Goal: Task Accomplishment & Management: Use online tool/utility

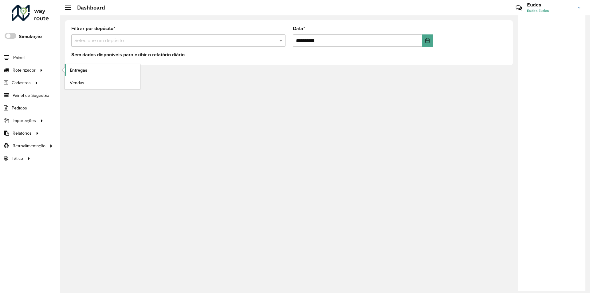
click at [68, 73] on link "Entregas" at bounding box center [102, 70] width 75 height 12
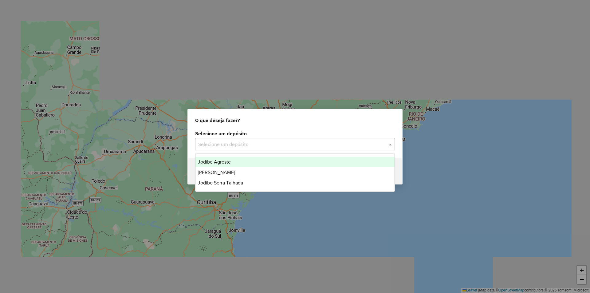
click at [267, 147] on input "text" at bounding box center [288, 144] width 181 height 7
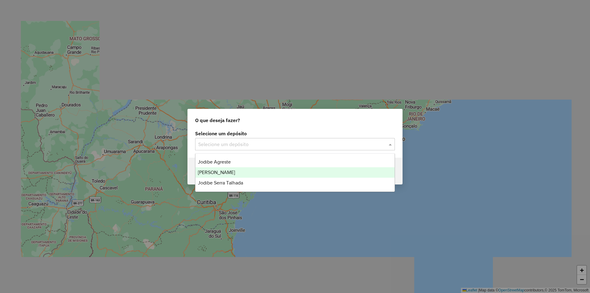
click at [252, 181] on div "Jodibe Serra Talhada" at bounding box center [294, 182] width 199 height 10
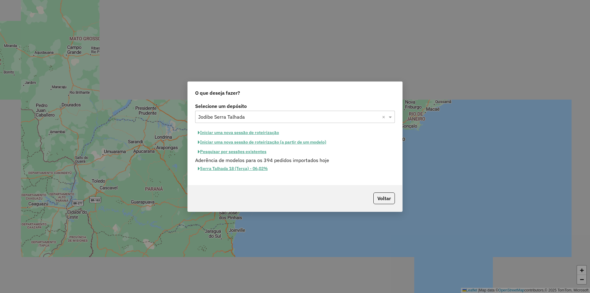
click at [263, 134] on button "Iniciar uma nova sessão de roteirização" at bounding box center [238, 133] width 87 height 10
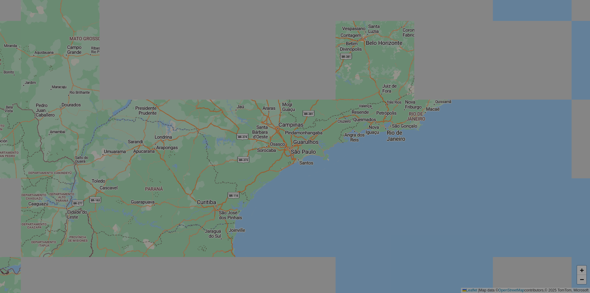
select select "*"
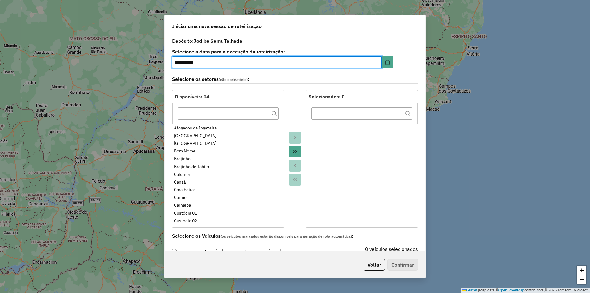
click at [295, 151] on icon "Move All to Target" at bounding box center [294, 151] width 5 height 5
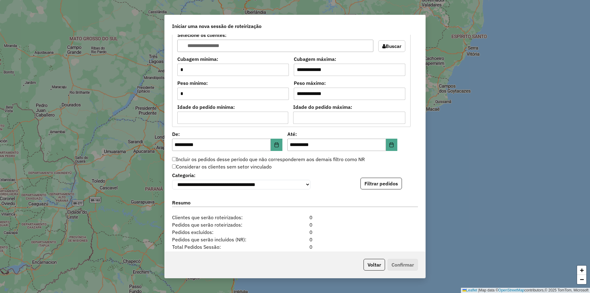
scroll to position [522, 0]
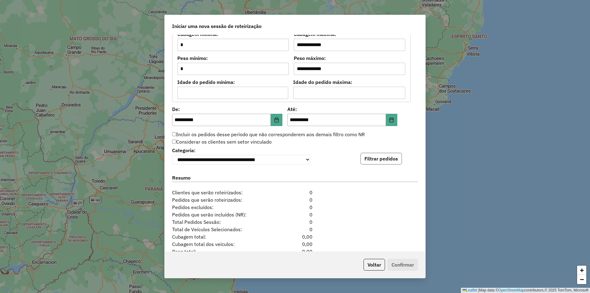
click at [373, 164] on button "Filtrar pedidos" at bounding box center [380, 159] width 41 height 12
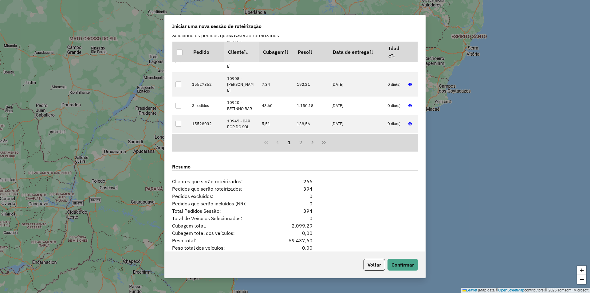
scroll to position [689, 0]
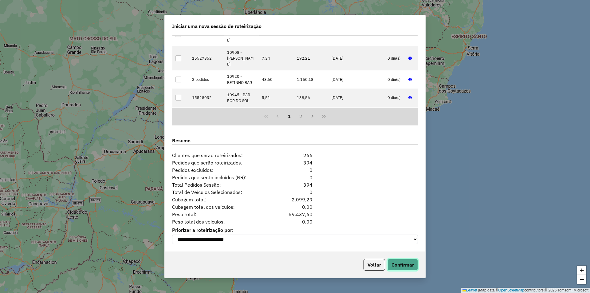
click at [408, 260] on button "Confirmar" at bounding box center [402, 265] width 30 height 12
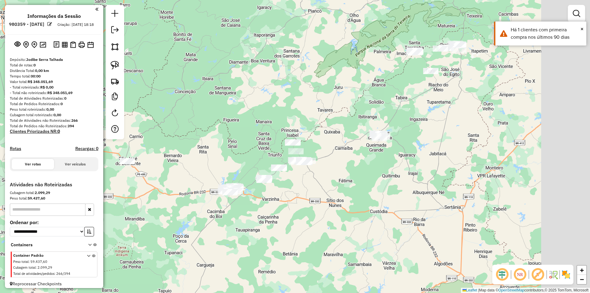
drag, startPoint x: 369, startPoint y: 148, endPoint x: 262, endPoint y: 203, distance: 120.0
click at [263, 203] on div "Janela de atendimento Grade de atendimento Capacidade Transportadoras Veículos …" at bounding box center [295, 146] width 590 height 293
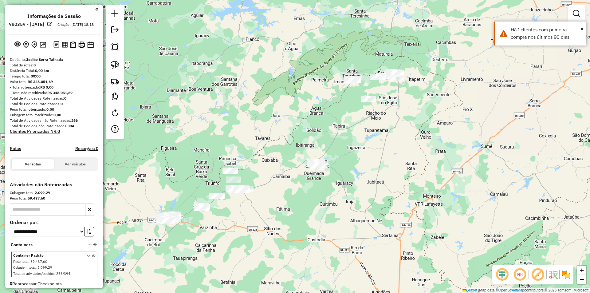
drag, startPoint x: 386, startPoint y: 131, endPoint x: 362, endPoint y: 146, distance: 28.9
click at [363, 146] on div "Janela de atendimento Grade de atendimento Capacidade Transportadoras Veículos …" at bounding box center [295, 146] width 590 height 293
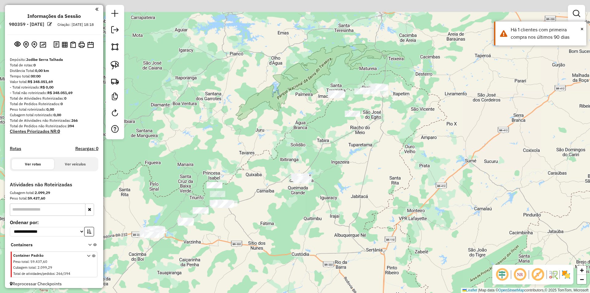
drag, startPoint x: 401, startPoint y: 132, endPoint x: 384, endPoint y: 144, distance: 21.4
click at [386, 143] on div "Janela de atendimento Grade de atendimento Capacidade Transportadoras Veículos …" at bounding box center [295, 146] width 590 height 293
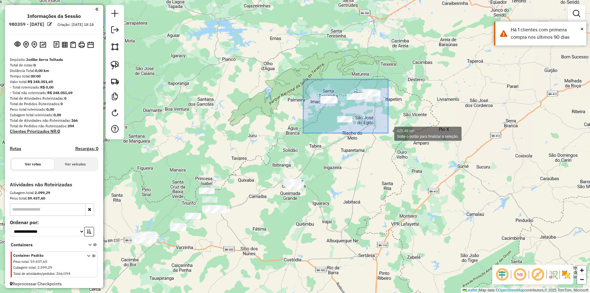
drag, startPoint x: 303, startPoint y: 79, endPoint x: 388, endPoint y: 133, distance: 100.4
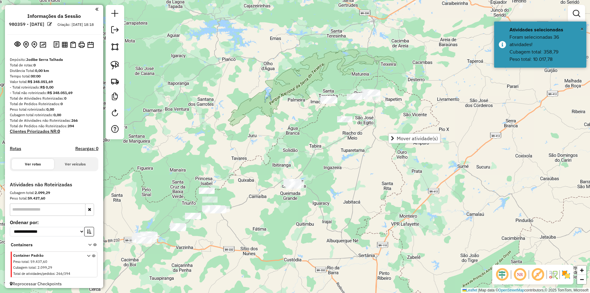
click at [322, 133] on div "Janela de atendimento Grade de atendimento Capacidade Transportadoras Veículos …" at bounding box center [295, 146] width 590 height 293
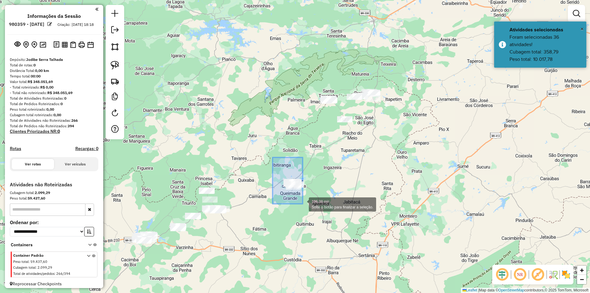
drag, startPoint x: 282, startPoint y: 174, endPoint x: 308, endPoint y: 207, distance: 42.2
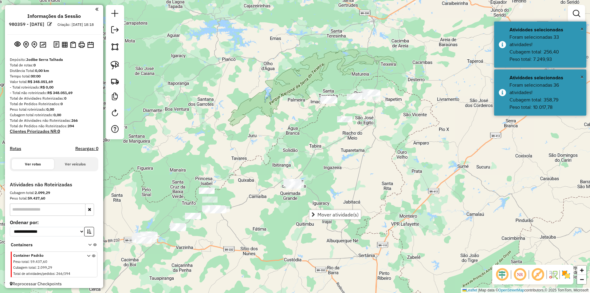
click at [305, 121] on div "Janela de atendimento Grade de atendimento Capacidade Transportadoras Veículos …" at bounding box center [295, 146] width 590 height 293
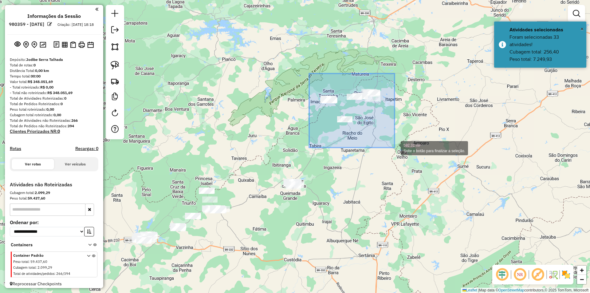
drag, startPoint x: 309, startPoint y: 73, endPoint x: 394, endPoint y: 147, distance: 113.0
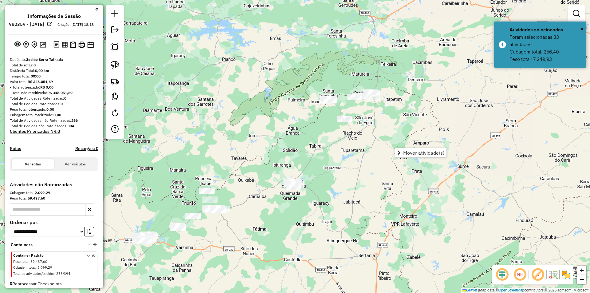
click at [397, 118] on div "Janela de atendimento Grade de atendimento Capacidade Transportadoras Veículos …" at bounding box center [295, 146] width 590 height 293
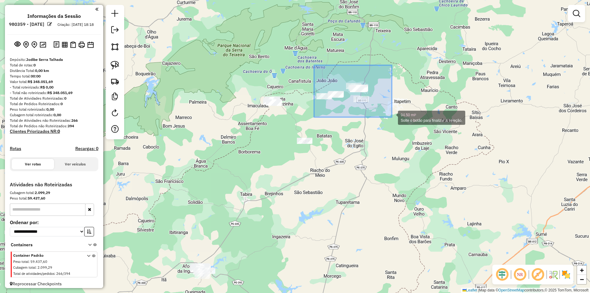
drag, startPoint x: 316, startPoint y: 71, endPoint x: 392, endPoint y: 117, distance: 88.4
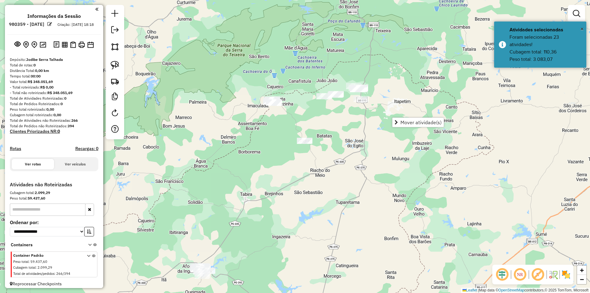
click at [329, 120] on div "Janela de atendimento Grade de atendimento Capacidade Transportadoras Veículos …" at bounding box center [295, 146] width 590 height 293
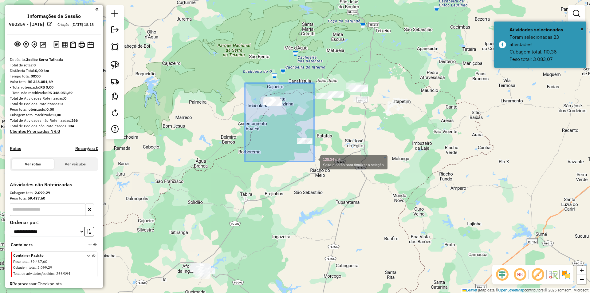
drag, startPoint x: 248, startPoint y: 92, endPoint x: 314, endPoint y: 162, distance: 96.2
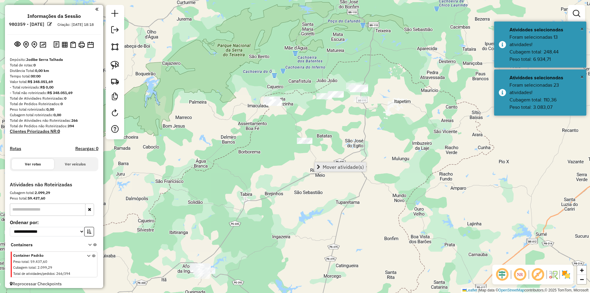
click at [340, 166] on span "Mover atividade(s)" at bounding box center [342, 166] width 41 height 5
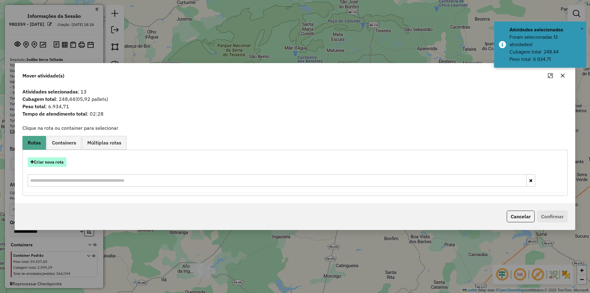
click at [64, 160] on button "Criar nova rota" at bounding box center [47, 162] width 39 height 10
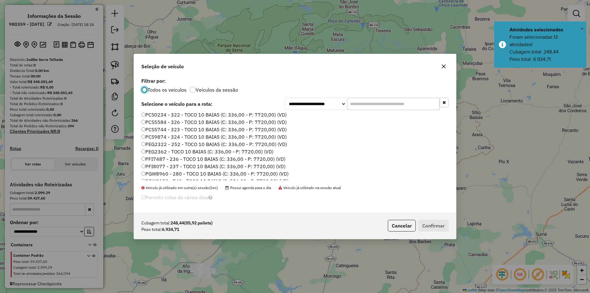
scroll to position [61, 0]
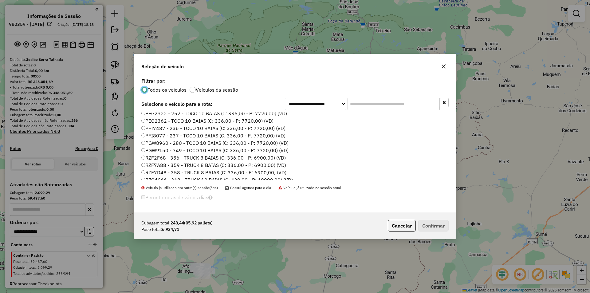
click at [173, 163] on label "RZF7A88 - 359 - TRUCK 8 BAIAS (C: 336,00 - P: 6900,00) (VD)" at bounding box center [213, 164] width 145 height 7
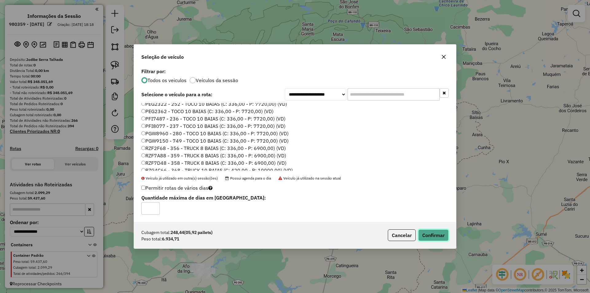
click at [427, 234] on button "Confirmar" at bounding box center [433, 235] width 30 height 12
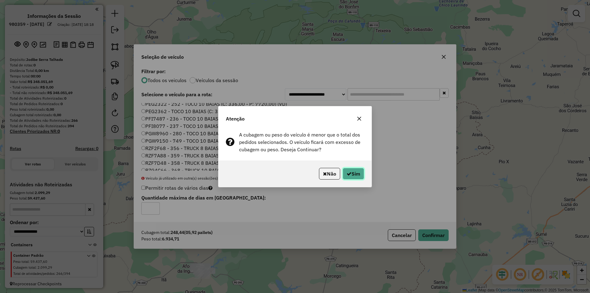
click at [345, 178] on button "Sim" at bounding box center [352, 174] width 21 height 12
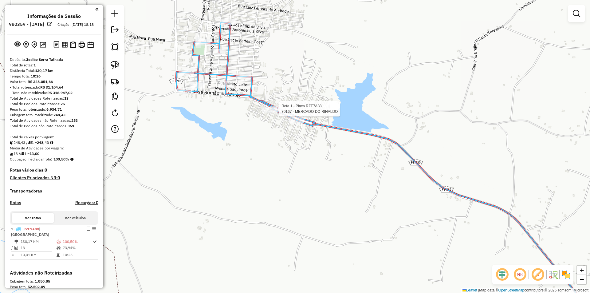
click at [278, 112] on div at bounding box center [277, 109] width 15 height 6
select select "**********"
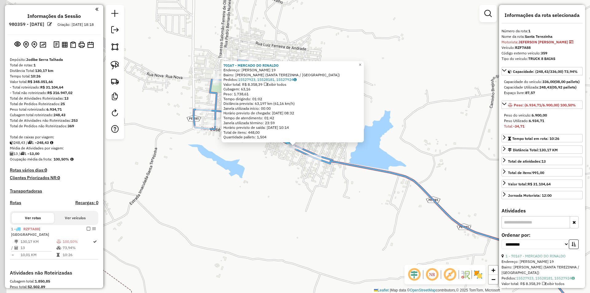
scroll to position [92, 0]
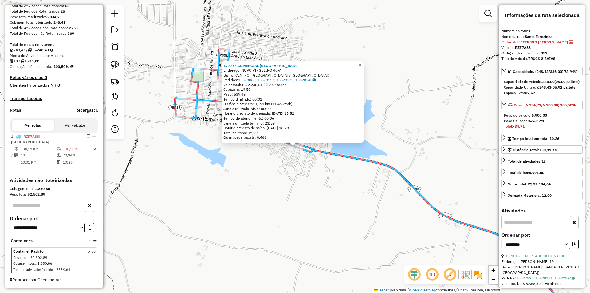
click at [274, 155] on div "17777 - COMERCIAL SAO JOSE Endereço: NOVO VIRGULINO 40-A Bairro: CENTRO (SANTA …" at bounding box center [295, 146] width 590 height 293
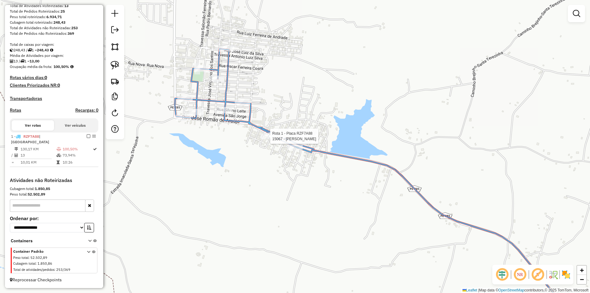
select select "**********"
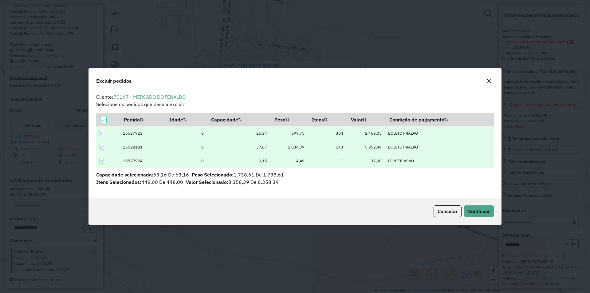
scroll to position [0, 0]
click at [487, 209] on span "Continuar" at bounding box center [479, 211] width 22 height 6
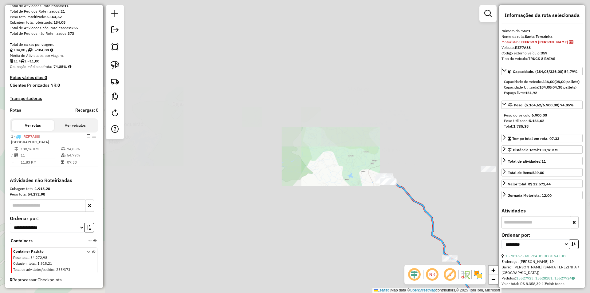
click at [426, 176] on div "Janela de atendimento Grade de atendimento Capacidade Transportadoras Veículos …" at bounding box center [295, 146] width 590 height 293
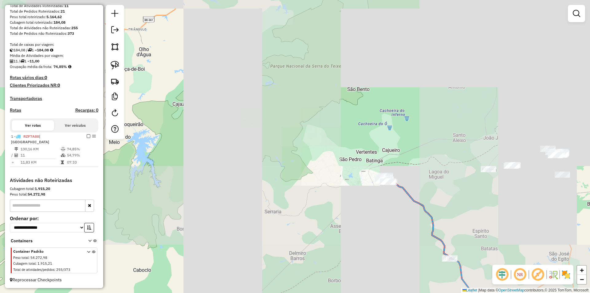
drag, startPoint x: 443, startPoint y: 188, endPoint x: 368, endPoint y: 129, distance: 95.8
click at [370, 130] on div "Janela de atendimento Grade de atendimento Capacidade Transportadoras Veículos …" at bounding box center [295, 146] width 590 height 293
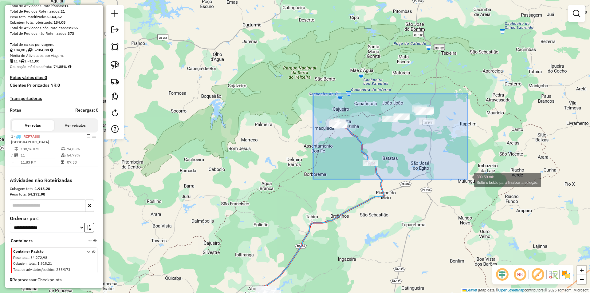
drag, startPoint x: 319, startPoint y: 105, endPoint x: 467, endPoint y: 179, distance: 165.6
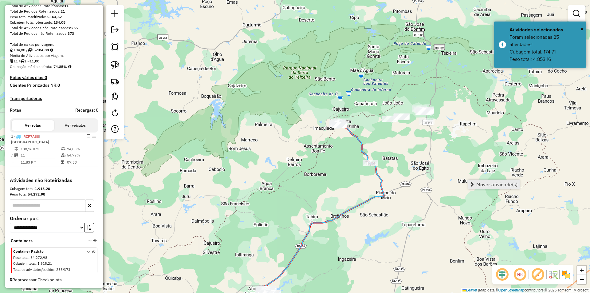
click at [490, 184] on span "Mover atividade(s)" at bounding box center [496, 184] width 41 height 5
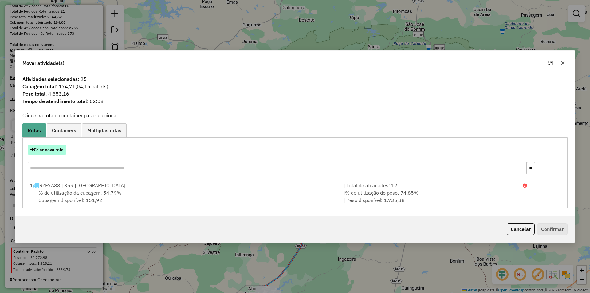
click at [60, 150] on button "Criar nova rota" at bounding box center [47, 150] width 39 height 10
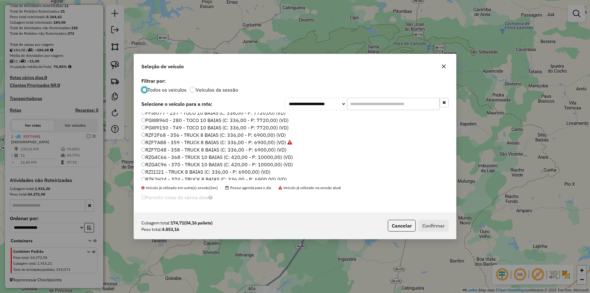
scroll to position [92, 0]
click at [176, 142] on label "RZF7D48 - 358 - TRUCK 8 BAIAS (C: 336,00 - P: 6900,00) (VD)" at bounding box center [213, 141] width 145 height 7
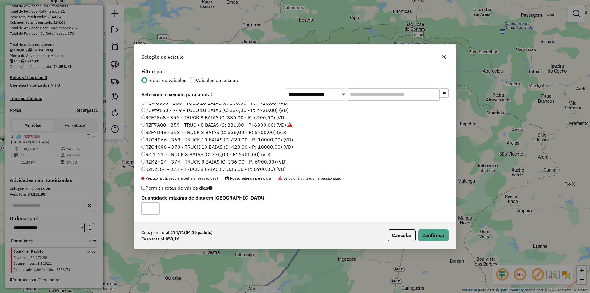
click at [171, 161] on label "RZK2H24 - 374 - TRUCK 8 BAIAS (C: 336,00 - P: 6900,00) (VD)" at bounding box center [213, 161] width 145 height 7
click at [429, 232] on button "Confirmar" at bounding box center [433, 235] width 30 height 12
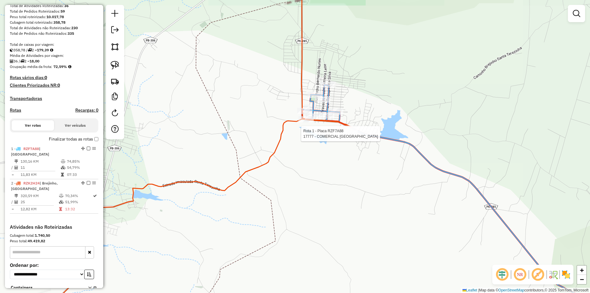
select select "**********"
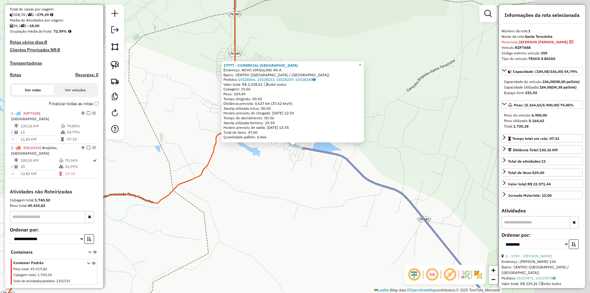
scroll to position [139, 0]
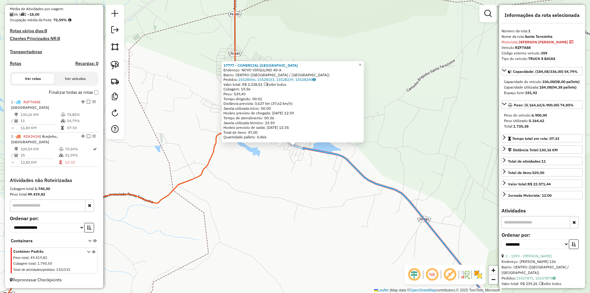
click at [293, 166] on div "17777 - COMERCIAL SAO JOSE Endereço: NOVO VIRGULINO 40-A Bairro: CENTRO (SANTA …" at bounding box center [295, 146] width 590 height 293
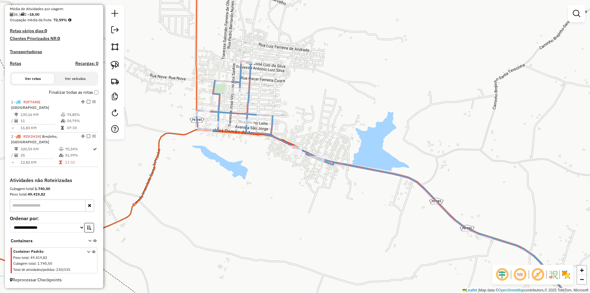
click at [263, 118] on div at bounding box center [263, 114] width 15 height 6
select select "**********"
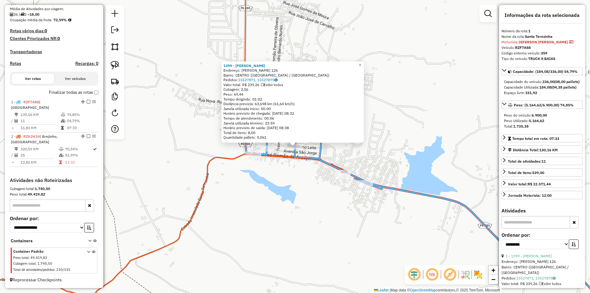
click at [286, 169] on div "1399 - MERCADINHO CABOCLO Endereço: SILVINO LEITE 126 Bairro: CENTRO (SANTA TER…" at bounding box center [295, 146] width 590 height 293
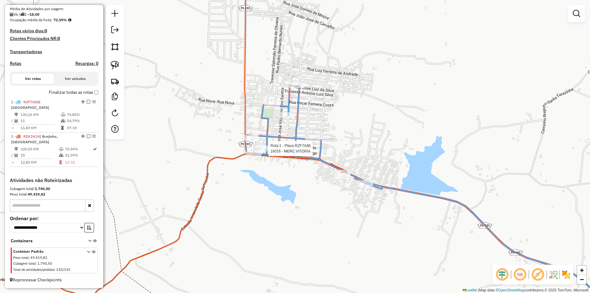
select select "**********"
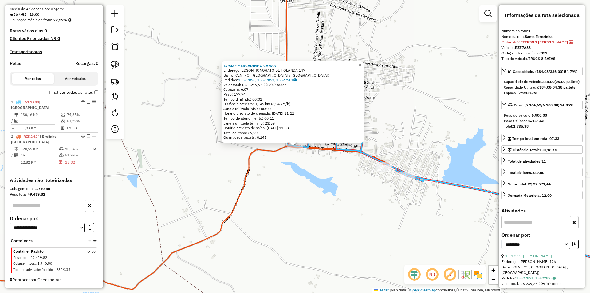
click at [295, 161] on div "17902 - MERCADINHO CANAA Endereço: EDSON HONORATO DE HOLANDA 147 Bairro: CENTRO…" at bounding box center [295, 146] width 590 height 293
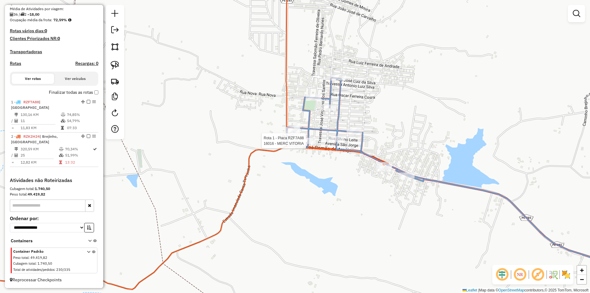
select select "**********"
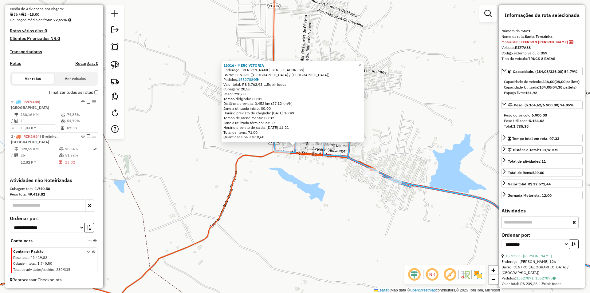
click at [303, 166] on div "16016 - MERC VITORIA Endereço: BERNARDO NUNES 122 Bairro: CENTRO (SANTA TEREZIN…" at bounding box center [295, 146] width 590 height 293
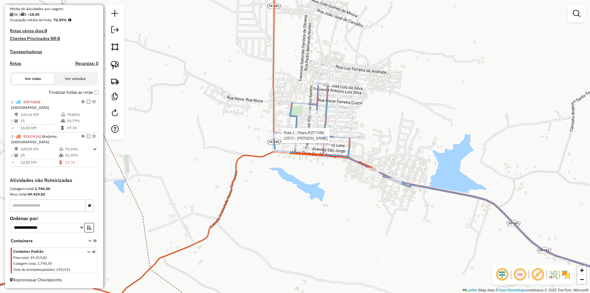
select select "**********"
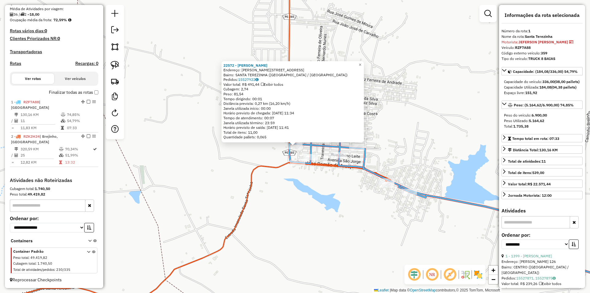
click at [346, 182] on div "22572 - MARIA IVONEIDE Endereço: Av Bernardo nunes 2 Bairro: SANTA TEREZINHA (S…" at bounding box center [295, 146] width 590 height 293
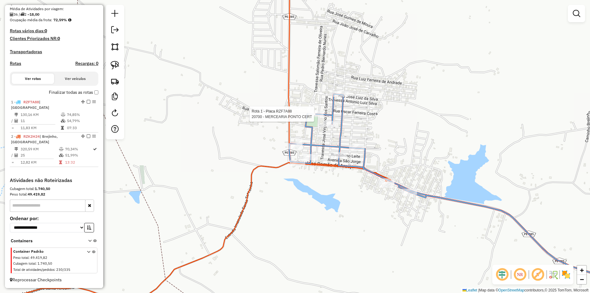
click at [319, 117] on div at bounding box center [315, 114] width 15 height 6
select select "**********"
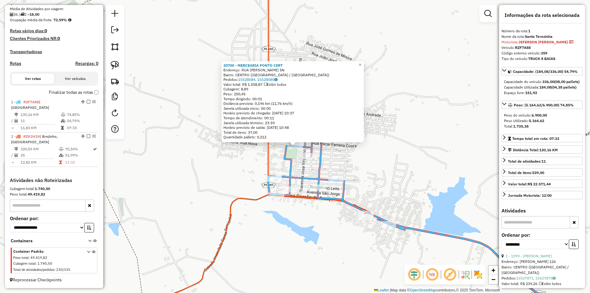
click at [349, 151] on div "20700 - MERCEARIA PONTO CERT Endereço: RUA WALFREDO PAULINO DE SIQUEI SN Bairro…" at bounding box center [295, 146] width 590 height 293
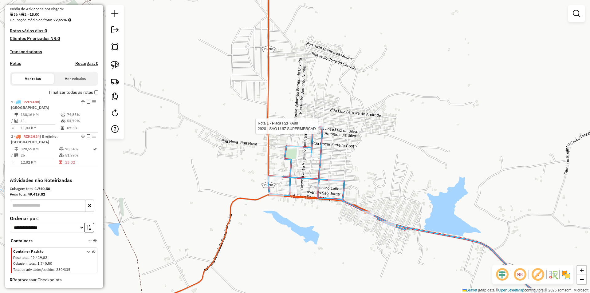
click at [323, 129] on div at bounding box center [319, 126] width 15 height 6
select select "**********"
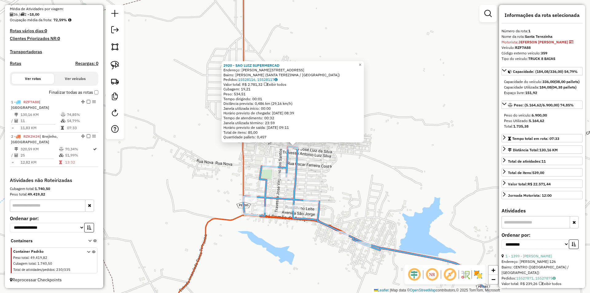
click at [326, 176] on div "2920 - SAO LUIZ SUPERMERCAD Endereço: JOSE LUIZ DA SILVA 146 Bairro: FRANCISCO …" at bounding box center [295, 146] width 590 height 293
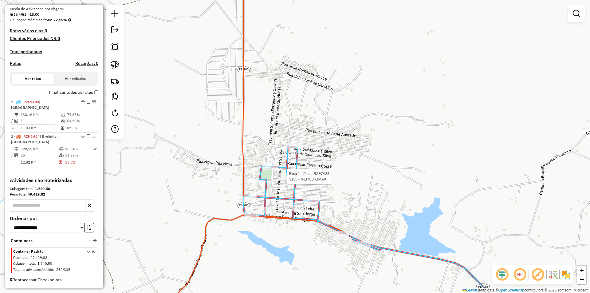
select select "**********"
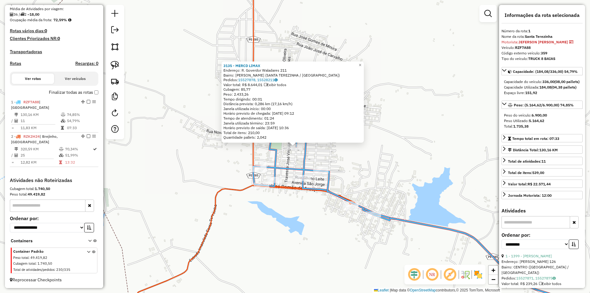
click at [346, 187] on div "3135 - MERCD LIMAX Endereço: R. Goverdor Waladares 211 Bairro: FRANCISCO AMARAL…" at bounding box center [295, 146] width 590 height 293
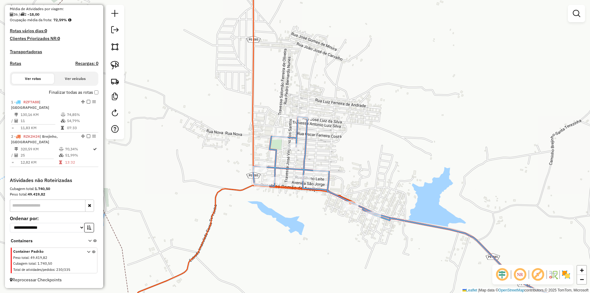
drag, startPoint x: 353, startPoint y: 193, endPoint x: 343, endPoint y: 171, distance: 23.9
click at [343, 171] on div "Janela de atendimento Grade de atendimento Capacidade Transportadoras Veículos …" at bounding box center [295, 146] width 590 height 293
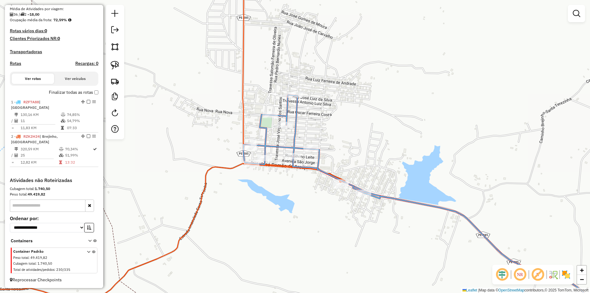
click at [357, 188] on icon at bounding box center [425, 208] width 365 height 227
select select "**********"
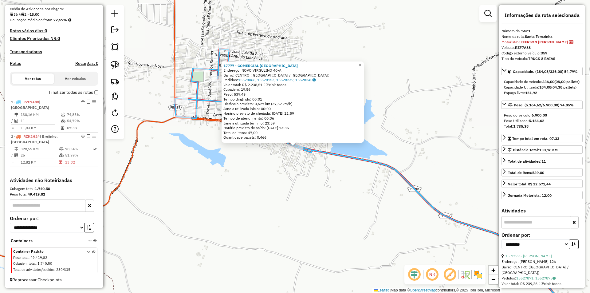
click at [254, 162] on div "17777 - COMERCIAL SAO JOSE Endereço: NOVO VIRGULINO 40-A Bairro: CENTRO (SANTA …" at bounding box center [295, 146] width 590 height 293
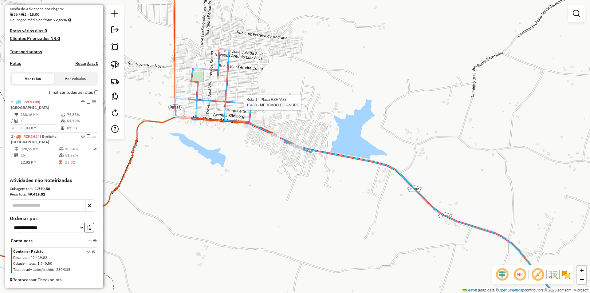
select select "**********"
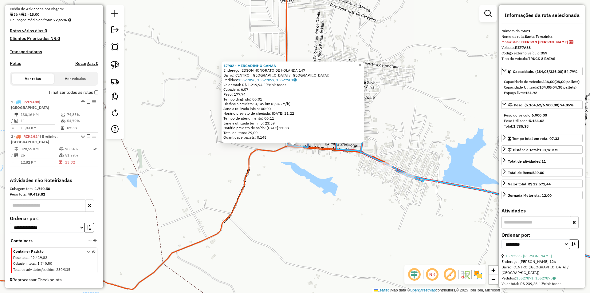
click at [291, 164] on div "17902 - MERCADINHO CANAA Endereço: EDSON HONORATO DE HOLANDA 147 Bairro: CENTRO…" at bounding box center [295, 146] width 590 height 293
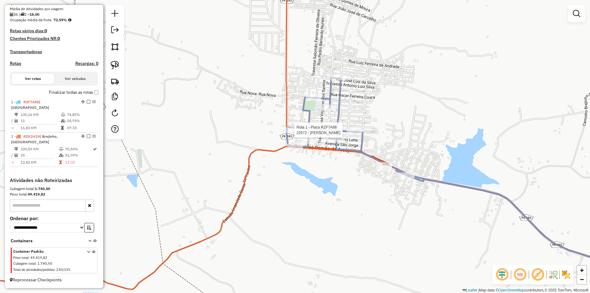
click at [291, 133] on div at bounding box center [292, 130] width 15 height 6
select select "**********"
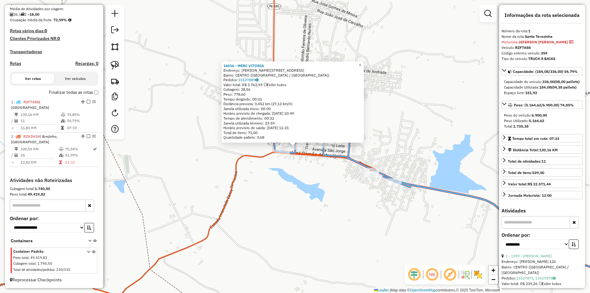
click at [315, 166] on div "16016 - MERC VITORIA Endereço: BERNARDO NUNES 122 Bairro: CENTRO (SANTA TEREZIN…" at bounding box center [295, 146] width 590 height 293
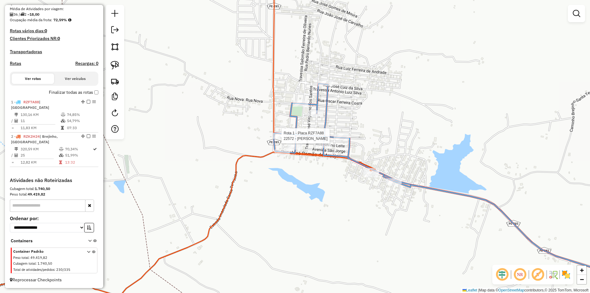
select select "**********"
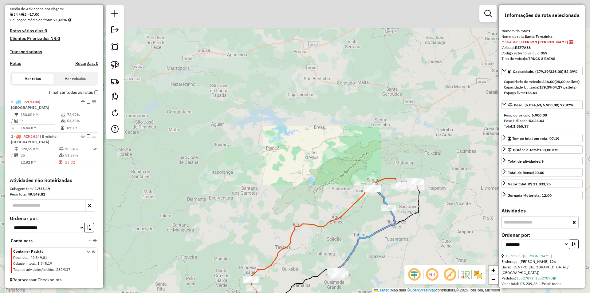
click at [401, 198] on div "Janela de atendimento Grade de atendimento Capacidade Transportadoras Veículos …" at bounding box center [295, 146] width 590 height 293
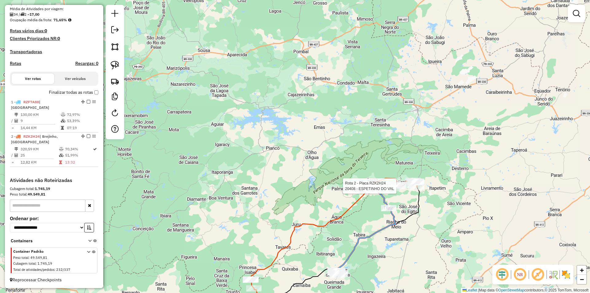
select select "**********"
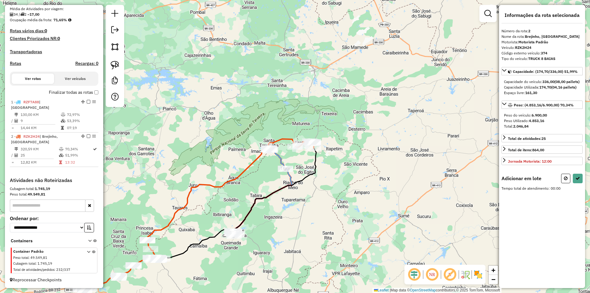
select select "**********"
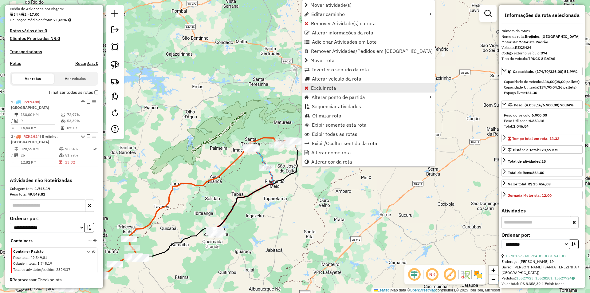
click at [345, 91] on link "Excluir rota" at bounding box center [368, 87] width 132 height 9
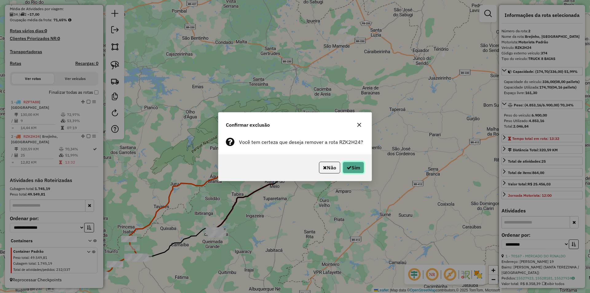
click at [355, 168] on button "Sim" at bounding box center [352, 168] width 21 height 12
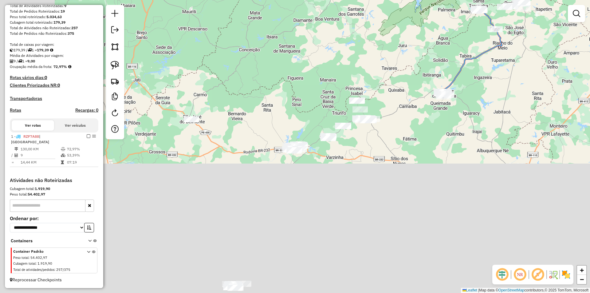
scroll to position [92, 0]
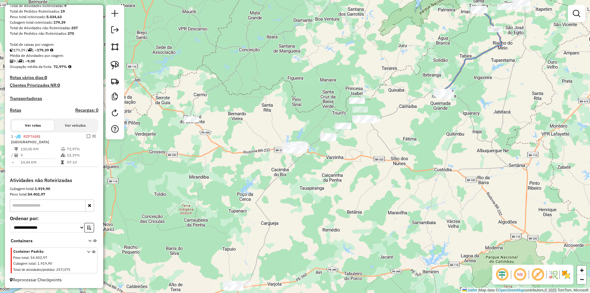
drag, startPoint x: 419, startPoint y: 132, endPoint x: 287, endPoint y: 213, distance: 155.5
click at [287, 213] on div "Janela de atendimento Grade de atendimento Capacidade Transportadoras Veículos …" at bounding box center [295, 146] width 590 height 293
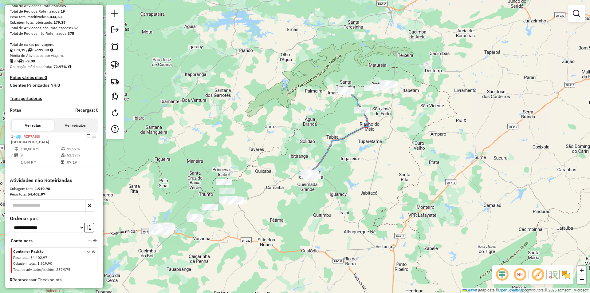
click at [377, 131] on div "Janela de atendimento Grade de atendimento Capacidade Transportadoras Veículos …" at bounding box center [295, 146] width 590 height 293
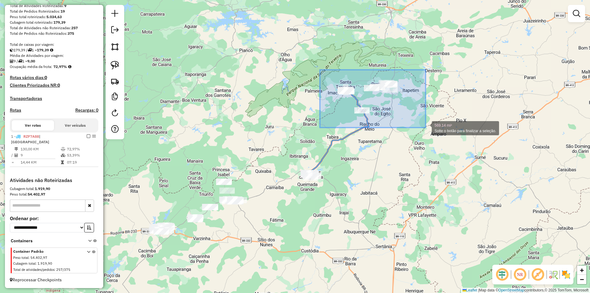
drag, startPoint x: 320, startPoint y: 70, endPoint x: 425, endPoint y: 127, distance: 120.0
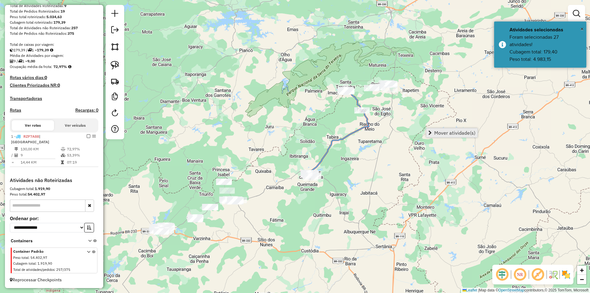
click at [439, 131] on span "Mover atividade(s)" at bounding box center [454, 132] width 41 height 5
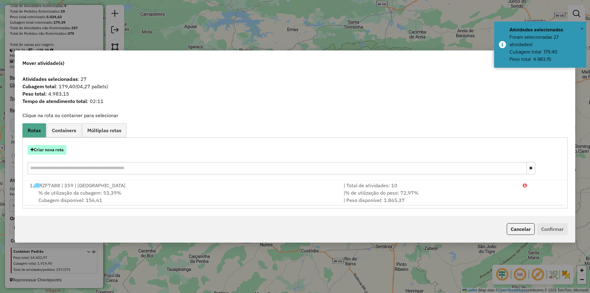
click at [57, 149] on button "Criar nova rota" at bounding box center [47, 150] width 39 height 10
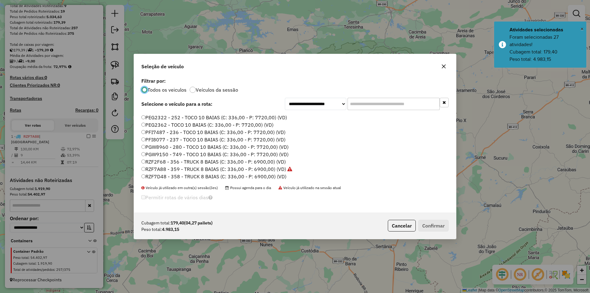
scroll to position [61, 0]
click at [185, 160] on label "RZF2F68 - 356 - TRUCK 8 BAIAS (C: 336,00 - P: 6900,00) (VD)" at bounding box center [213, 157] width 144 height 7
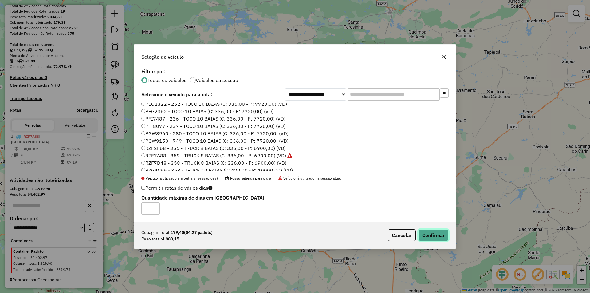
click at [431, 234] on button "Confirmar" at bounding box center [433, 235] width 30 height 12
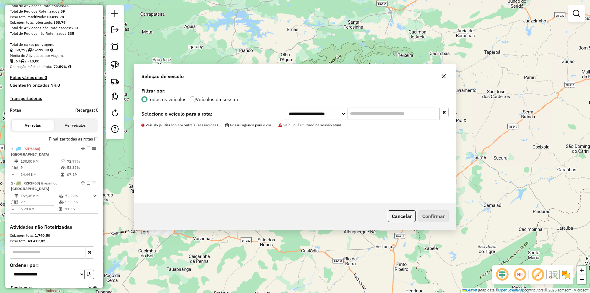
scroll to position [139, 0]
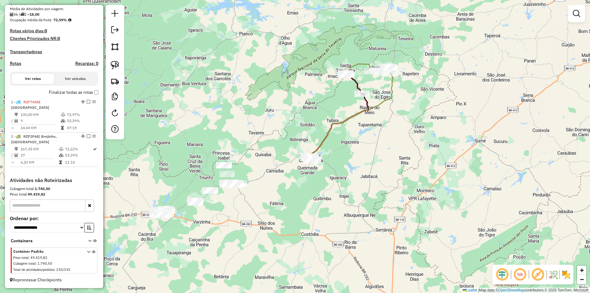
drag, startPoint x: 350, startPoint y: 172, endPoint x: 357, endPoint y: 143, distance: 29.8
click at [357, 143] on div "Janela de atendimento Grade de atendimento Capacidade Transportadoras Veículos …" at bounding box center [295, 146] width 590 height 293
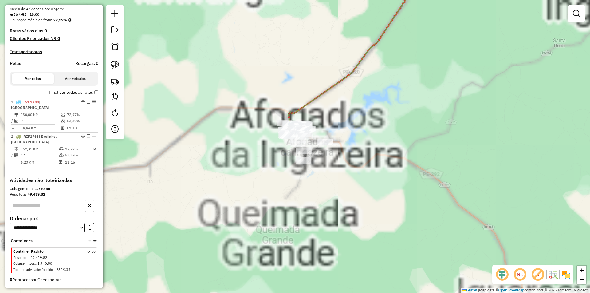
click at [341, 121] on div "Janela de atendimento Grade de atendimento Capacidade Transportadoras Veículos …" at bounding box center [295, 146] width 590 height 293
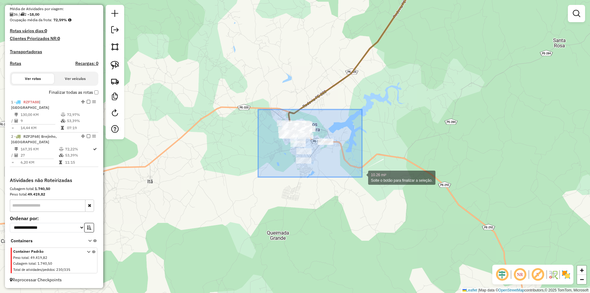
drag, startPoint x: 258, startPoint y: 109, endPoint x: 362, endPoint y: 177, distance: 123.8
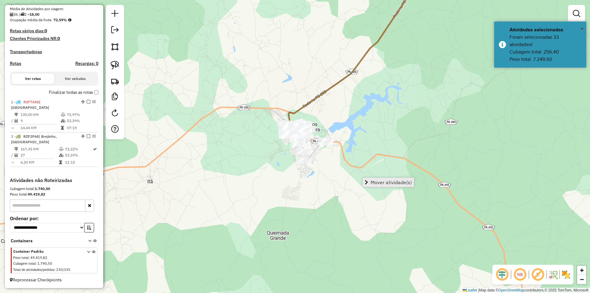
click at [381, 180] on span "Mover atividade(s)" at bounding box center [390, 182] width 41 height 5
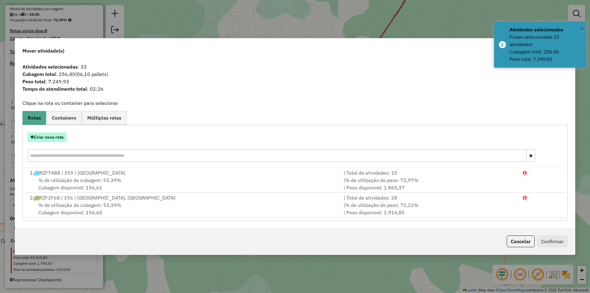
click at [55, 139] on button "Criar nova rota" at bounding box center [47, 137] width 39 height 10
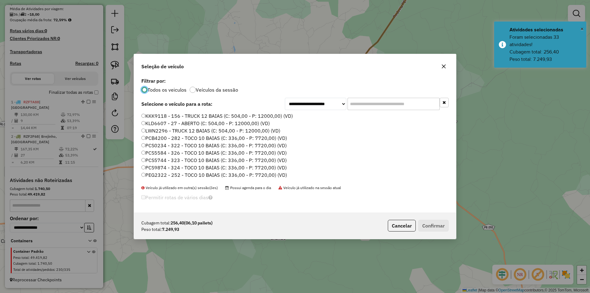
scroll to position [3, 2]
click at [169, 152] on label "PCS5584 - 326 - TOCO 10 BAIAS (C: 336,00 - P: 7720,00) (VD)" at bounding box center [213, 152] width 145 height 7
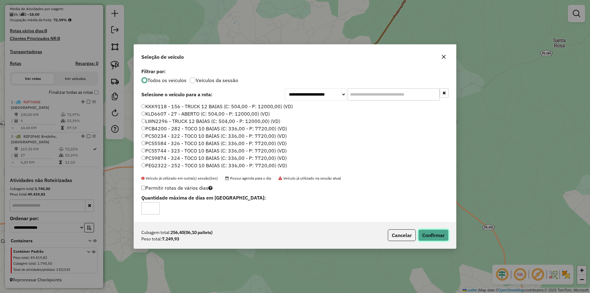
click at [431, 233] on button "Confirmar" at bounding box center [433, 235] width 30 height 12
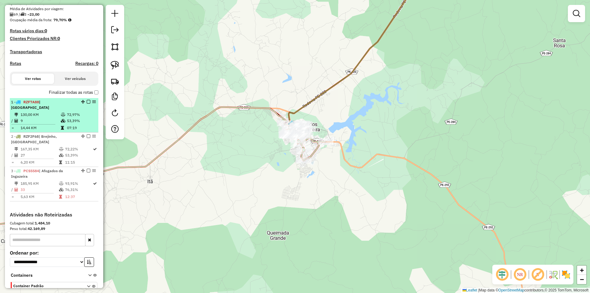
select select "**********"
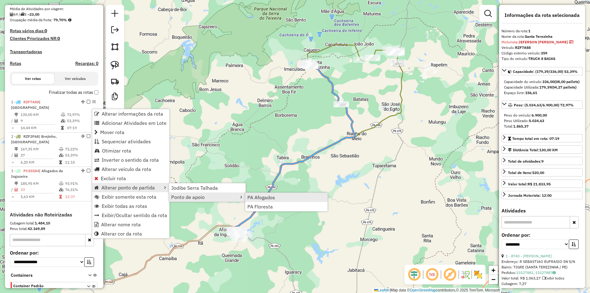
click at [267, 199] on span "PA Afogados" at bounding box center [261, 197] width 28 height 5
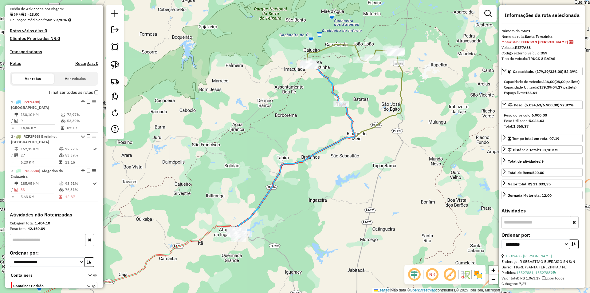
scroll to position [174, 0]
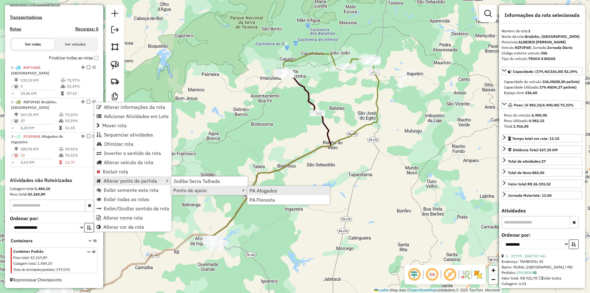
click at [267, 191] on span "PA Afogados" at bounding box center [263, 190] width 28 height 5
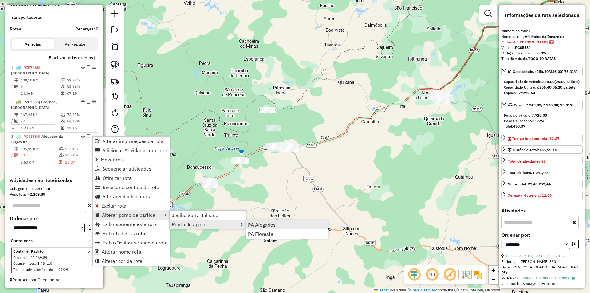
click at [251, 220] on link "PA Afogados" at bounding box center [287, 224] width 82 height 9
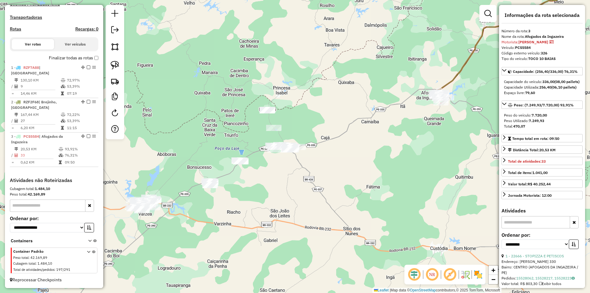
click at [400, 166] on div "Janela de atendimento Grade de atendimento Capacidade Transportadoras Veículos …" at bounding box center [295, 146] width 590 height 293
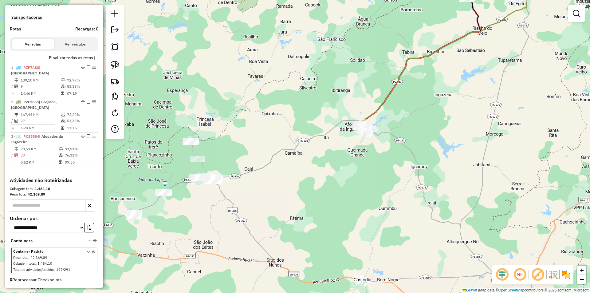
drag, startPoint x: 396, startPoint y: 150, endPoint x: 307, endPoint y: 181, distance: 94.6
click at [308, 181] on div "Janela de atendimento Grade de atendimento Capacidade Transportadoras Veículos …" at bounding box center [295, 146] width 590 height 293
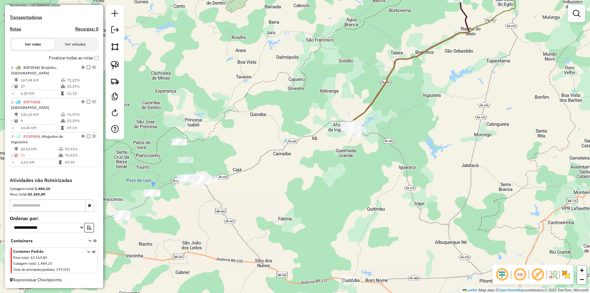
drag, startPoint x: 80, startPoint y: 103, endPoint x: 79, endPoint y: 78, distance: 24.6
click at [278, 162] on div "Janela de atendimento Grade de atendimento Capacidade Transportadoras Veículos …" at bounding box center [295, 146] width 590 height 293
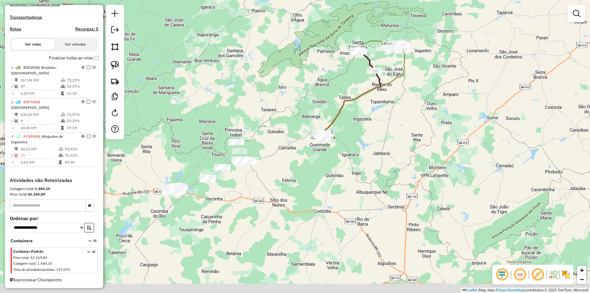
drag, startPoint x: 283, startPoint y: 180, endPoint x: 307, endPoint y: 144, distance: 43.4
click at [307, 145] on div "Janela de atendimento Grade de atendimento Capacidade Transportadoras Veículos …" at bounding box center [295, 146] width 590 height 293
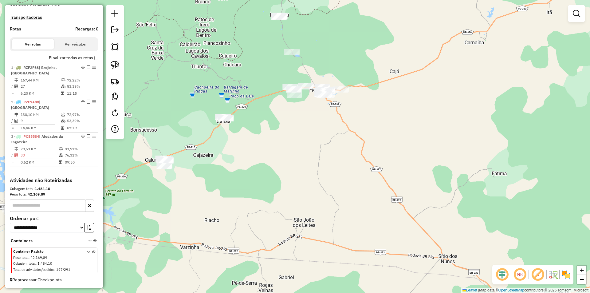
drag, startPoint x: 265, startPoint y: 131, endPoint x: 334, endPoint y: 48, distance: 108.4
click at [333, 52] on div "Janela de atendimento Grade de atendimento Capacidade Transportadoras Veículos …" at bounding box center [295, 146] width 590 height 293
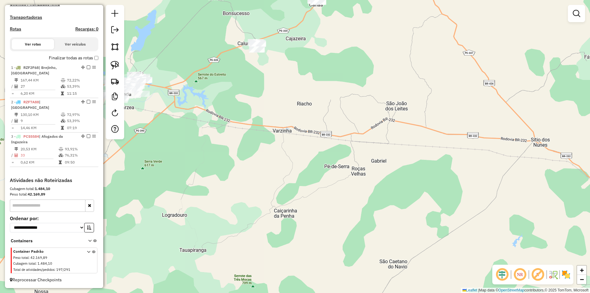
drag, startPoint x: 327, startPoint y: 82, endPoint x: 312, endPoint y: 120, distance: 40.8
click at [312, 120] on div "Janela de atendimento Grade de atendimento Capacidade Transportadoras Veículos …" at bounding box center [295, 146] width 590 height 293
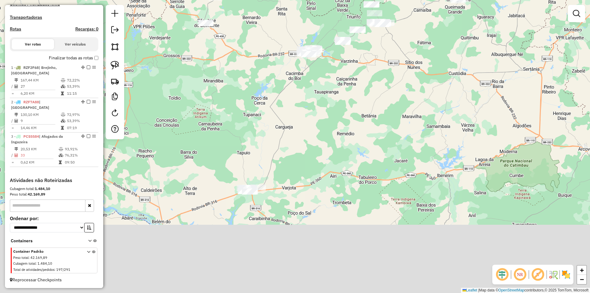
drag, startPoint x: 251, startPoint y: 170, endPoint x: 282, endPoint y: 100, distance: 75.9
click at [280, 106] on div "Janela de atendimento Grade de atendimento Capacidade Transportadoras Veículos …" at bounding box center [295, 146] width 590 height 293
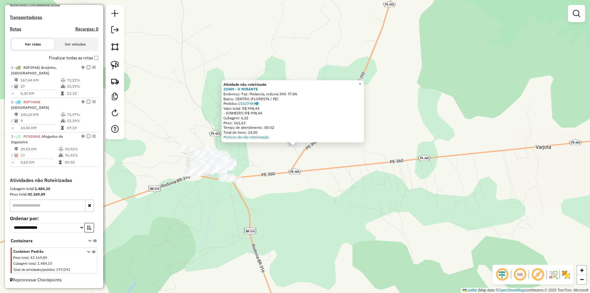
click at [255, 155] on div "Atividade não roteirizada 22489 - O MIRANTE Endereço: Faz: Melancia, rodovia 39…" at bounding box center [295, 146] width 590 height 293
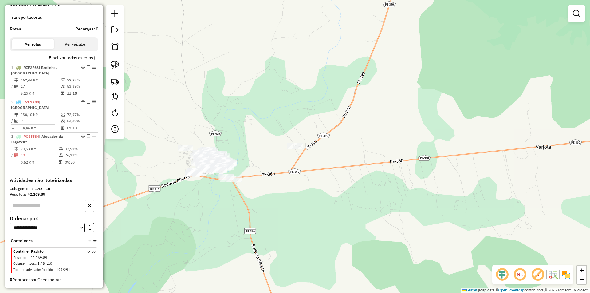
drag, startPoint x: 254, startPoint y: 160, endPoint x: 283, endPoint y: 145, distance: 32.2
click at [283, 145] on div "Atividade não roteirizada 22489 - O MIRANTE Endereço: Faz: Melancia, rodovia 39…" at bounding box center [295, 146] width 590 height 293
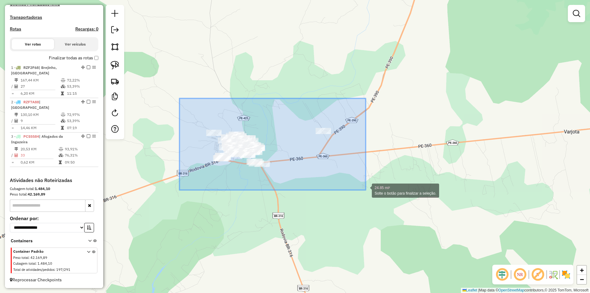
drag, startPoint x: 195, startPoint y: 113, endPoint x: 365, endPoint y: 190, distance: 186.8
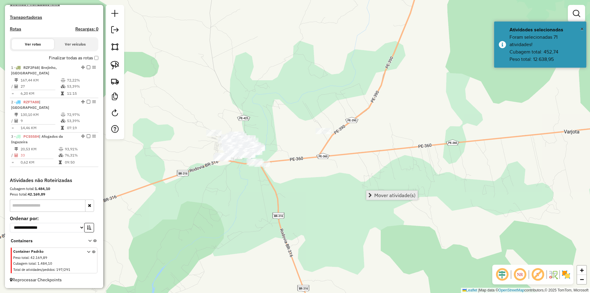
click at [380, 193] on span "Mover atividade(s)" at bounding box center [394, 195] width 41 height 5
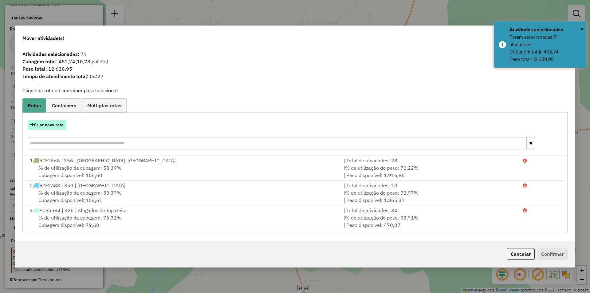
click at [53, 126] on button "Criar nova rota" at bounding box center [47, 125] width 39 height 10
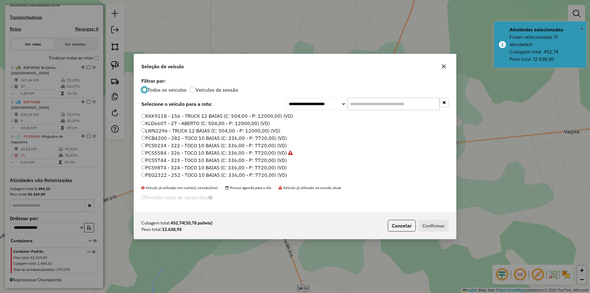
scroll to position [31, 0]
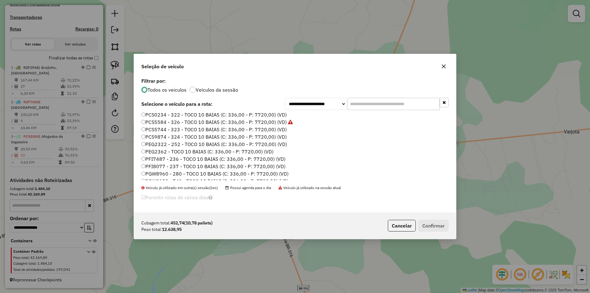
click at [174, 130] on label "PCS5744 - 323 - TOCO 10 BAIAS (C: 336,00 - P: 7720,00) (VD)" at bounding box center [213, 129] width 145 height 7
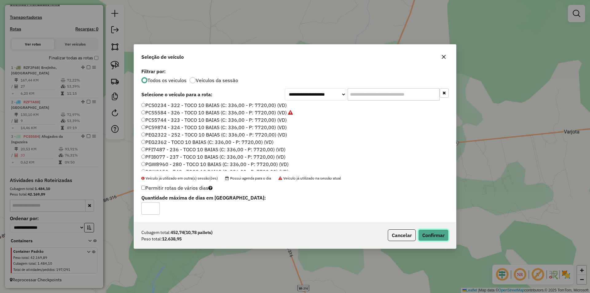
click at [434, 236] on button "Confirmar" at bounding box center [433, 235] width 30 height 12
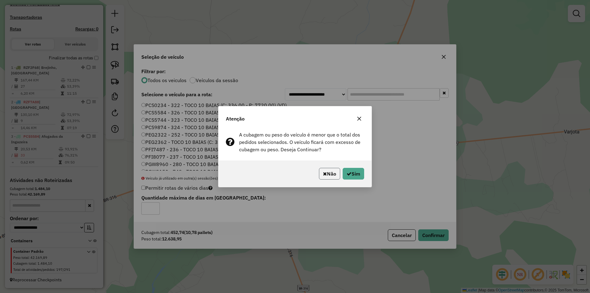
click at [327, 176] on button "Não" at bounding box center [329, 174] width 21 height 12
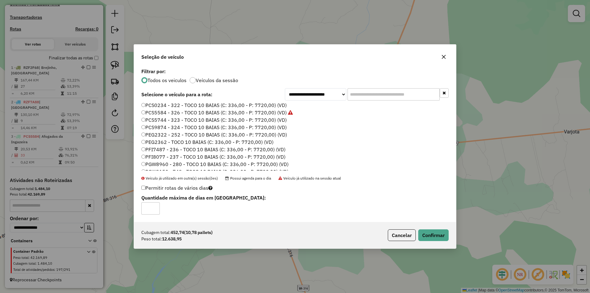
click at [384, 233] on div "Cubagem total: 452,74 (10,78 pallets) Peso total: 12.638,95 Cancelar Confirmar" at bounding box center [295, 235] width 322 height 26
click at [391, 234] on button "Cancelar" at bounding box center [402, 235] width 28 height 12
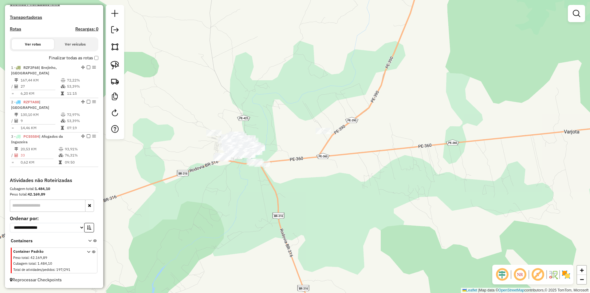
click at [258, 114] on div "Janela de atendimento Grade de atendimento Capacidade Transportadoras Veículos …" at bounding box center [295, 146] width 590 height 293
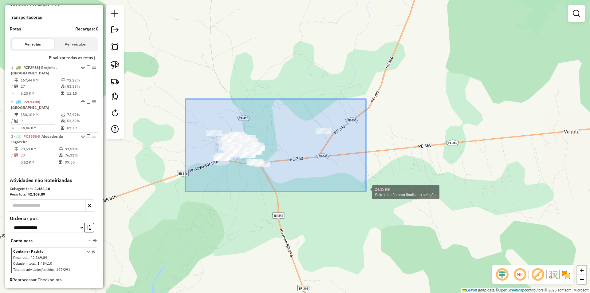
drag, startPoint x: 185, startPoint y: 99, endPoint x: 366, endPoint y: 191, distance: 202.8
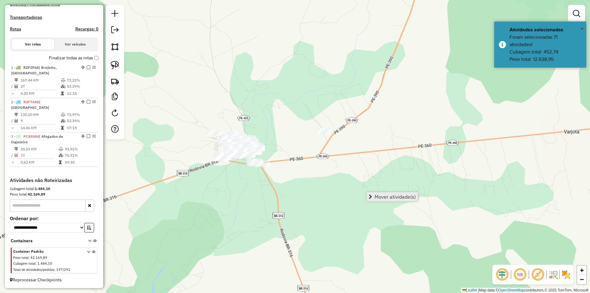
click at [378, 194] on span "Mover atividade(s)" at bounding box center [394, 196] width 41 height 5
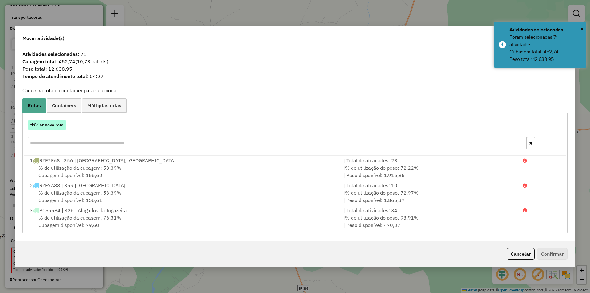
click at [53, 123] on button "Criar nova rota" at bounding box center [47, 125] width 39 height 10
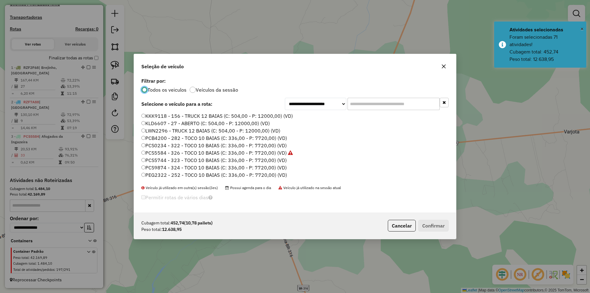
scroll to position [3, 2]
click at [201, 161] on label "PCS5744 - 323 - TOCO 10 BAIAS (C: 336,00 - P: 7720,00) (VD)" at bounding box center [213, 159] width 145 height 7
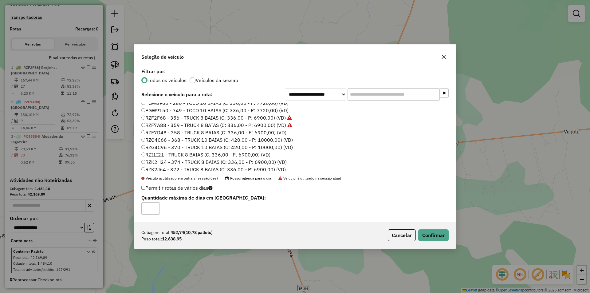
scroll to position [92, 0]
click at [173, 153] on label "RZI1I21 - TRUCK 8 BAIAS (C: 336,00 - P: 6900,00) (VD)" at bounding box center [205, 153] width 129 height 7
click at [425, 233] on button "Confirmar" at bounding box center [433, 235] width 30 height 12
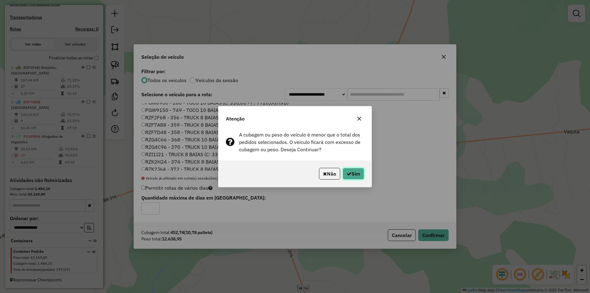
click at [354, 174] on button "Sim" at bounding box center [352, 174] width 21 height 12
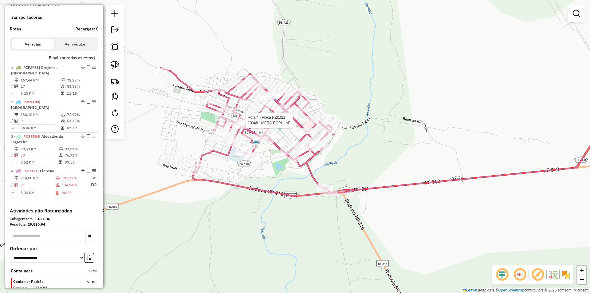
select select "**********"
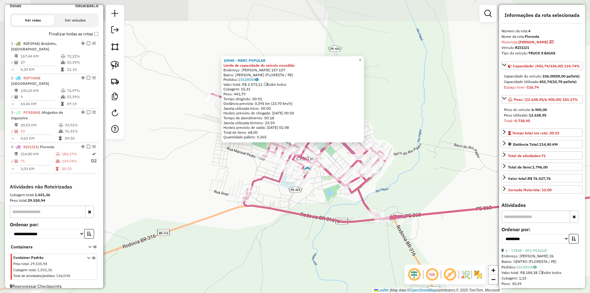
scroll to position [204, 0]
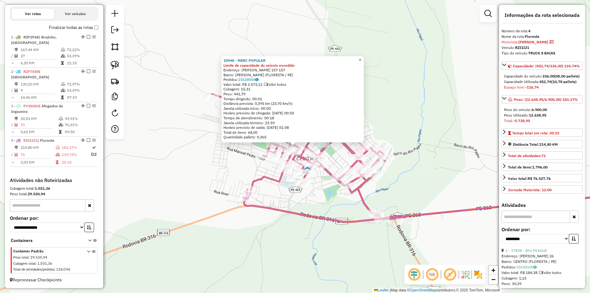
click at [361, 58] on span "×" at bounding box center [359, 59] width 3 height 5
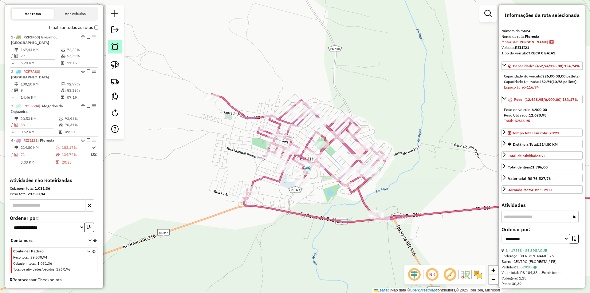
click at [113, 52] on link at bounding box center [115, 47] width 14 height 14
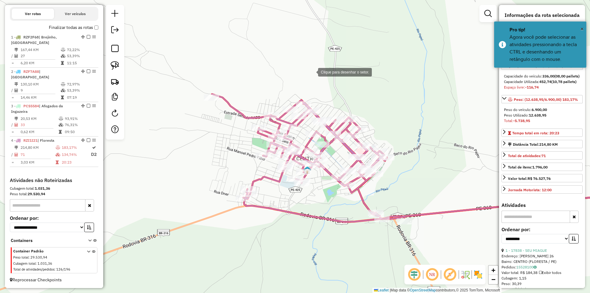
click at [312, 72] on div at bounding box center [312, 71] width 12 height 12
click at [197, 66] on div at bounding box center [197, 66] width 12 height 12
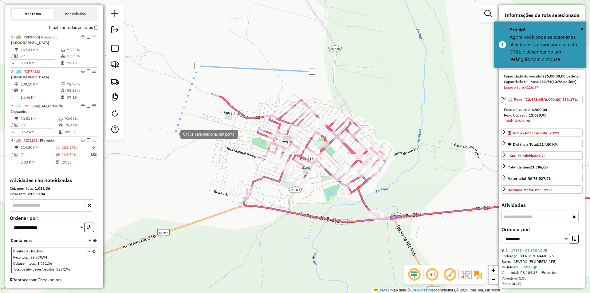
click at [172, 140] on div at bounding box center [174, 133] width 12 height 12
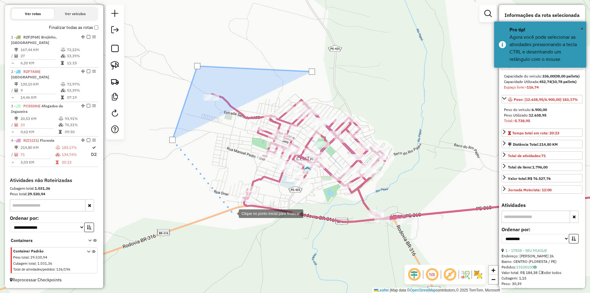
click at [232, 213] on div at bounding box center [232, 213] width 12 height 12
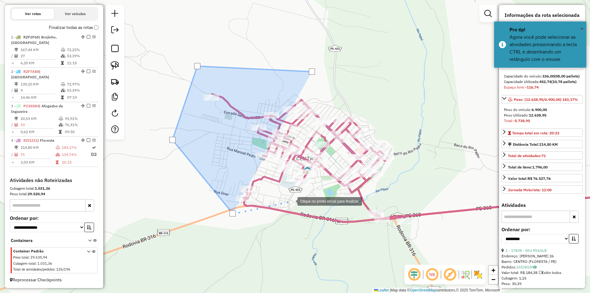
click at [291, 201] on div at bounding box center [291, 200] width 12 height 12
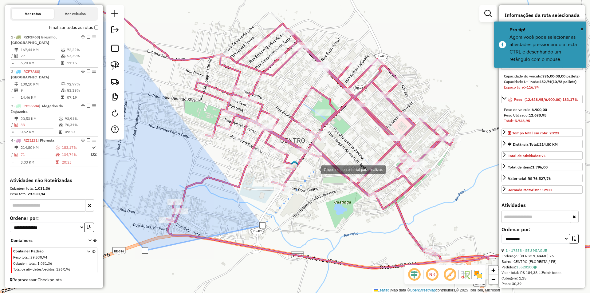
click at [315, 169] on div at bounding box center [315, 169] width 12 height 12
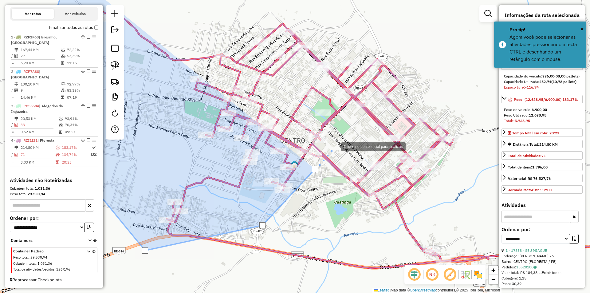
click at [335, 146] on div at bounding box center [335, 146] width 12 height 12
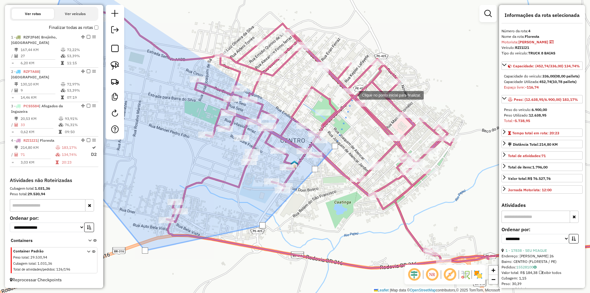
click at [353, 95] on div at bounding box center [353, 94] width 12 height 12
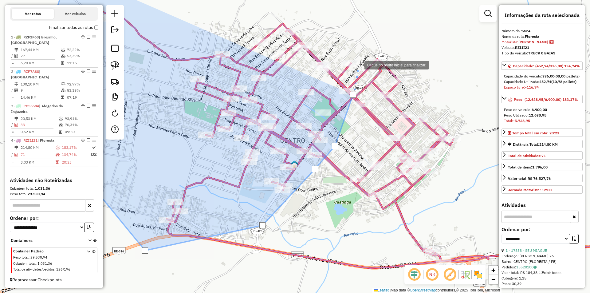
click at [358, 64] on div at bounding box center [358, 64] width 12 height 12
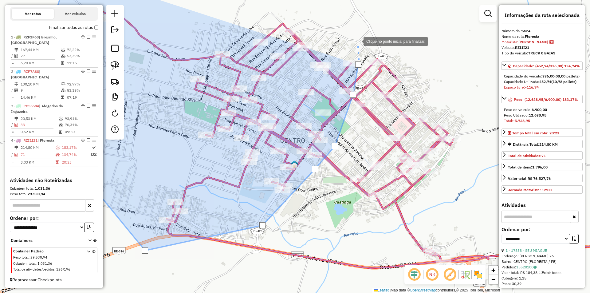
click at [357, 41] on div at bounding box center [357, 41] width 12 height 12
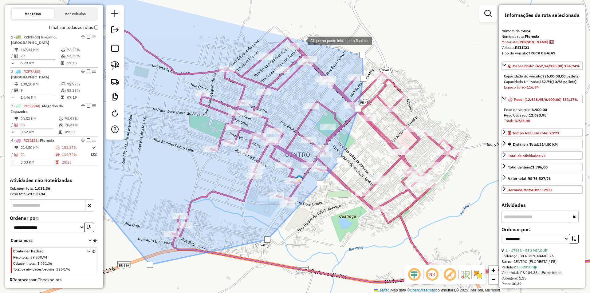
drag, startPoint x: 299, startPoint y: 35, endPoint x: 326, endPoint y: 87, distance: 58.8
click at [307, 46] on div at bounding box center [301, 40] width 12 height 12
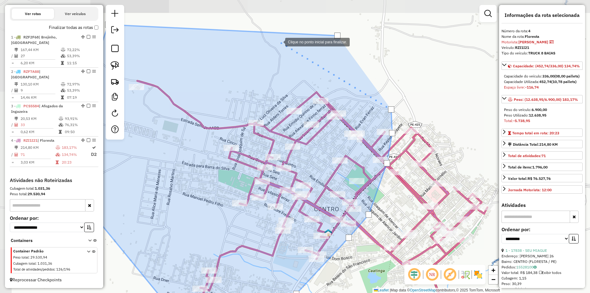
click at [279, 42] on div at bounding box center [279, 41] width 12 height 12
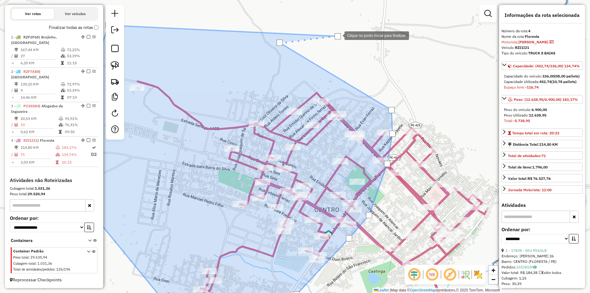
click at [338, 35] on div at bounding box center [337, 36] width 6 height 6
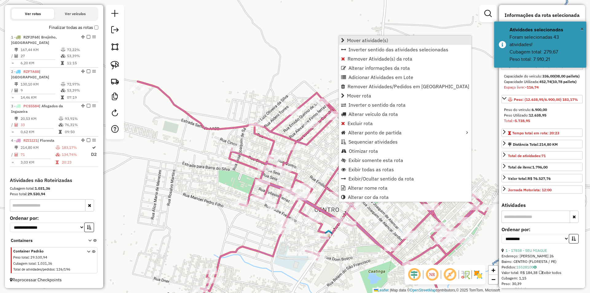
click at [359, 39] on span "Mover atividade(s)" at bounding box center [367, 40] width 41 height 5
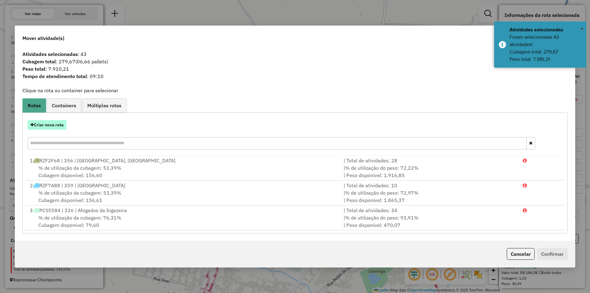
click at [58, 125] on button "Criar nova rota" at bounding box center [47, 125] width 39 height 10
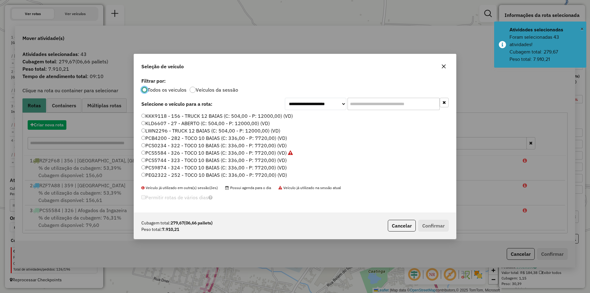
scroll to position [3, 2]
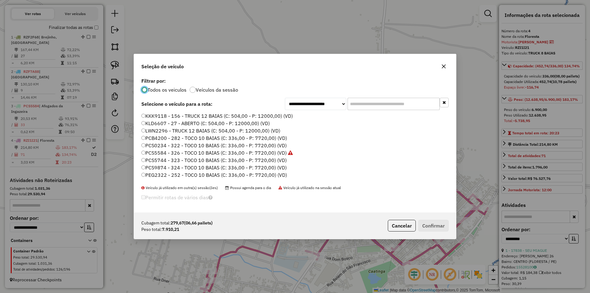
click at [207, 160] on label "PCS5744 - 323 - TOCO 10 BAIAS (C: 336,00 - P: 7720,00) (VD)" at bounding box center [213, 159] width 145 height 7
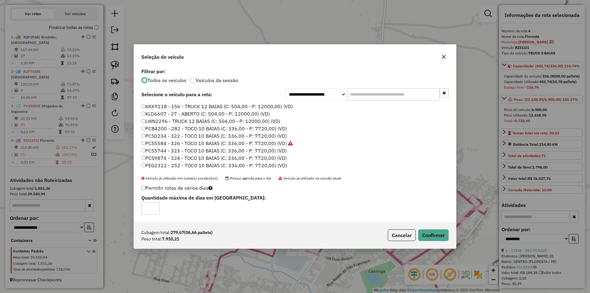
type input "*"
click at [155, 206] on input "*" at bounding box center [150, 208] width 18 height 12
click at [441, 236] on button "Confirmar" at bounding box center [433, 235] width 30 height 12
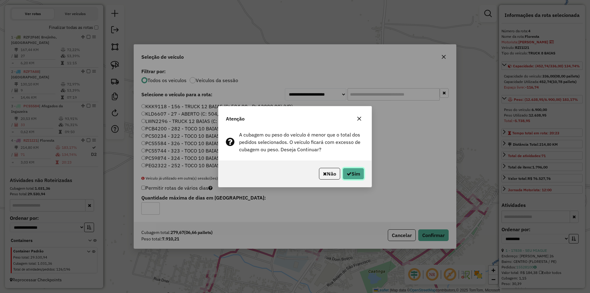
click at [349, 174] on icon "button" at bounding box center [348, 173] width 5 height 5
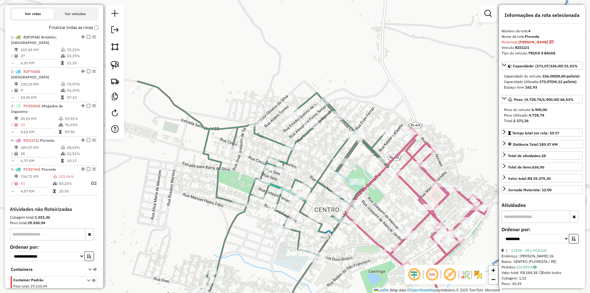
scroll to position [233, 0]
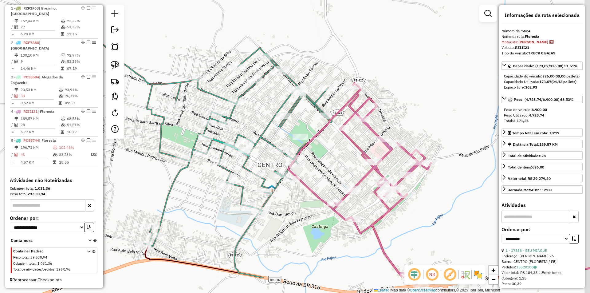
drag, startPoint x: 401, startPoint y: 214, endPoint x: 344, endPoint y: 170, distance: 72.4
click at [344, 170] on div "Janela de atendimento Grade de atendimento Capacidade Transportadoras Veículos …" at bounding box center [295, 146] width 590 height 293
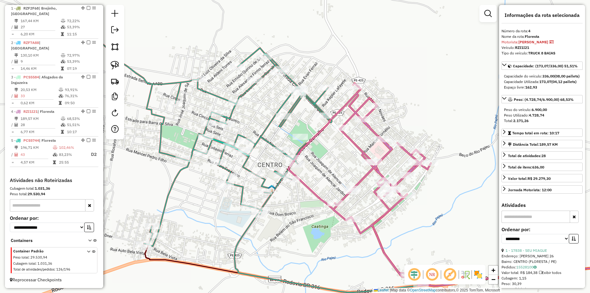
click at [342, 153] on div "Janela de atendimento Grade de atendimento Capacidade Transportadoras Veículos …" at bounding box center [295, 146] width 590 height 293
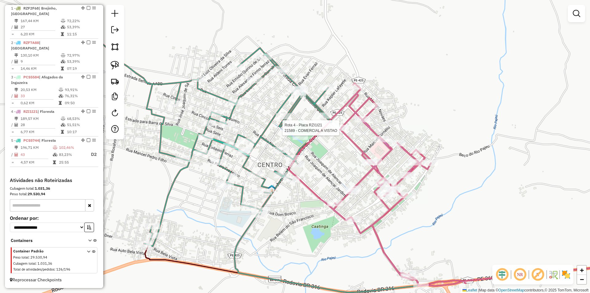
select select "**********"
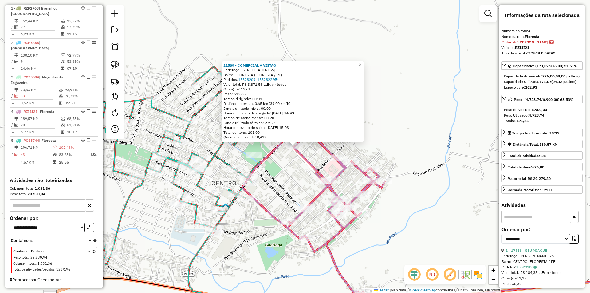
click at [279, 173] on div "21589 - COMERCIAL A VISTAO Endereço: AVENIDA AUDOMAR FERRAZ 148 Bairro: FLOREST…" at bounding box center [295, 146] width 590 height 293
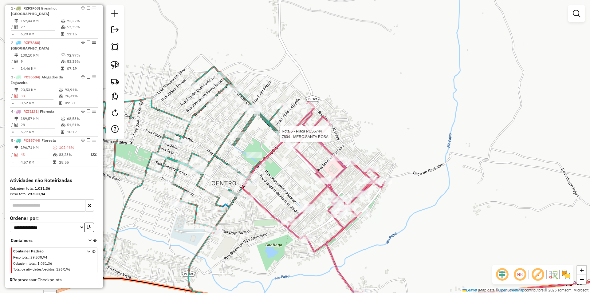
select select "**********"
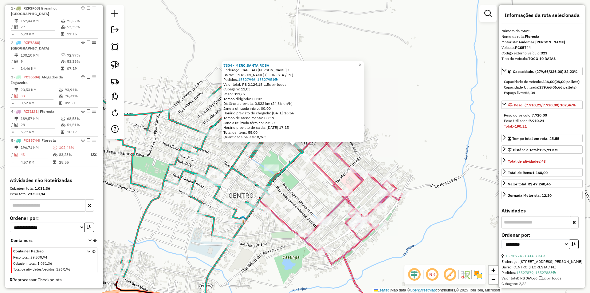
click at [307, 181] on div "7804 - MERC.SANTA ROSA Endereço: CAPITAO ANTONIO DAIVID 1 Bairro: JD RINA (FLOR…" at bounding box center [295, 146] width 590 height 293
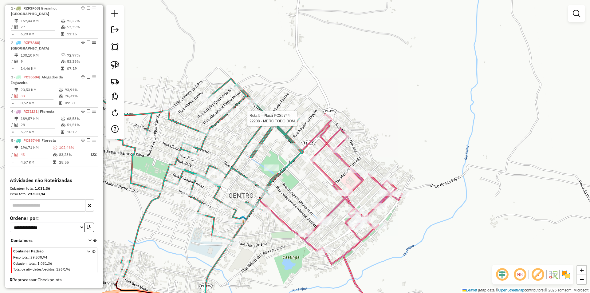
select select "**********"
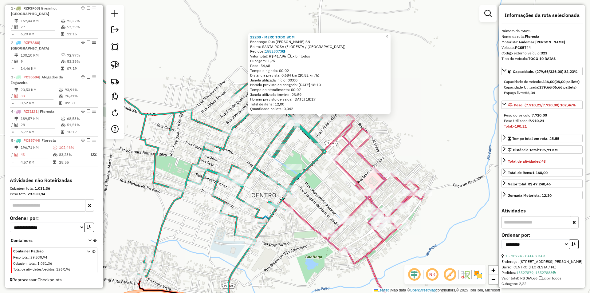
drag, startPoint x: 274, startPoint y: 185, endPoint x: 296, endPoint y: 159, distance: 34.2
click at [296, 159] on div "22208 - MERC TODO BOM Endereço: Rua Tito Ferraz da Silva Leal SN Bairro: SANTA …" at bounding box center [295, 146] width 590 height 293
click at [314, 188] on div "22208 - MERC TODO BOM Endereço: Rua Tito Ferraz da Silva Leal SN Bairro: SANTA …" at bounding box center [295, 146] width 590 height 293
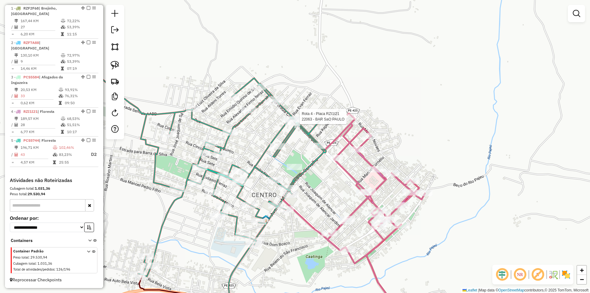
select select "**********"
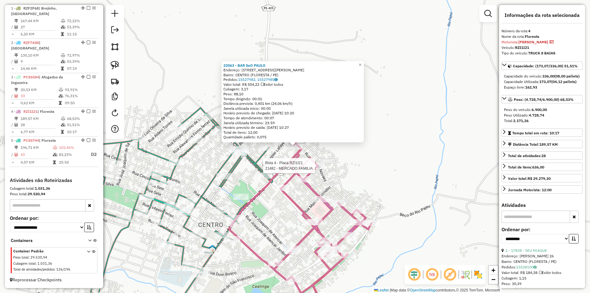
click at [317, 169] on div at bounding box center [316, 165] width 15 height 6
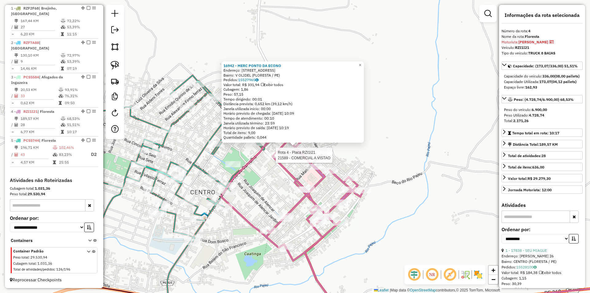
click at [274, 158] on div at bounding box center [273, 155] width 15 height 6
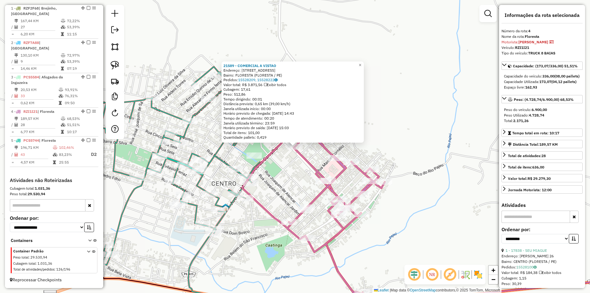
click at [275, 180] on div "21589 - COMERCIAL A VISTAO Endereço: AVENIDA AUDOMAR FERRAZ 148 Bairro: FLOREST…" at bounding box center [295, 146] width 590 height 293
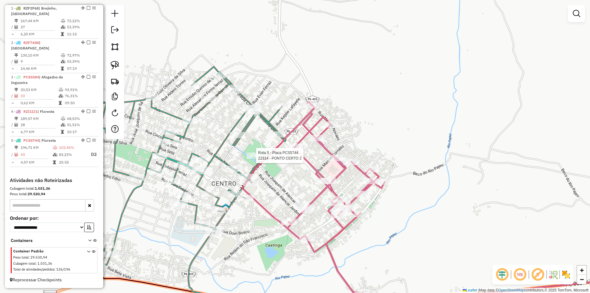
select select "**********"
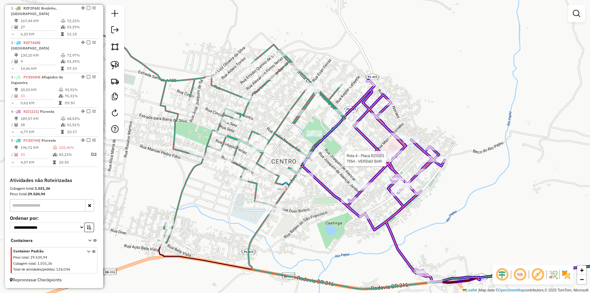
drag, startPoint x: 289, startPoint y: 151, endPoint x: 392, endPoint y: 162, distance: 103.8
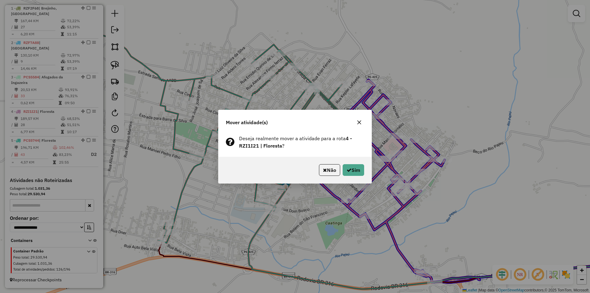
click at [357, 176] on div "Não Sim" at bounding box center [294, 170] width 153 height 26
click at [357, 172] on button "Sim" at bounding box center [352, 170] width 21 height 12
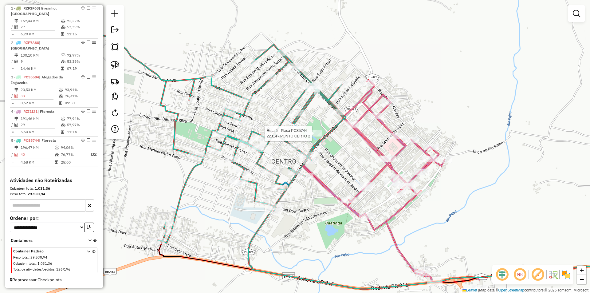
select select "**********"
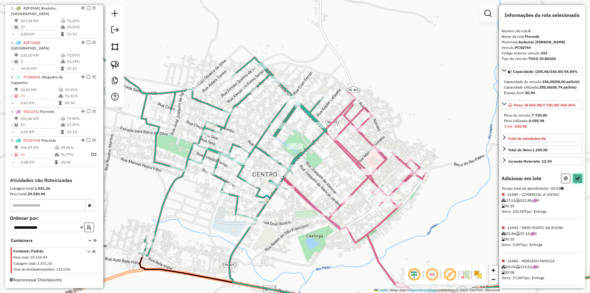
click at [575, 180] on icon at bounding box center [577, 178] width 4 height 4
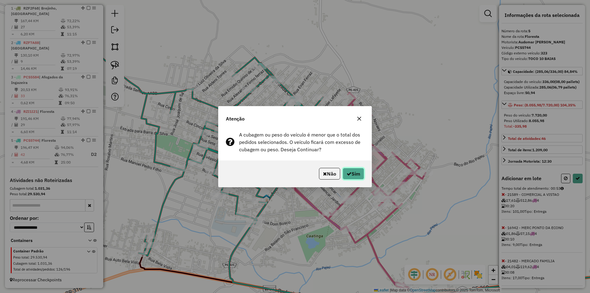
click at [356, 168] on button "Sim" at bounding box center [352, 174] width 21 height 12
select select "**********"
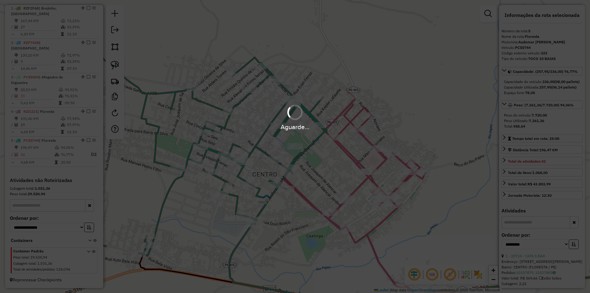
click at [356, 170] on div "Aguarde..." at bounding box center [295, 146] width 590 height 293
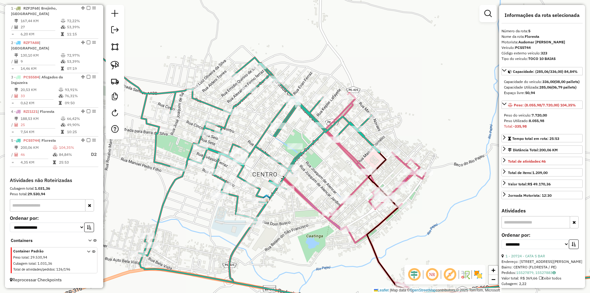
click at [321, 181] on div "Janela de atendimento Grade de atendimento Capacidade Transportadoras Veículos …" at bounding box center [295, 146] width 590 height 293
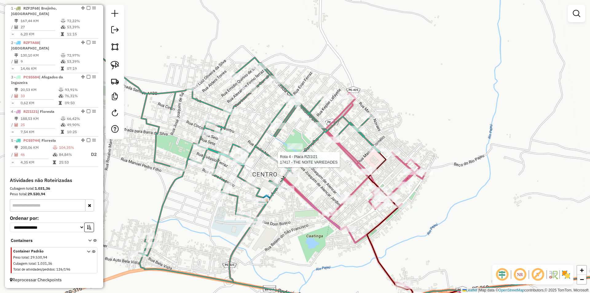
click at [276, 162] on div at bounding box center [275, 159] width 15 height 6
select select "**********"
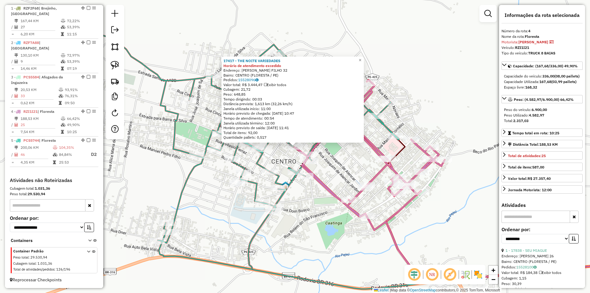
click at [351, 168] on div "17417 - THE NOITE VARIEDADES Horário de atendimento excedido Endereço: EMILIO N…" at bounding box center [295, 146] width 590 height 293
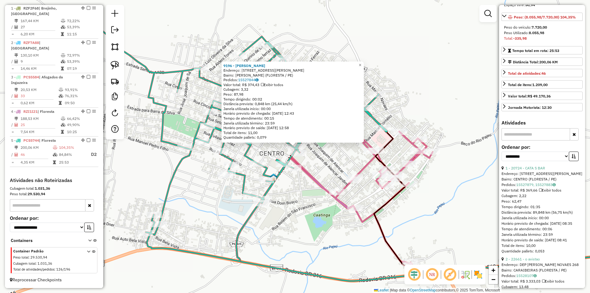
scroll to position [92, 0]
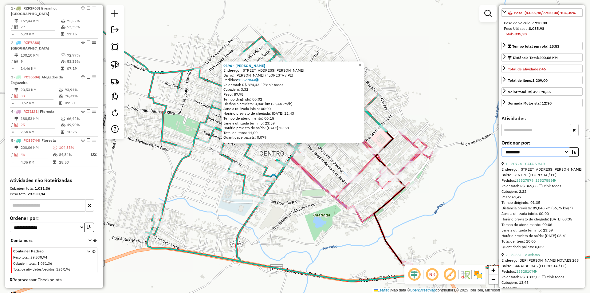
click at [546, 157] on select "**********" at bounding box center [535, 152] width 68 height 10
select select "*********"
click at [501, 157] on select "**********" at bounding box center [535, 152] width 68 height 10
click at [575, 157] on button "button" at bounding box center [573, 152] width 10 height 10
click at [551, 166] on link "4 - 20511 - HF.DISTRIBUIDORA" at bounding box center [532, 163] width 54 height 5
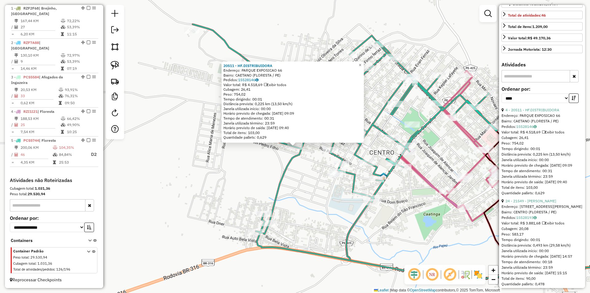
scroll to position [154, 0]
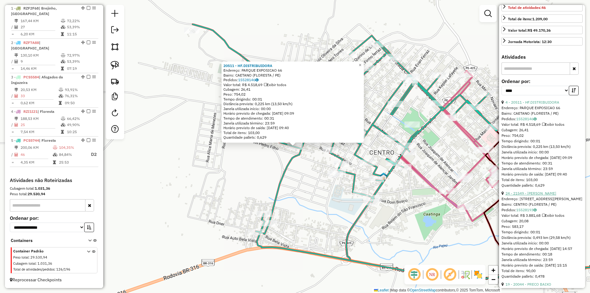
click at [545, 195] on link "24 - 21549 - FRANCISCO MONTEIRO" at bounding box center [530, 193] width 51 height 5
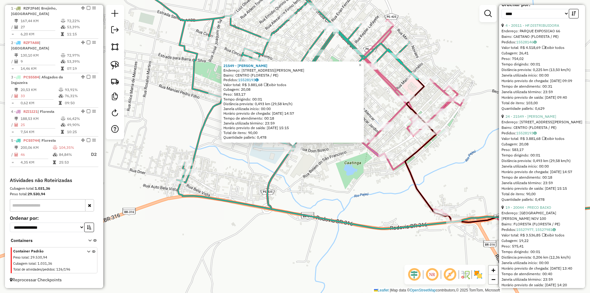
scroll to position [246, 0]
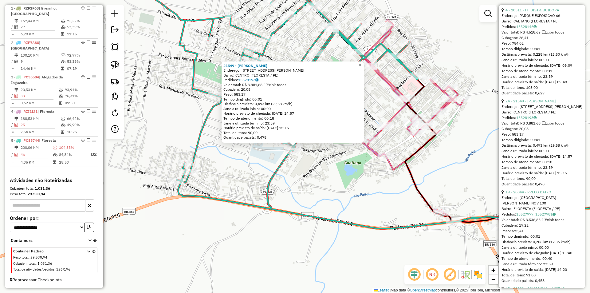
click at [526, 194] on link "19 - 20044 - PRECO BAIXO" at bounding box center [528, 191] width 46 height 5
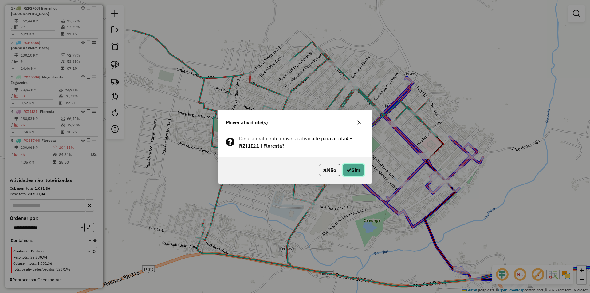
click at [359, 173] on button "Sim" at bounding box center [352, 170] width 21 height 12
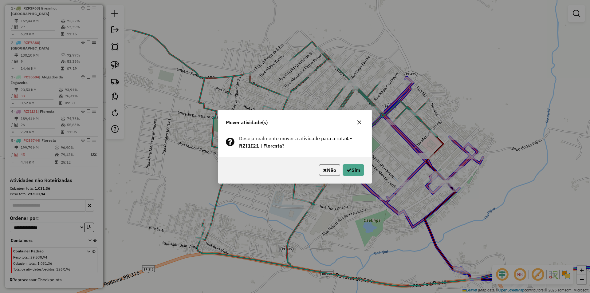
click at [355, 176] on div "Não Sim" at bounding box center [294, 170] width 153 height 26
click at [355, 172] on button "Sim" at bounding box center [352, 170] width 21 height 12
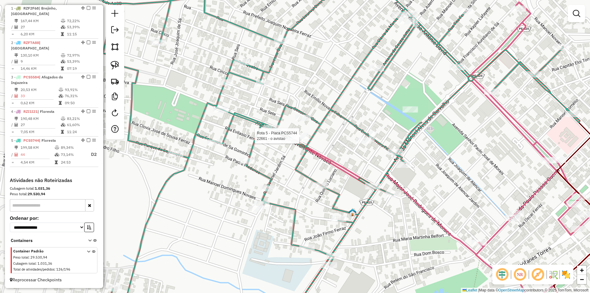
select select "*********"
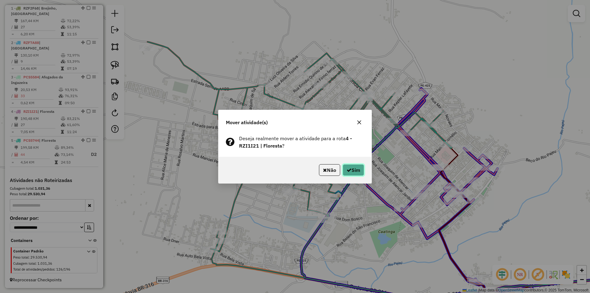
click at [354, 171] on button "Sim" at bounding box center [352, 170] width 21 height 12
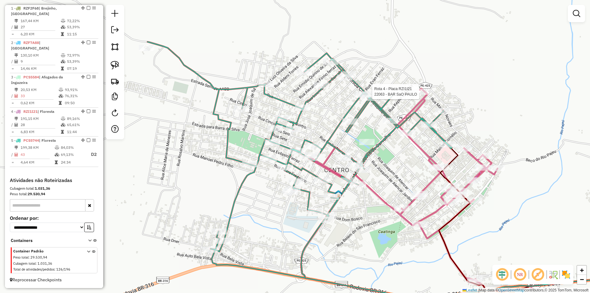
select select "*********"
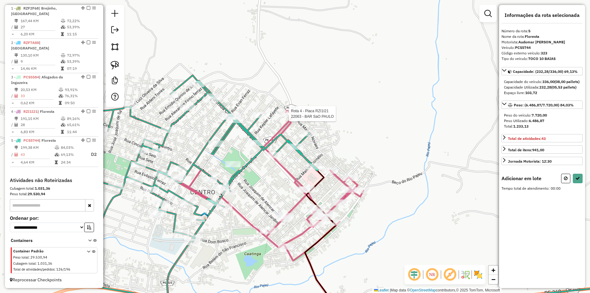
click at [287, 117] on div at bounding box center [286, 114] width 15 height 6
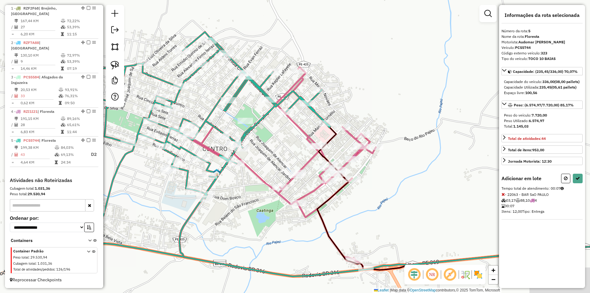
drag, startPoint x: 344, startPoint y: 153, endPoint x: 354, endPoint y: 110, distance: 44.1
click at [356, 110] on div "Janela de atendimento Grade de atendimento Capacidade Transportadoras Veículos …" at bounding box center [295, 146] width 590 height 293
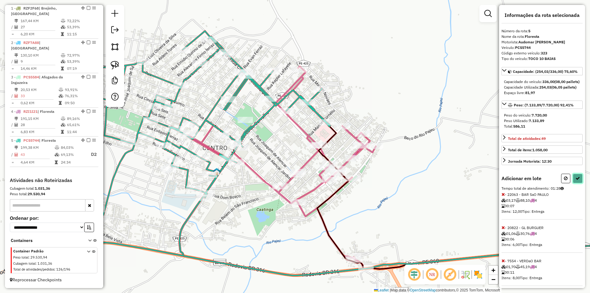
click at [577, 180] on icon at bounding box center [577, 178] width 4 height 4
select select "*********"
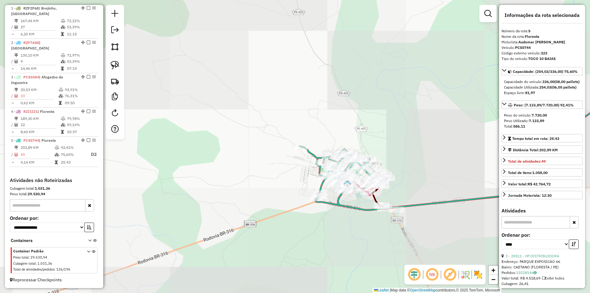
click at [425, 181] on div "Janela de atendimento Grade de atendimento Capacidade Transportadoras Veículos …" at bounding box center [295, 146] width 590 height 293
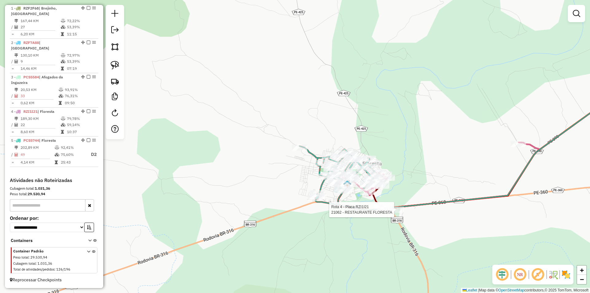
select select "*********"
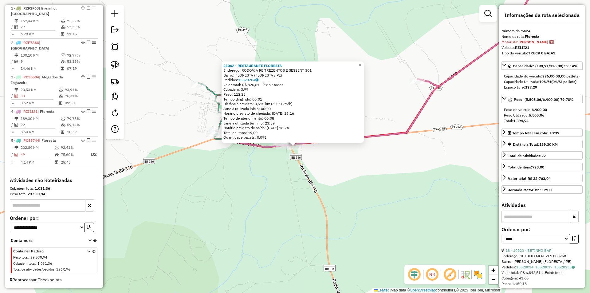
click at [397, 202] on div "21062 - RESTAURANTE FLORESTA Endereço: RODOVIA PE TREZENTOS E SESSENT 301 Bairr…" at bounding box center [295, 146] width 590 height 293
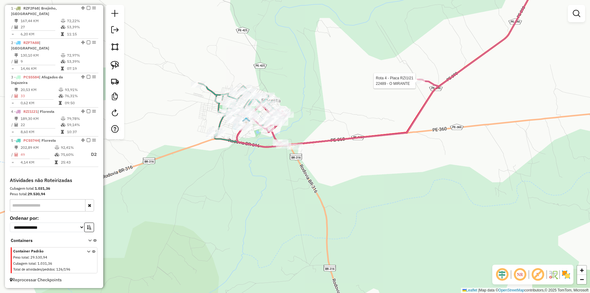
select select "*********"
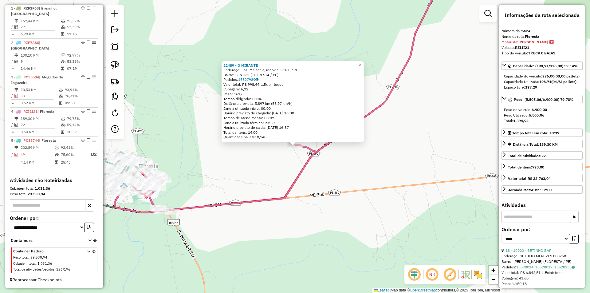
click at [232, 171] on div "22489 - O MIRANTE Endereço: Faz: Melancia, rodovia 390- Fl SN Bairro: CENTRO (F…" at bounding box center [295, 146] width 590 height 293
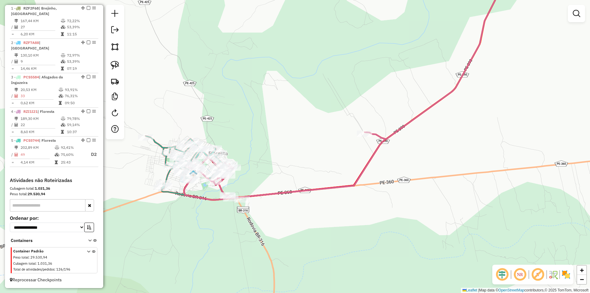
drag, startPoint x: 227, startPoint y: 177, endPoint x: 328, endPoint y: 158, distance: 103.4
click at [326, 159] on div "Janela de atendimento Grade de atendimento Capacidade Transportadoras Veículos …" at bounding box center [295, 146] width 590 height 293
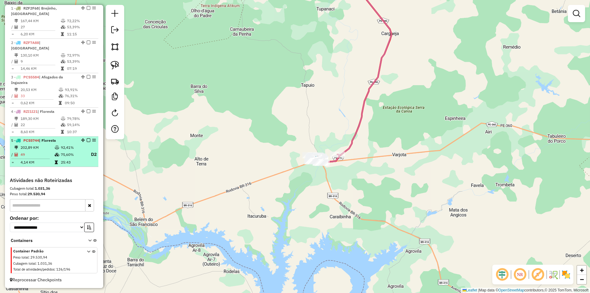
select select "*********"
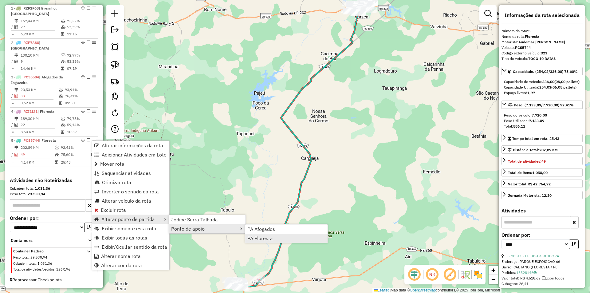
click at [266, 238] on span "PA Floresta" at bounding box center [259, 238] width 25 height 5
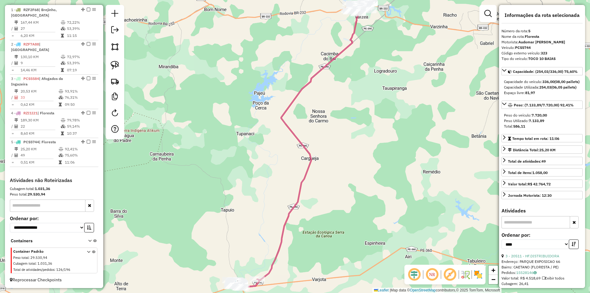
scroll to position [231, 0]
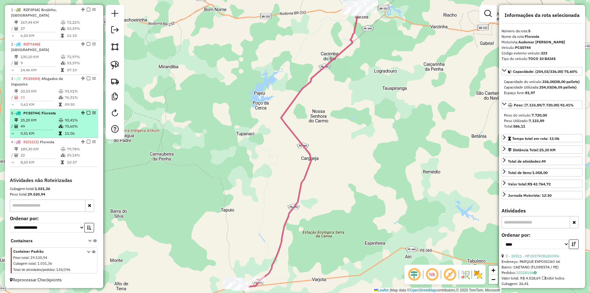
drag, startPoint x: 80, startPoint y: 142, endPoint x: 78, endPoint y: 119, distance: 23.7
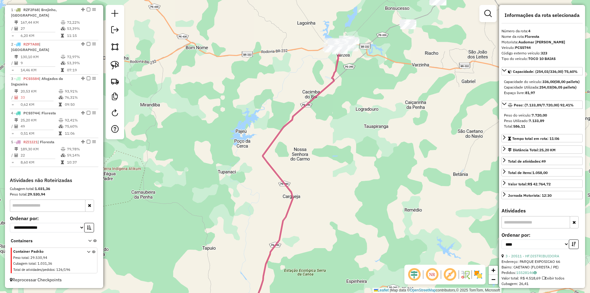
drag, startPoint x: 328, startPoint y: 111, endPoint x: 289, endPoint y: 178, distance: 77.2
click at [289, 178] on div "Janela de atendimento Grade de atendimento Capacidade Transportadoras Veículos …" at bounding box center [295, 146] width 590 height 293
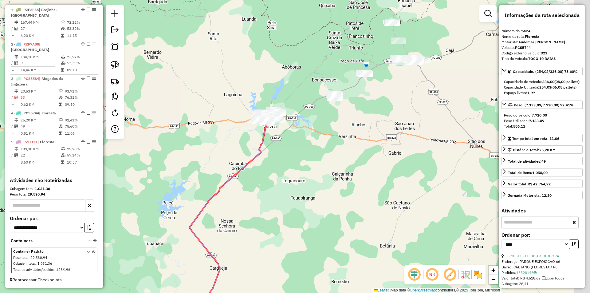
drag, startPoint x: 334, startPoint y: 137, endPoint x: 246, endPoint y: 189, distance: 102.7
click at [247, 189] on div "Janela de atendimento Grade de atendimento Capacidade Transportadoras Veículos …" at bounding box center [295, 146] width 590 height 293
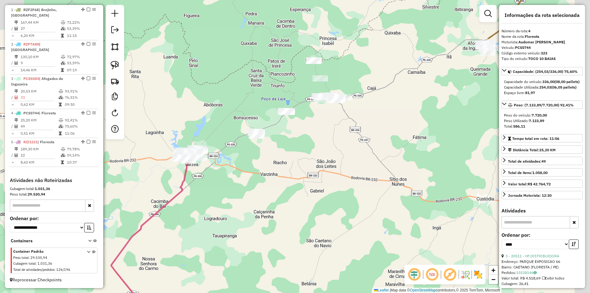
drag, startPoint x: 356, startPoint y: 131, endPoint x: 316, endPoint y: 154, distance: 46.3
click at [312, 159] on div "Janela de atendimento Grade de atendimento Capacidade Transportadoras Veículos …" at bounding box center [295, 146] width 590 height 293
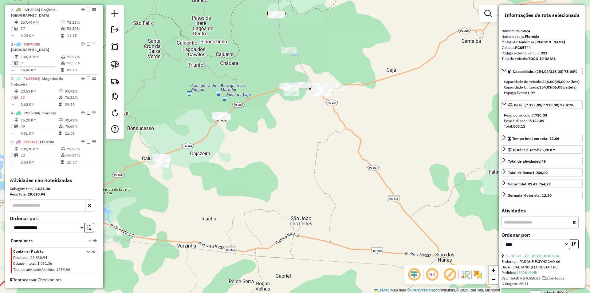
drag, startPoint x: 214, startPoint y: 70, endPoint x: 275, endPoint y: 101, distance: 68.4
click at [274, 100] on div "Janela de atendimento Grade de atendimento Capacidade Transportadoras Veículos …" at bounding box center [295, 146] width 590 height 293
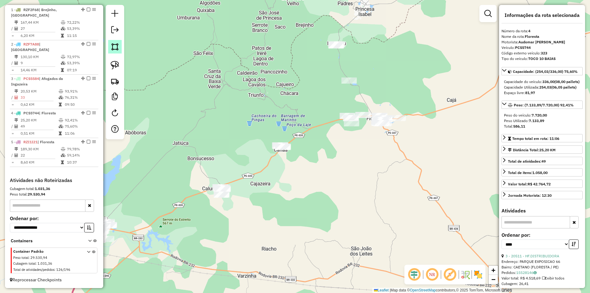
click at [114, 49] on img at bounding box center [115, 46] width 9 height 9
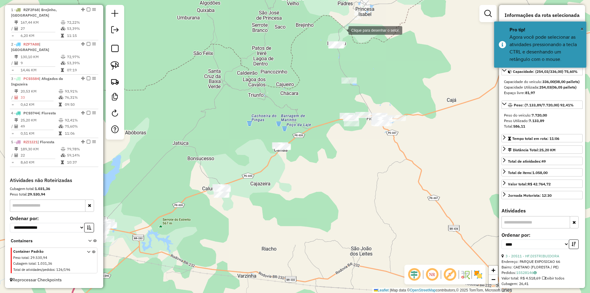
click at [342, 30] on div at bounding box center [342, 30] width 12 height 12
click at [264, 59] on div at bounding box center [270, 55] width 12 height 12
click at [179, 182] on div at bounding box center [180, 180] width 12 height 12
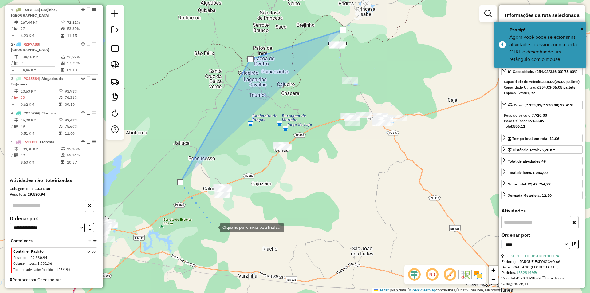
drag, startPoint x: 213, startPoint y: 227, endPoint x: 242, endPoint y: 213, distance: 32.4
click at [216, 225] on div at bounding box center [213, 226] width 12 height 12
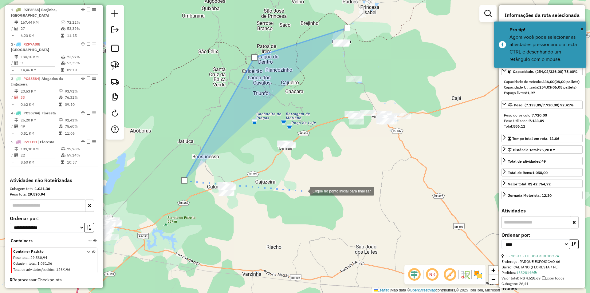
drag, startPoint x: 303, startPoint y: 190, endPoint x: 327, endPoint y: 151, distance: 46.0
click at [304, 190] on div at bounding box center [303, 190] width 12 height 12
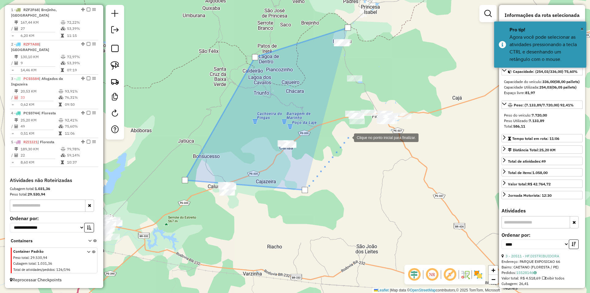
click at [348, 137] on div at bounding box center [347, 137] width 12 height 12
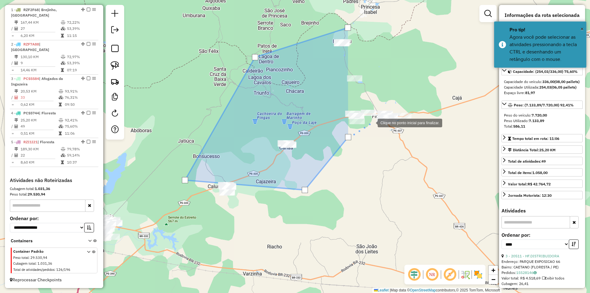
click at [371, 122] on div at bounding box center [371, 122] width 12 height 12
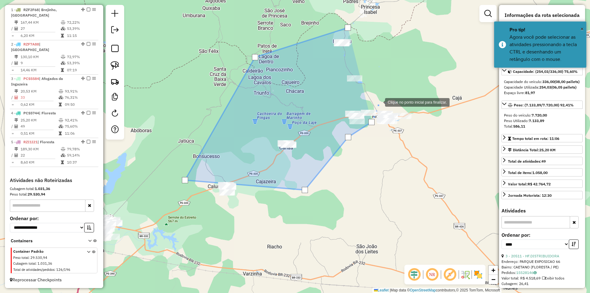
click at [379, 101] on div at bounding box center [378, 102] width 12 height 12
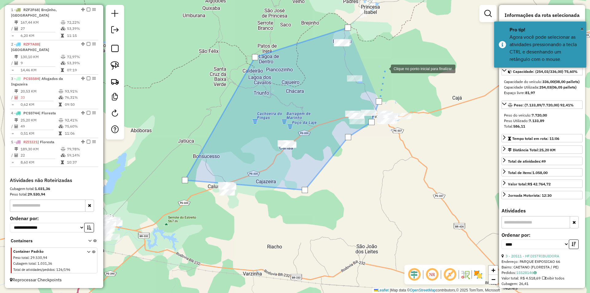
click at [384, 68] on div at bounding box center [384, 68] width 12 height 12
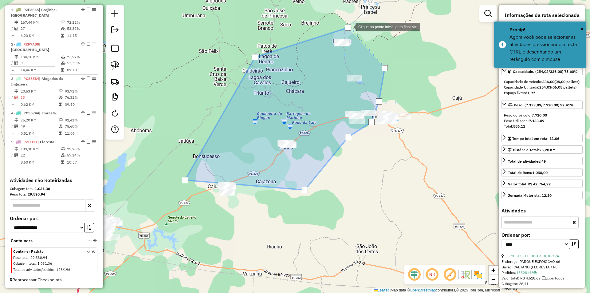
click at [349, 26] on div at bounding box center [348, 28] width 6 height 6
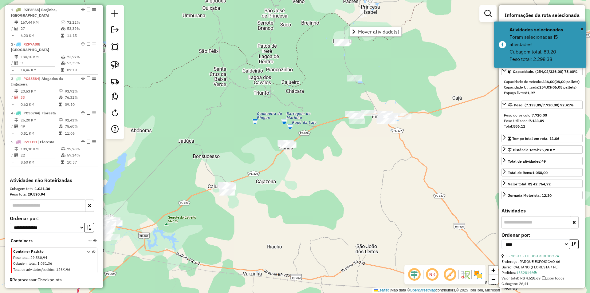
click at [282, 84] on div "Janela de atendimento Grade de atendimento Capacidade Transportadoras Veículos …" at bounding box center [295, 146] width 590 height 293
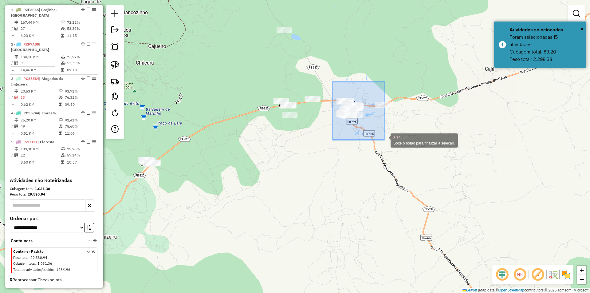
drag, startPoint x: 332, startPoint y: 82, endPoint x: 398, endPoint y: 143, distance: 89.7
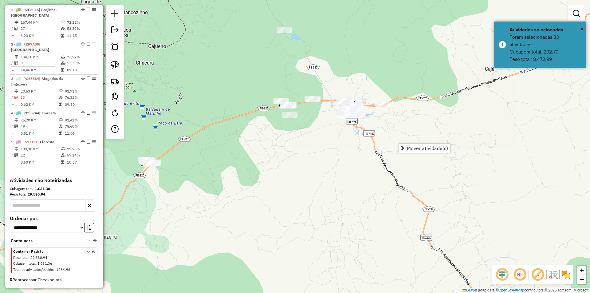
click at [342, 153] on div "Janela de atendimento Grade de atendimento Capacidade Transportadoras Veículos …" at bounding box center [295, 146] width 590 height 293
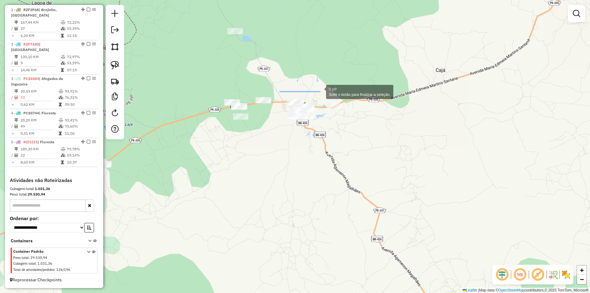
drag, startPoint x: 281, startPoint y: 94, endPoint x: 320, endPoint y: 91, distance: 38.5
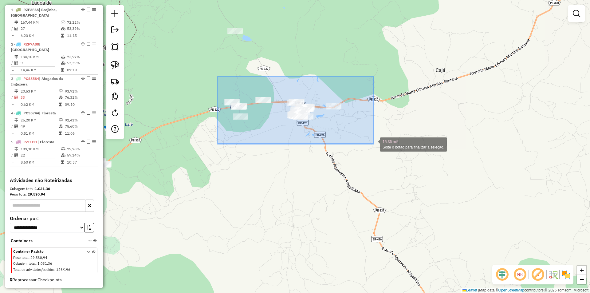
drag, startPoint x: 217, startPoint y: 76, endPoint x: 373, endPoint y: 144, distance: 169.9
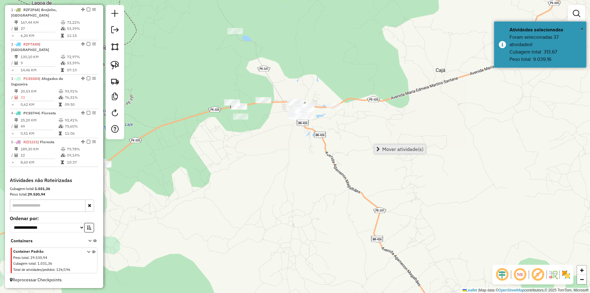
click at [393, 147] on span "Mover atividade(s)" at bounding box center [402, 148] width 41 height 5
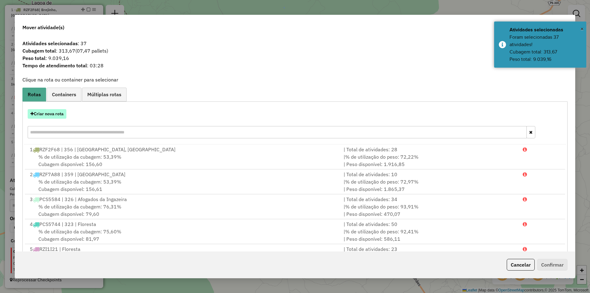
click at [63, 114] on button "Criar nova rota" at bounding box center [47, 114] width 39 height 10
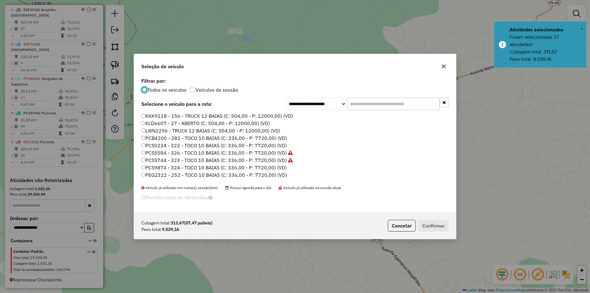
scroll to position [3, 2]
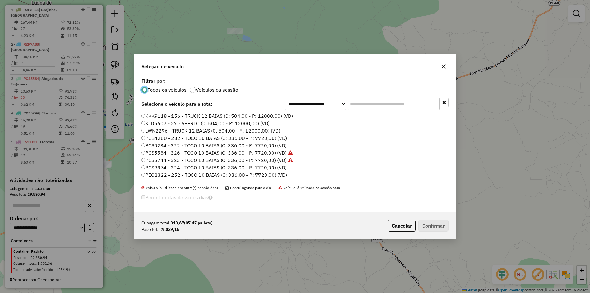
click at [197, 167] on label "PCS9874 - 324 - TOCO 10 BAIAS (C: 336,00 - P: 7720,00) (VD)" at bounding box center [213, 167] width 145 height 7
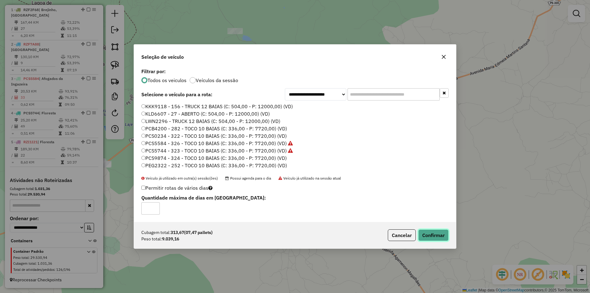
click at [434, 234] on button "Confirmar" at bounding box center [433, 235] width 30 height 12
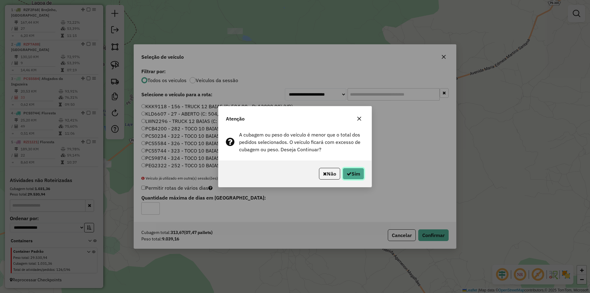
click at [348, 172] on icon "button" at bounding box center [348, 173] width 5 height 5
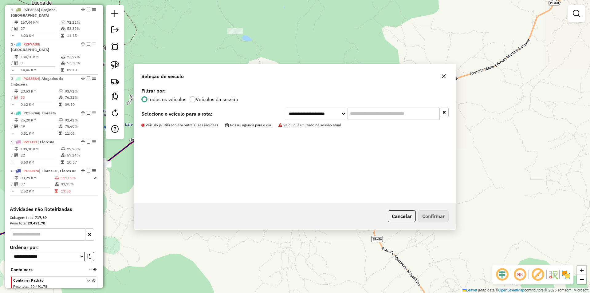
scroll to position [233, 0]
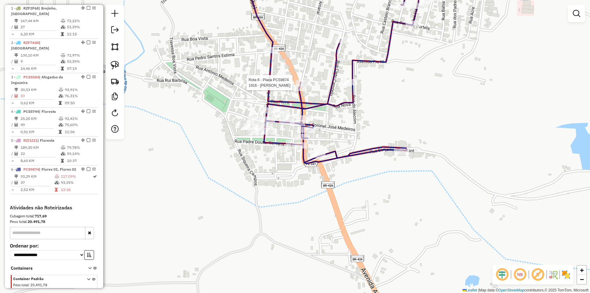
click at [308, 86] on div at bounding box center [302, 83] width 15 height 6
select select "*********"
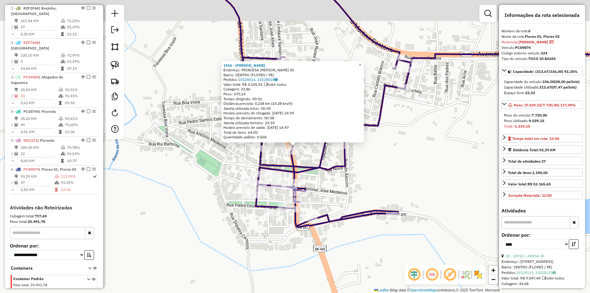
scroll to position [266, 0]
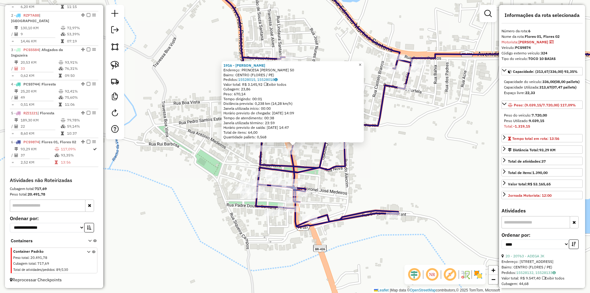
click at [361, 64] on span "×" at bounding box center [359, 64] width 3 height 5
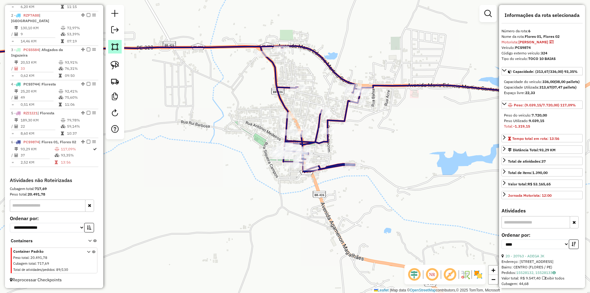
click at [117, 46] on img at bounding box center [115, 46] width 9 height 9
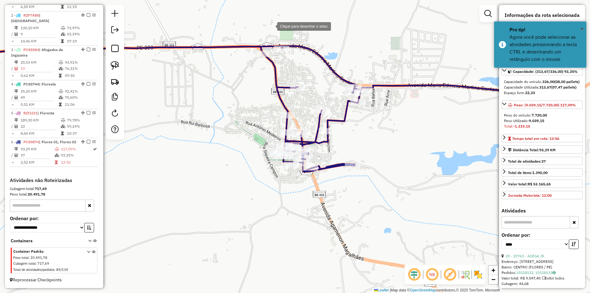
click at [270, 20] on div at bounding box center [271, 26] width 12 height 12
click at [234, 69] on div at bounding box center [234, 69] width 12 height 12
click at [273, 134] on div at bounding box center [273, 134] width 12 height 12
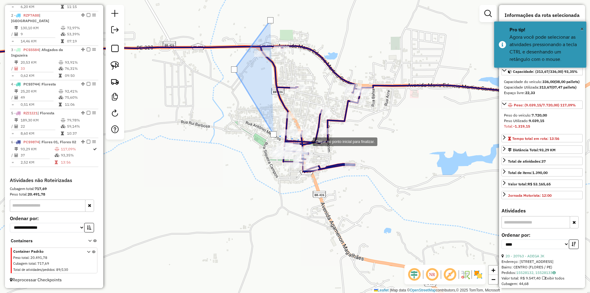
click at [306, 141] on div at bounding box center [306, 141] width 12 height 12
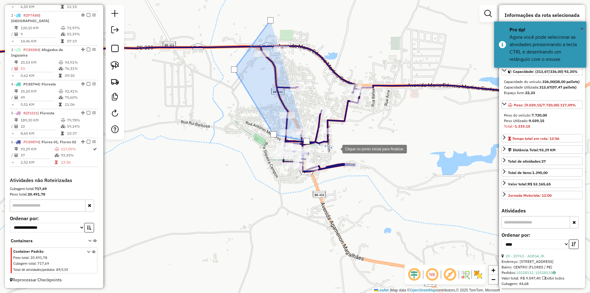
click at [336, 148] on div at bounding box center [336, 148] width 12 height 12
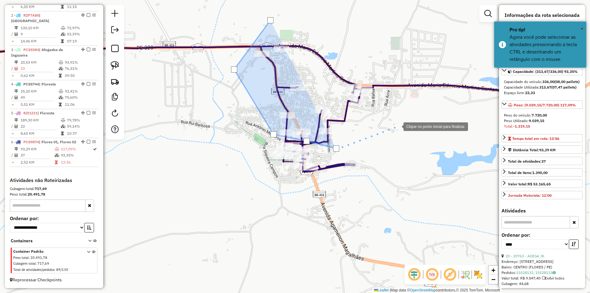
click at [397, 126] on div at bounding box center [397, 126] width 12 height 12
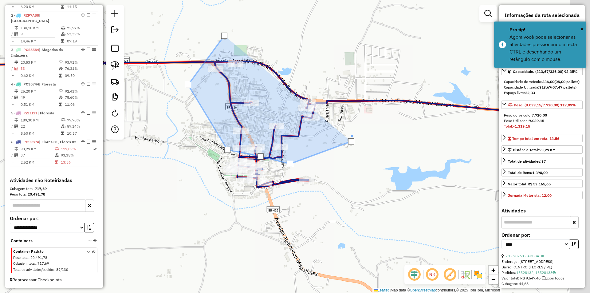
drag, startPoint x: 413, startPoint y: 114, endPoint x: 312, endPoint y: 137, distance: 103.5
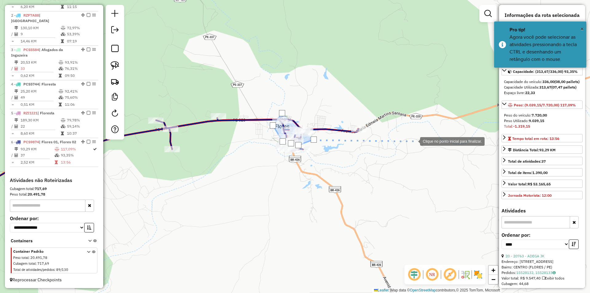
click at [414, 141] on div at bounding box center [413, 141] width 12 height 12
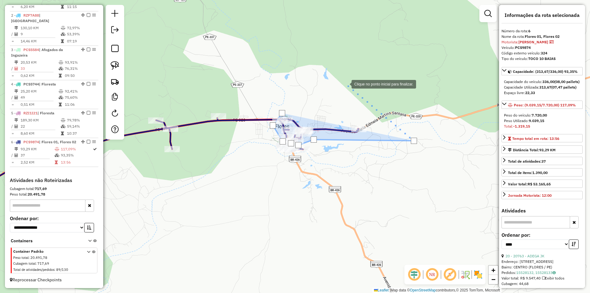
click at [345, 83] on div at bounding box center [345, 83] width 12 height 12
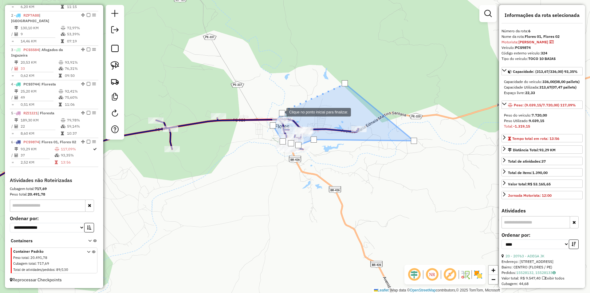
click at [280, 111] on div at bounding box center [282, 113] width 6 height 6
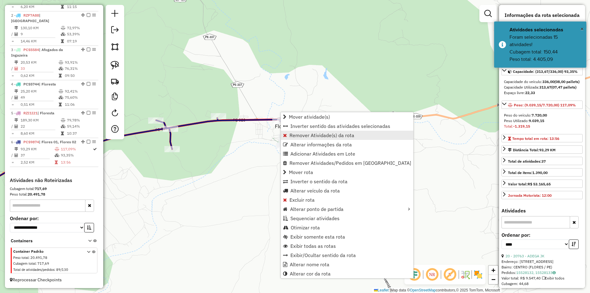
click at [321, 137] on span "Remover Atividade(s) da rota" at bounding box center [321, 135] width 65 height 5
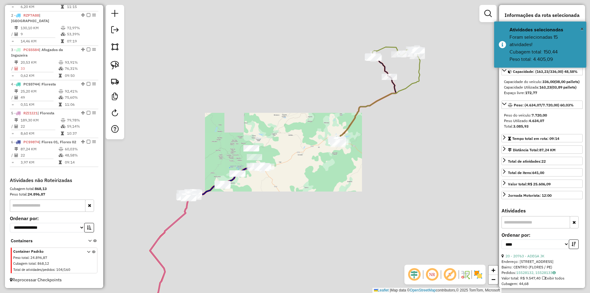
click at [265, 195] on div "Janela de atendimento Grade de atendimento Capacidade Transportadoras Veículos …" at bounding box center [295, 146] width 590 height 293
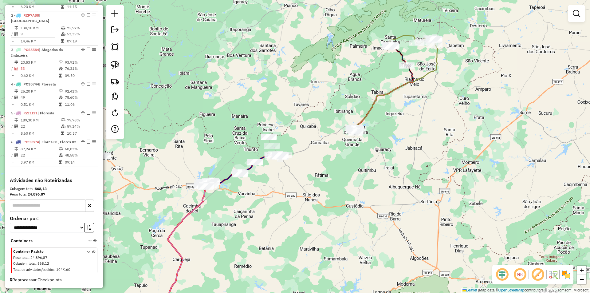
drag, startPoint x: 264, startPoint y: 200, endPoint x: 282, endPoint y: 189, distance: 20.9
click at [282, 189] on div "Janela de atendimento Grade de atendimento Capacidade Transportadoras Veículos …" at bounding box center [295, 146] width 590 height 293
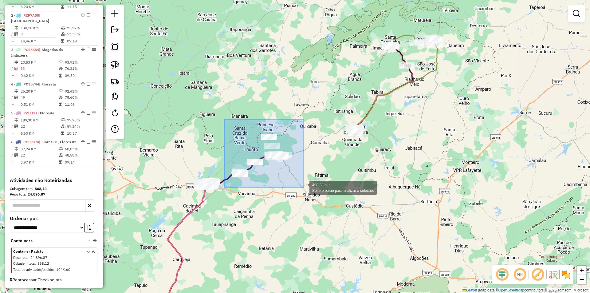
drag, startPoint x: 224, startPoint y: 119, endPoint x: 303, endPoint y: 187, distance: 103.9
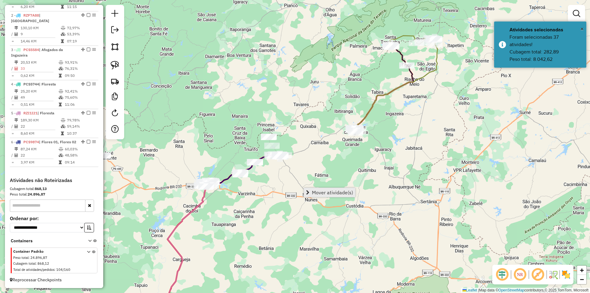
click at [319, 190] on span "Mover atividade(s)" at bounding box center [332, 192] width 41 height 5
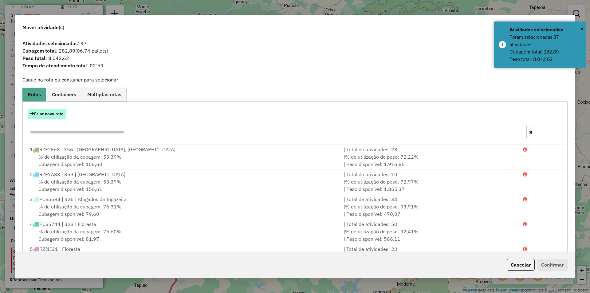
click at [57, 114] on button "Criar nova rota" at bounding box center [47, 114] width 39 height 10
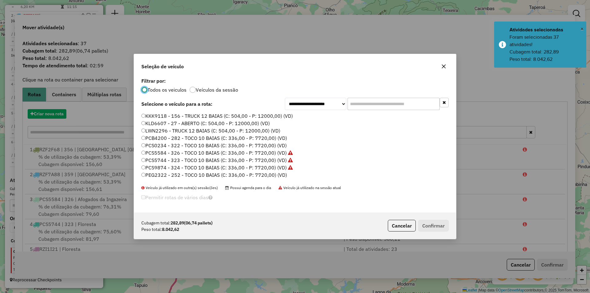
scroll to position [3, 2]
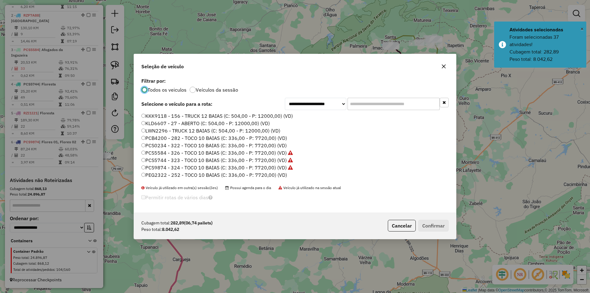
click at [189, 146] on label "PCS0234 - 322 - TOCO 10 BAIAS (C: 336,00 - P: 7720,00) (VD)" at bounding box center [213, 145] width 145 height 7
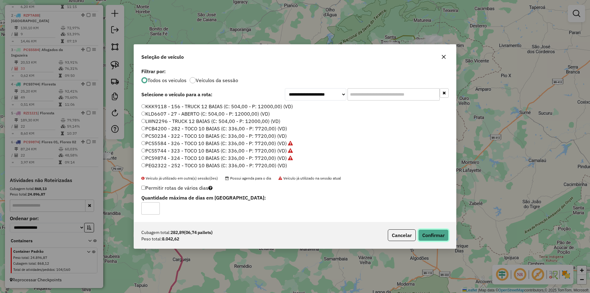
click at [427, 233] on button "Confirmar" at bounding box center [433, 235] width 30 height 12
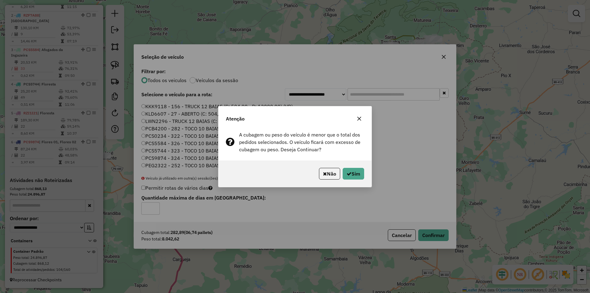
click at [369, 175] on div "Não Sim" at bounding box center [294, 173] width 153 height 26
click at [359, 174] on button "Sim" at bounding box center [352, 174] width 21 height 12
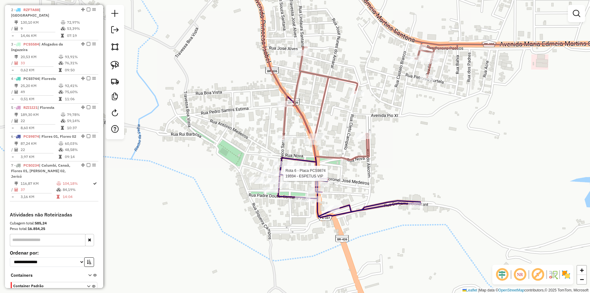
select select "*********"
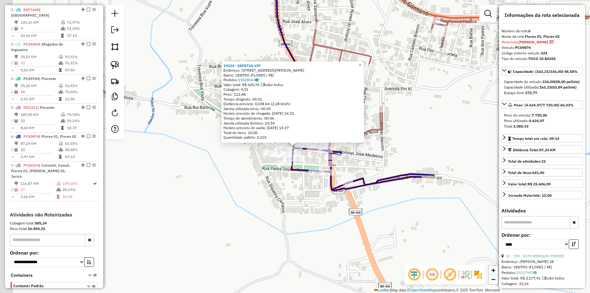
scroll to position [300, 0]
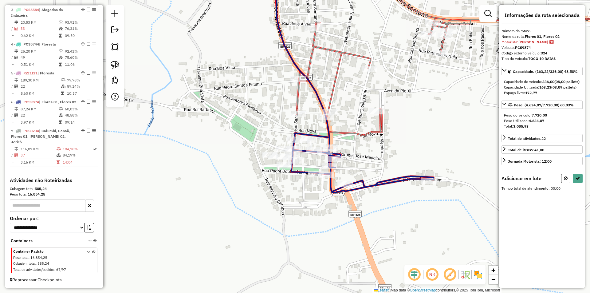
drag, startPoint x: 353, startPoint y: 92, endPoint x: 350, endPoint y: 116, distance: 24.4
click at [350, 116] on div "Janela de atendimento Grade de atendimento Capacidade Transportadoras Veículos …" at bounding box center [295, 146] width 590 height 293
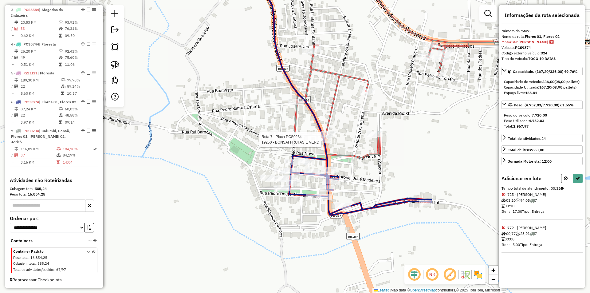
click at [319, 142] on div at bounding box center [322, 139] width 15 height 6
click at [368, 95] on div at bounding box center [367, 91] width 15 height 6
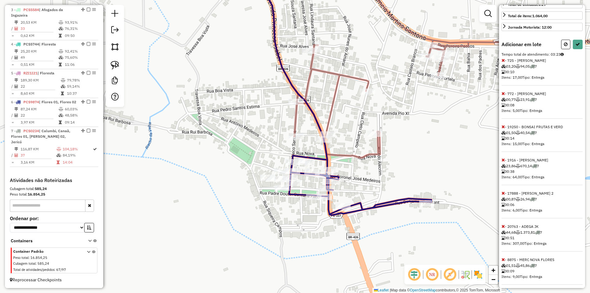
scroll to position [149, 0]
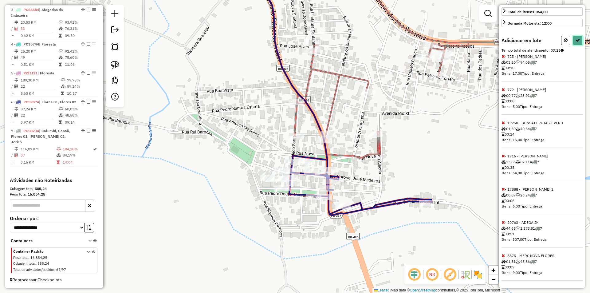
click at [572, 41] on button at bounding box center [577, 41] width 10 height 10
select select "*********"
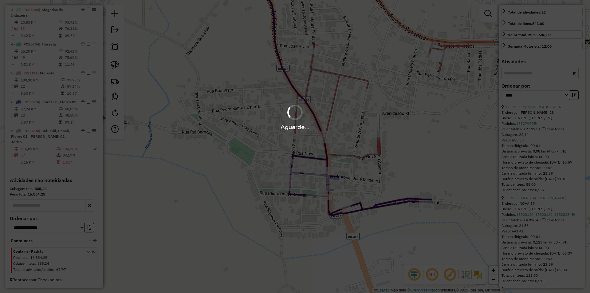
scroll to position [172, 0]
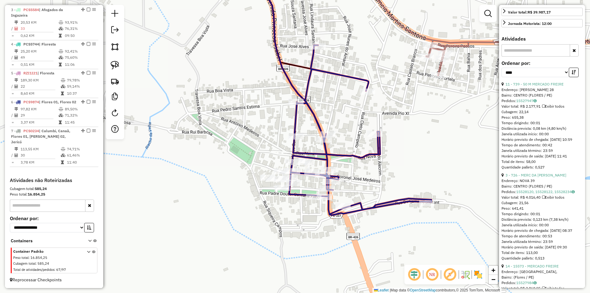
click at [341, 118] on div "Janela de atendimento Grade de atendimento Capacidade Transportadoras Veículos …" at bounding box center [295, 146] width 590 height 293
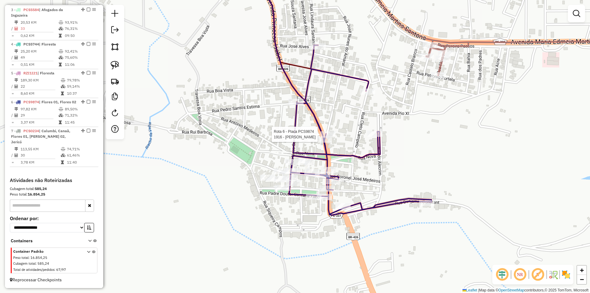
select select "*********"
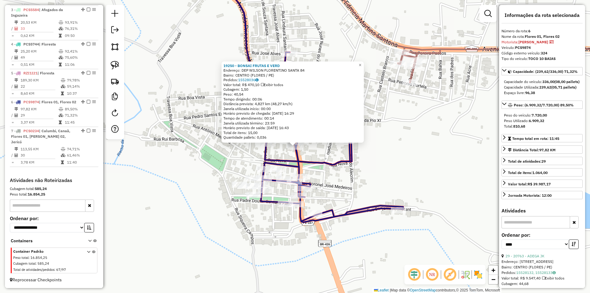
click at [394, 165] on div "19250 - BONSAI FRUTAS E VERD Endereço: DEP WILSON FLORENTINO SANTA 84 Bairro: C…" at bounding box center [295, 146] width 590 height 293
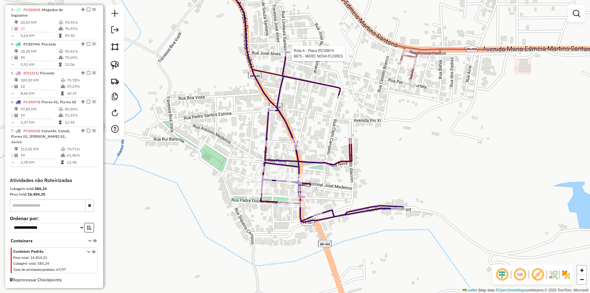
select select "*********"
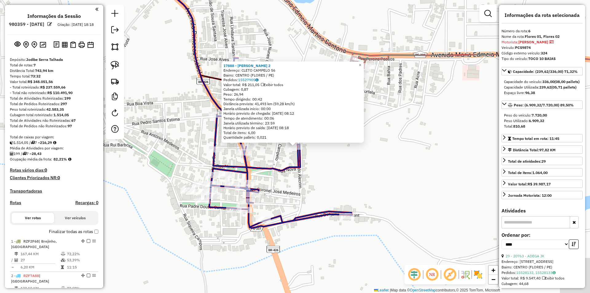
select select "*********"
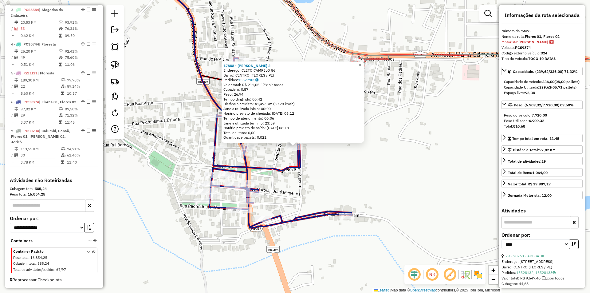
click at [288, 189] on div "17888 - MERCADINHO LUCAS 2 Endereço: CLETO CAMPELO 56 Bairro: CENTRO (FLORES / …" at bounding box center [295, 146] width 590 height 293
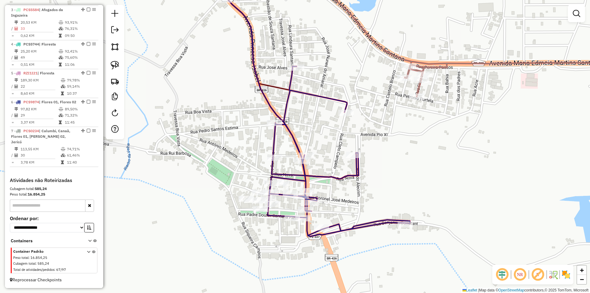
drag, startPoint x: 283, startPoint y: 189, endPoint x: 342, endPoint y: 197, distance: 58.9
click at [342, 197] on div "Janela de atendimento Grade de atendimento Capacidade Transportadoras Veículos …" at bounding box center [295, 146] width 590 height 293
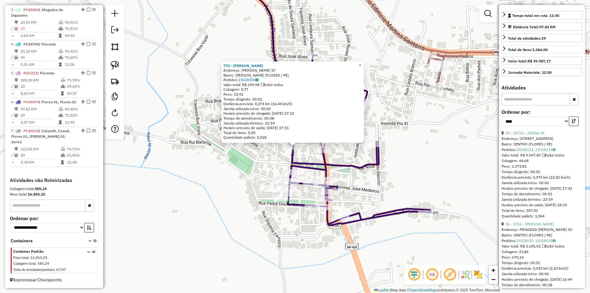
scroll to position [154, 0]
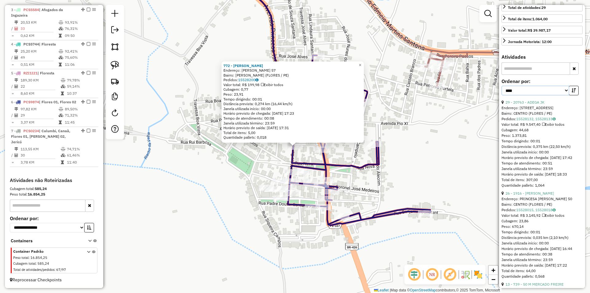
click at [555, 95] on select "**********" at bounding box center [535, 91] width 68 height 10
select select "**********"
click at [501, 95] on select "**********" at bounding box center [535, 91] width 68 height 10
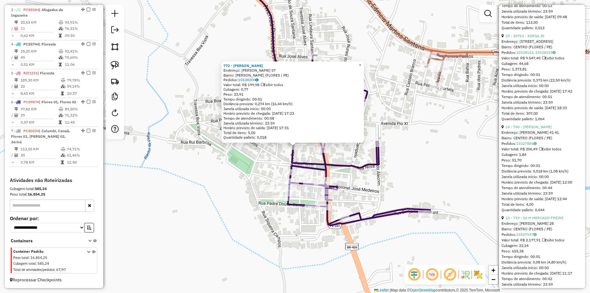
scroll to position [338, 0]
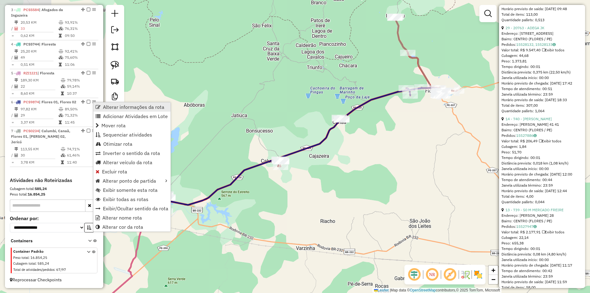
click at [115, 105] on span "Alterar informações da rota" at bounding box center [133, 106] width 61 height 5
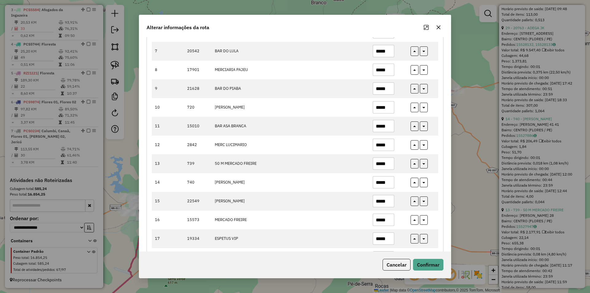
scroll to position [184, 0]
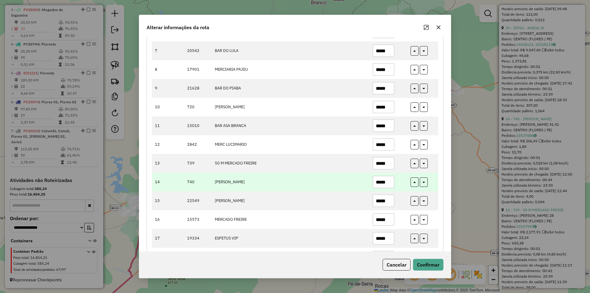
click at [387, 182] on input "*****" at bounding box center [382, 182] width 21 height 12
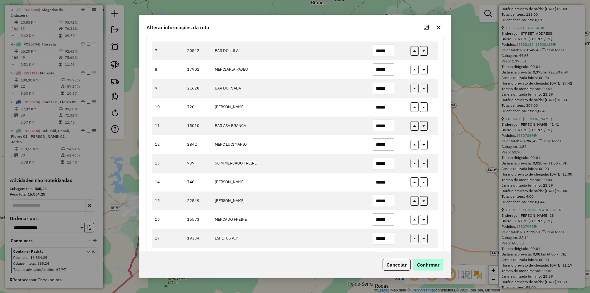
type input "*****"
click at [427, 259] on button "Confirmar" at bounding box center [428, 265] width 30 height 12
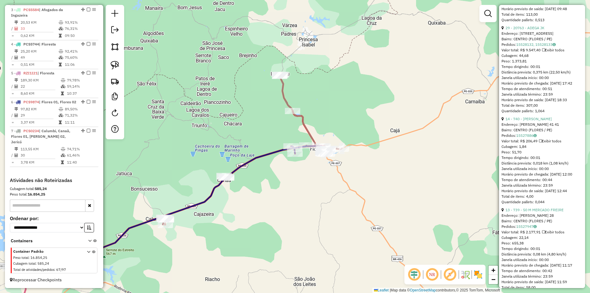
drag, startPoint x: 443, startPoint y: 125, endPoint x: 328, endPoint y: 183, distance: 129.2
click at [328, 183] on div "Janela de atendimento Grade de atendimento Capacidade Transportadoras Veículos …" at bounding box center [295, 146] width 590 height 293
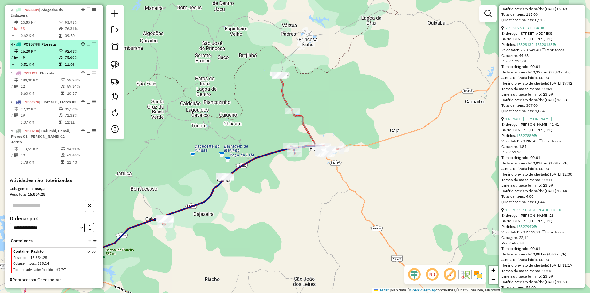
click at [77, 58] on td "75,60%" at bounding box center [79, 57] width 31 height 6
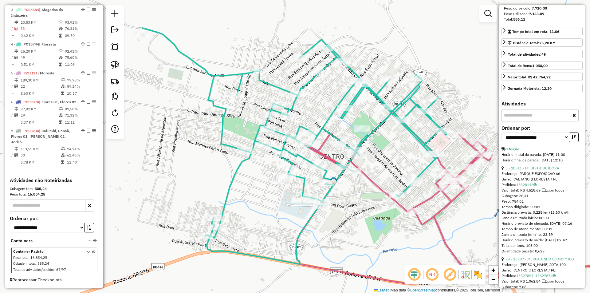
scroll to position [0, 0]
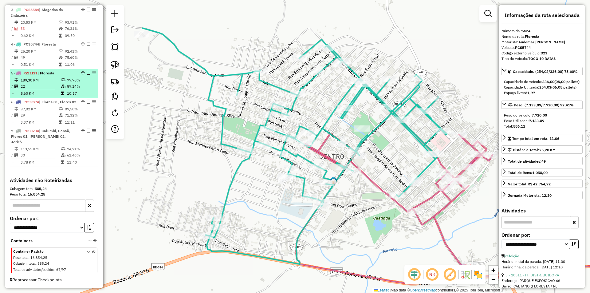
click at [60, 82] on td at bounding box center [63, 80] width 6 height 6
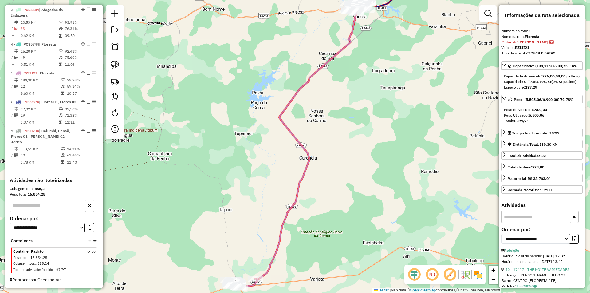
drag, startPoint x: 358, startPoint y: 177, endPoint x: 391, endPoint y: 120, distance: 66.0
click at [383, 133] on div "Janela de atendimento Grade de atendimento Capacidade Transportadoras Veículos …" at bounding box center [295, 146] width 590 height 293
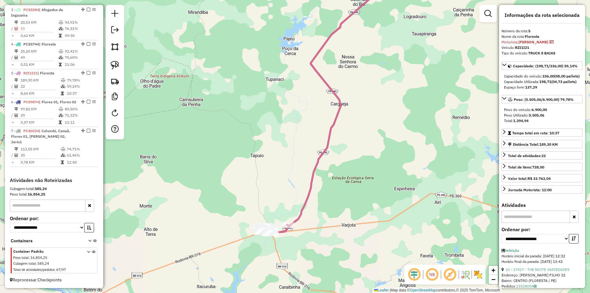
drag, startPoint x: 380, startPoint y: 174, endPoint x: 412, endPoint y: 133, distance: 52.5
click at [411, 134] on div "Janela de atendimento Grade de atendimento Capacidade Transportadoras Veículos …" at bounding box center [295, 146] width 590 height 293
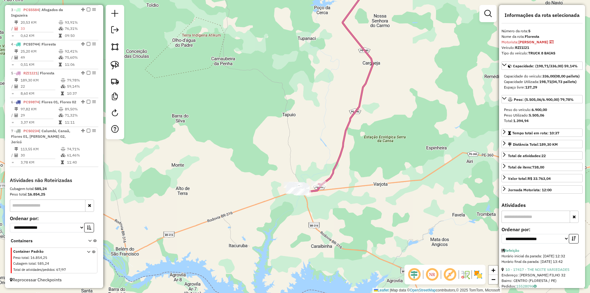
click at [320, 181] on div "Janela de atendimento Grade de atendimento Capacidade Transportadoras Veículos …" at bounding box center [295, 146] width 590 height 293
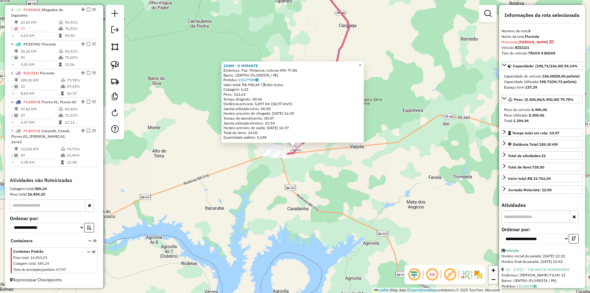
click at [336, 176] on div "22489 - O MIRANTE Endereço: Faz: Melancia, rodovia 390- Fl SN Bairro: CENTRO (F…" at bounding box center [295, 146] width 590 height 293
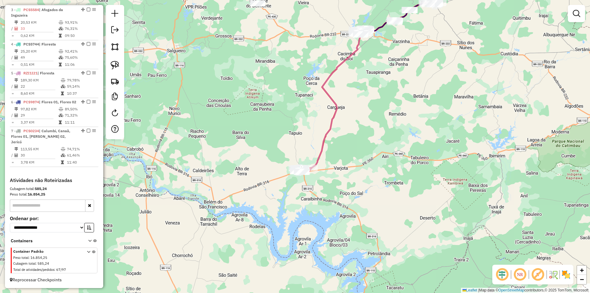
drag, startPoint x: 380, startPoint y: 103, endPoint x: 332, endPoint y: 167, distance: 80.0
click at [332, 167] on div "Janela de atendimento Grade de atendimento Capacidade Transportadoras Veículos …" at bounding box center [295, 146] width 590 height 293
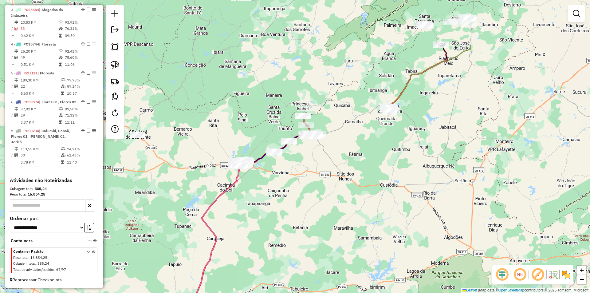
drag, startPoint x: 376, startPoint y: 85, endPoint x: 298, endPoint y: 159, distance: 107.5
click at [298, 159] on div "Janela de atendimento Grade de atendimento Capacidade Transportadoras Veículos …" at bounding box center [295, 146] width 590 height 293
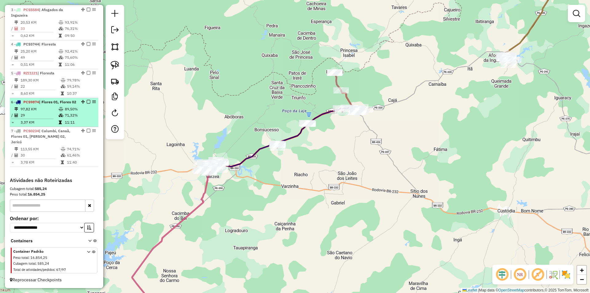
select select "**********"
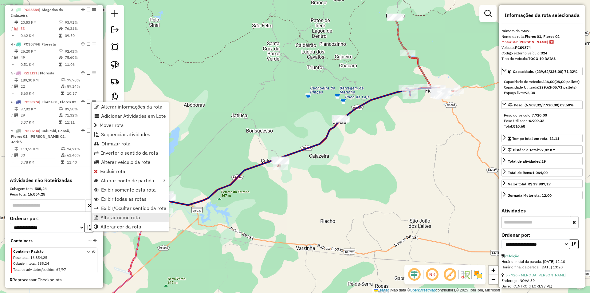
click at [131, 215] on span "Alterar nome rota" at bounding box center [120, 217] width 40 height 5
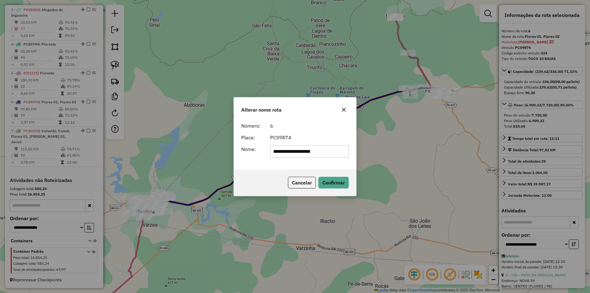
drag, startPoint x: 288, startPoint y: 152, endPoint x: 330, endPoint y: 145, distance: 42.4
click at [328, 147] on input "**********" at bounding box center [309, 151] width 79 height 12
type input "******"
click at [317, 121] on div "Número: 6 Placa: PCS9874 Nome: ******" at bounding box center [295, 144] width 122 height 50
click at [334, 180] on button "Confirmar" at bounding box center [333, 183] width 30 height 12
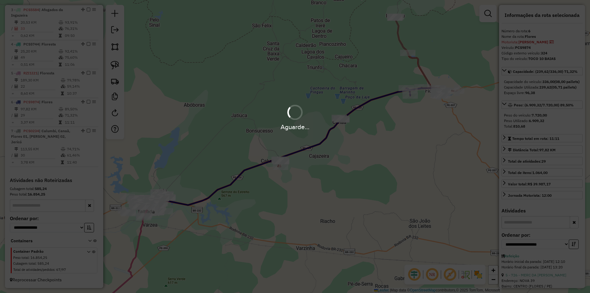
scroll to position [294, 0]
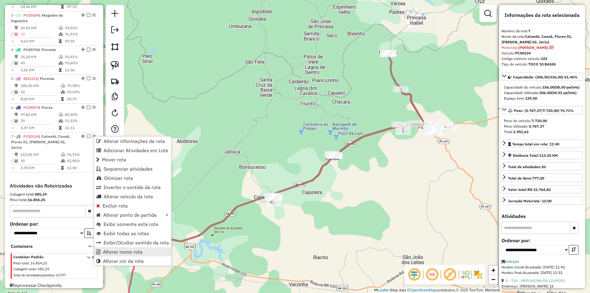
click at [142, 249] on link "Alterar nome rota" at bounding box center [132, 251] width 77 height 9
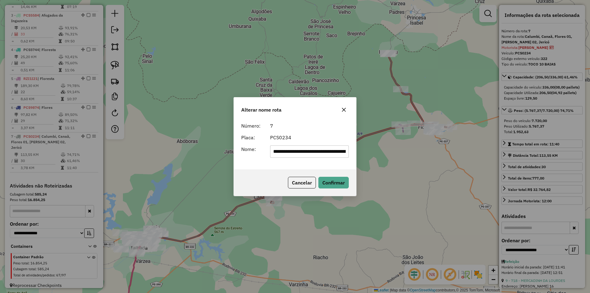
scroll to position [0, 24]
drag, startPoint x: 330, startPoint y: 151, endPoint x: 301, endPoint y: 151, distance: 28.6
click at [301, 151] on input "**********" at bounding box center [309, 151] width 79 height 12
type input "**********"
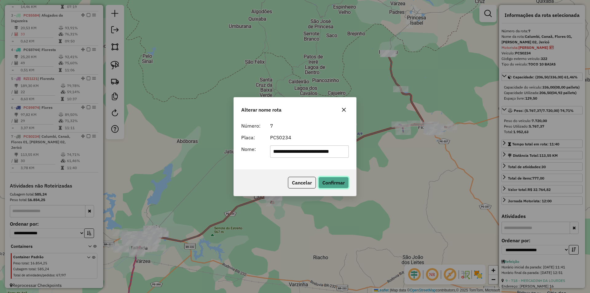
click at [336, 179] on button "Confirmar" at bounding box center [333, 183] width 30 height 12
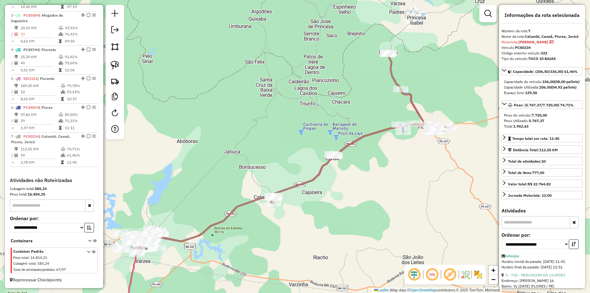
click at [363, 191] on div "Janela de atendimento Grade de atendimento Capacidade Transportadoras Veículos …" at bounding box center [295, 146] width 590 height 293
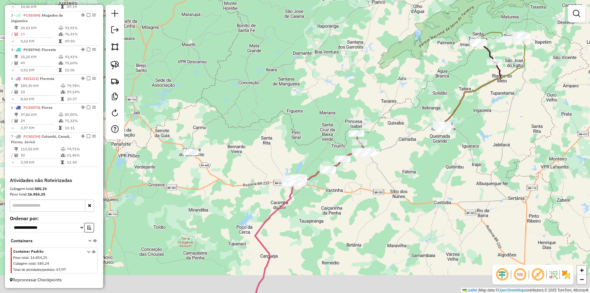
drag, startPoint x: 365, startPoint y: 220, endPoint x: 331, endPoint y: 168, distance: 61.2
click at [333, 171] on div "Janela de atendimento Grade de atendimento Capacidade Transportadoras Veículos …" at bounding box center [295, 146] width 590 height 293
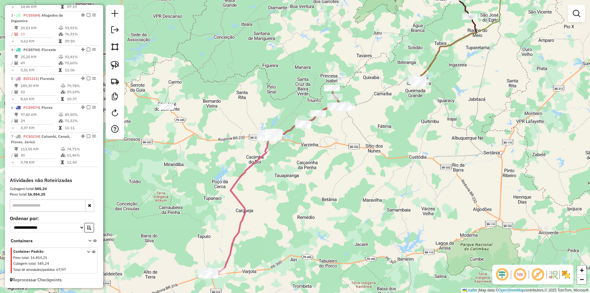
drag, startPoint x: 332, startPoint y: 189, endPoint x: 325, endPoint y: 164, distance: 25.5
click at [325, 164] on div "Janela de atendimento Grade de atendimento Capacidade Transportadoras Veículos …" at bounding box center [295, 146] width 590 height 293
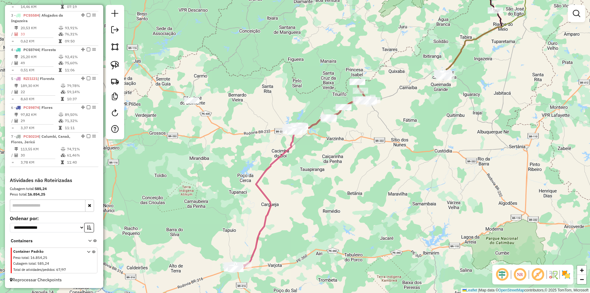
drag, startPoint x: 210, startPoint y: 106, endPoint x: 236, endPoint y: 105, distance: 26.4
click at [236, 105] on div "Janela de atendimento Grade de atendimento Capacidade Transportadoras Veículos …" at bounding box center [295, 146] width 590 height 293
drag, startPoint x: 173, startPoint y: 91, endPoint x: 207, endPoint y: 120, distance: 44.9
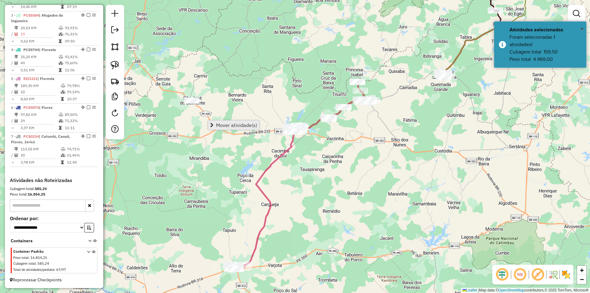
click at [235, 128] on link "Mover atividade(s)" at bounding box center [233, 124] width 51 height 9
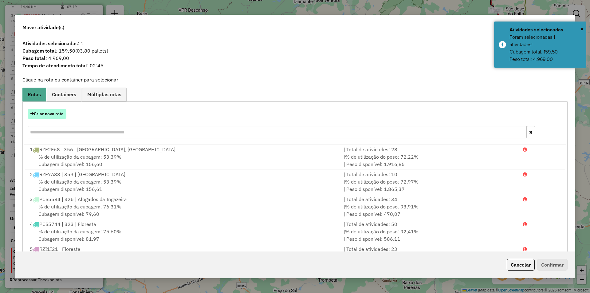
click at [52, 117] on button "Criar nova rota" at bounding box center [47, 114] width 39 height 10
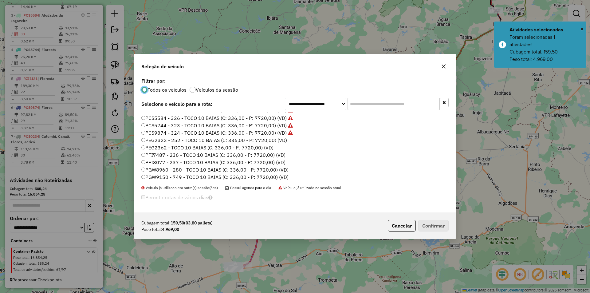
scroll to position [61, 0]
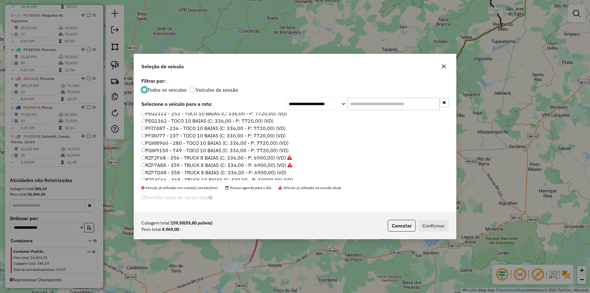
click at [186, 142] on label "PGW8960 - 280 - TOCO 10 BAIAS (C: 336,00 - P: 7720,00) (VD)" at bounding box center [214, 142] width 147 height 7
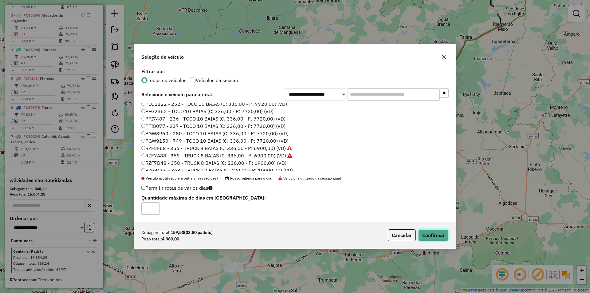
click at [441, 235] on button "Confirmar" at bounding box center [433, 235] width 30 height 12
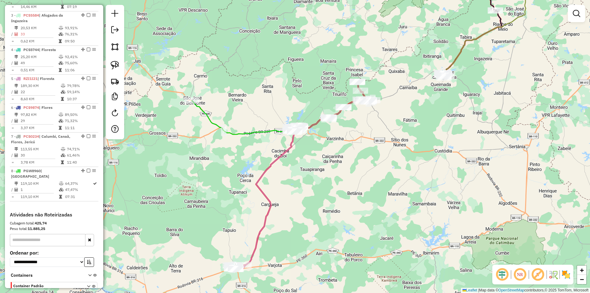
scroll to position [300, 0]
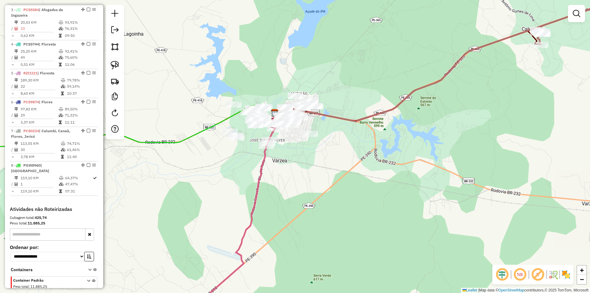
click at [264, 72] on div "Janela de atendimento Grade de atendimento Capacidade Transportadoras Veículos …" at bounding box center [295, 146] width 590 height 293
drag, startPoint x: 263, startPoint y: 80, endPoint x: 262, endPoint y: 91, distance: 11.4
click at [262, 91] on div "Janela de atendimento Grade de atendimento Capacidade Transportadoras Veículos …" at bounding box center [295, 146] width 590 height 293
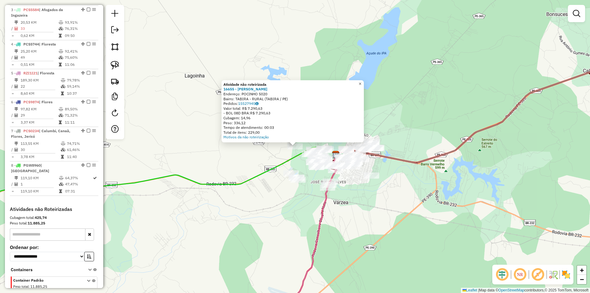
click at [361, 82] on span "×" at bounding box center [359, 83] width 3 height 5
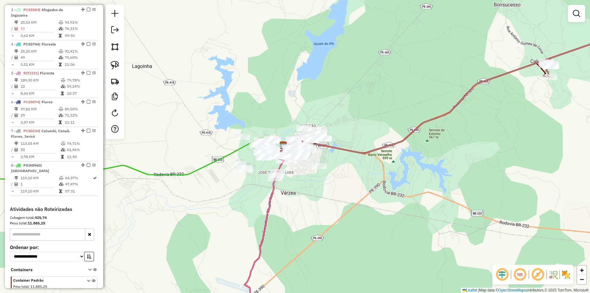
drag, startPoint x: 347, startPoint y: 102, endPoint x: 290, endPoint y: 94, distance: 57.0
click at [294, 91] on div "Janela de atendimento Grade de atendimento Capacidade Transportadoras Veículos …" at bounding box center [295, 146] width 590 height 293
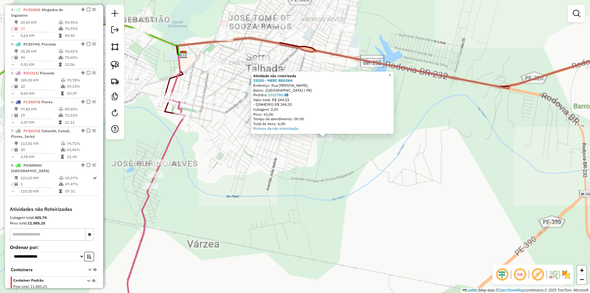
click at [272, 153] on div "Atividade não roteirizada 19220 - MERC REGINA Endereço: Rua Maria Luiza Kenhle …" at bounding box center [295, 146] width 590 height 293
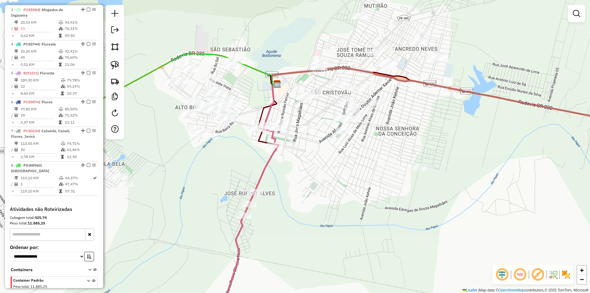
drag, startPoint x: 262, startPoint y: 146, endPoint x: 356, endPoint y: 175, distance: 98.2
click at [356, 175] on div "Janela de atendimento Grade de atendimento Capacidade Transportadoras Veículos …" at bounding box center [295, 146] width 590 height 293
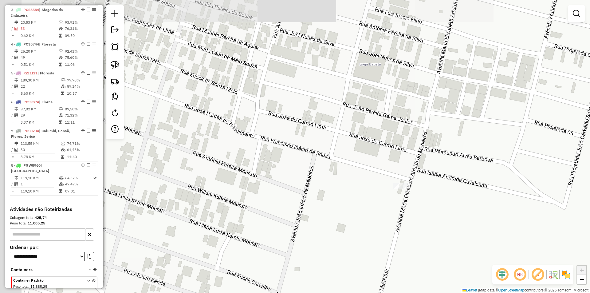
drag, startPoint x: 314, startPoint y: 155, endPoint x: 345, endPoint y: 181, distance: 41.0
click at [345, 181] on div "Janela de atendimento Grade de atendimento Capacidade Transportadoras Veículos …" at bounding box center [295, 146] width 590 height 293
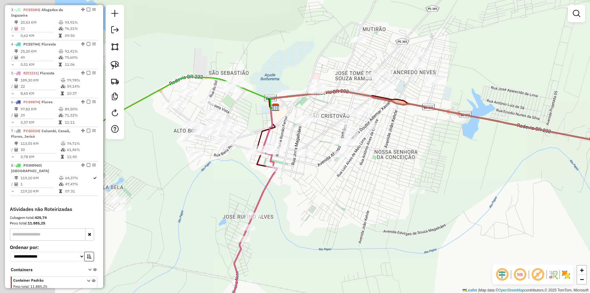
drag, startPoint x: 292, startPoint y: 186, endPoint x: 361, endPoint y: 196, distance: 70.3
click at [361, 196] on div "Janela de atendimento Grade de atendimento Capacidade Transportadoras Veículos …" at bounding box center [295, 146] width 590 height 293
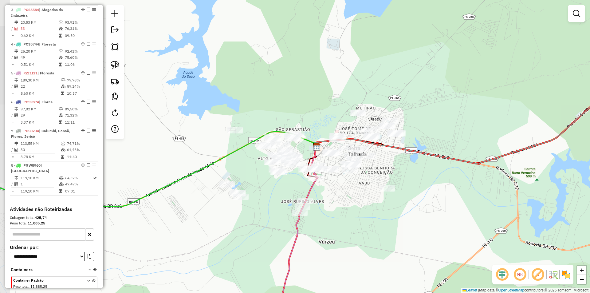
drag, startPoint x: 353, startPoint y: 186, endPoint x: 355, endPoint y: 192, distance: 6.3
click at [355, 192] on div "Janela de atendimento Grade de atendimento Capacidade Transportadoras Veículos …" at bounding box center [295, 146] width 590 height 293
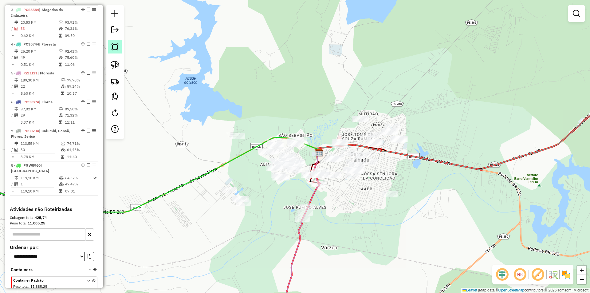
click at [117, 48] on img at bounding box center [115, 46] width 9 height 9
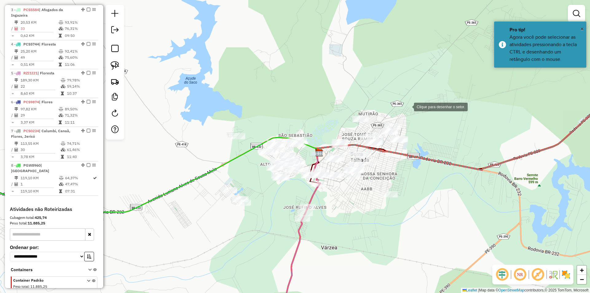
click at [411, 106] on div at bounding box center [407, 106] width 12 height 12
click at [280, 87] on div at bounding box center [280, 86] width 12 height 12
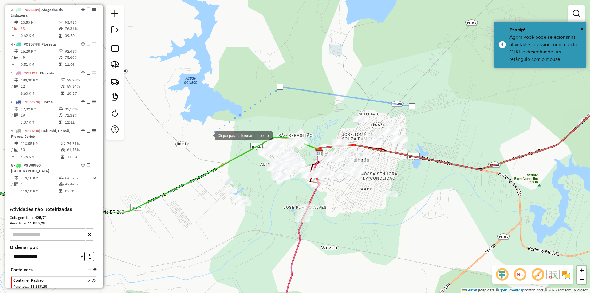
click at [208, 135] on div at bounding box center [208, 135] width 12 height 12
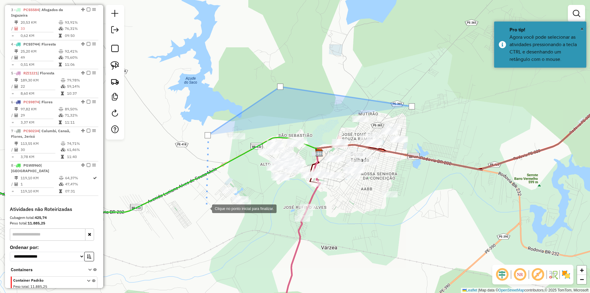
click at [206, 208] on div at bounding box center [206, 208] width 12 height 12
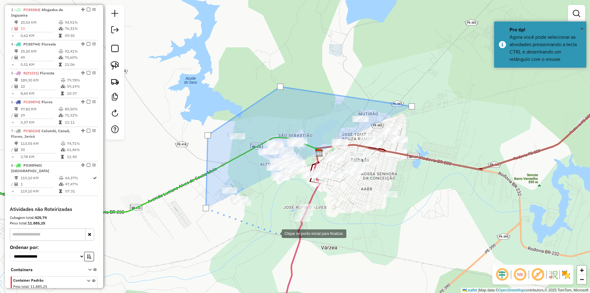
drag, startPoint x: 284, startPoint y: 236, endPoint x: 291, endPoint y: 234, distance: 8.0
click at [282, 236] on div at bounding box center [275, 233] width 12 height 12
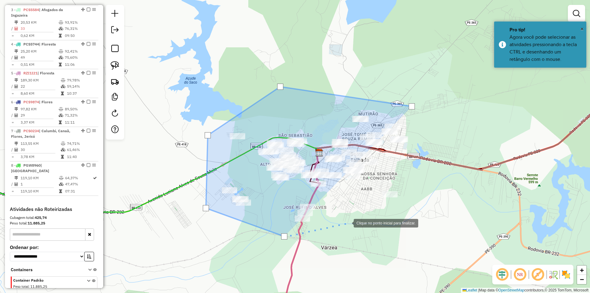
click at [347, 222] on div at bounding box center [347, 222] width 12 height 12
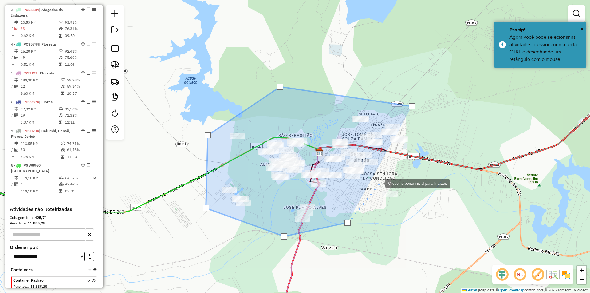
drag, startPoint x: 379, startPoint y: 183, endPoint x: 408, endPoint y: 159, distance: 38.0
click at [379, 182] on div at bounding box center [379, 183] width 12 height 12
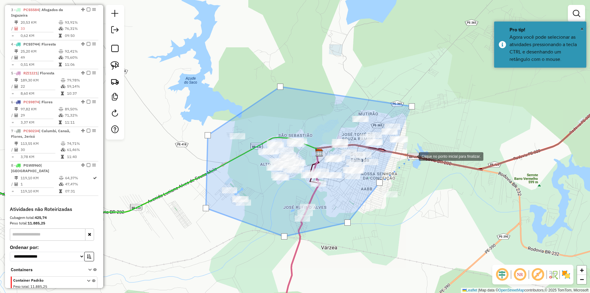
click at [414, 155] on div at bounding box center [412, 156] width 12 height 12
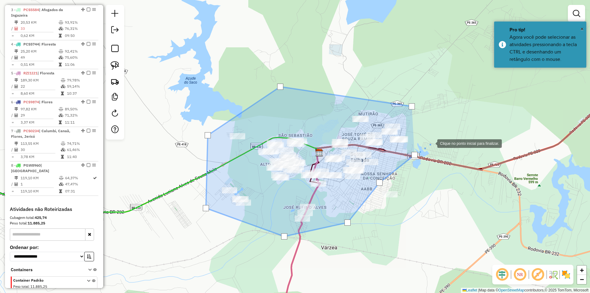
click at [437, 137] on div at bounding box center [431, 143] width 12 height 12
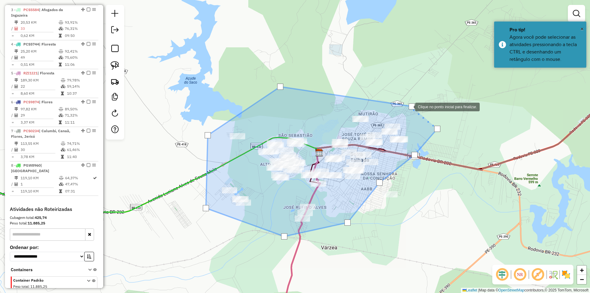
click at [409, 106] on div at bounding box center [411, 106] width 6 height 6
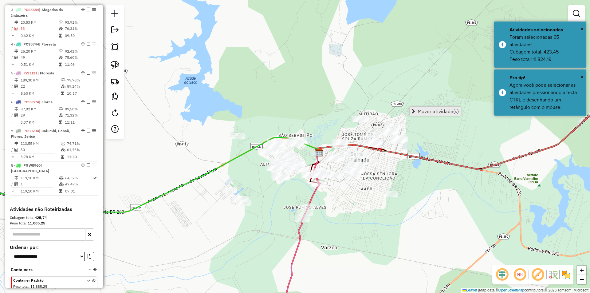
click at [427, 110] on span "Mover atividade(s)" at bounding box center [437, 111] width 41 height 5
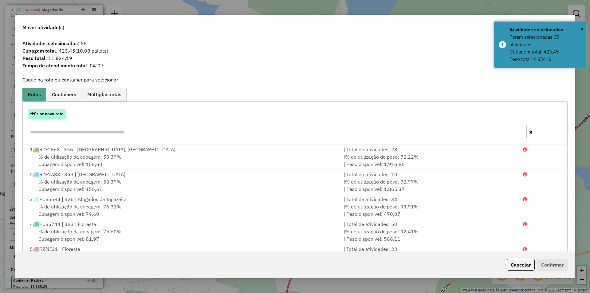
click at [59, 113] on button "Criar nova rota" at bounding box center [47, 114] width 39 height 10
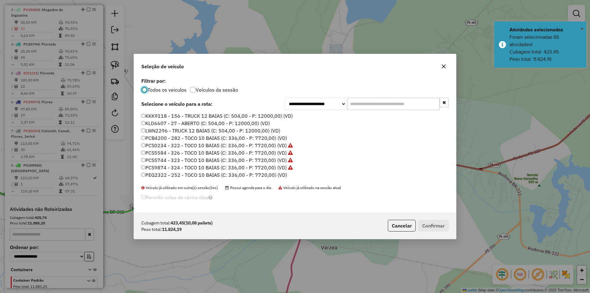
scroll to position [3, 2]
click at [199, 174] on label "PEG2322 - 252 - TOCO 10 BAIAS (C: 336,00 - P: 7720,00) (VD)" at bounding box center [214, 174] width 146 height 7
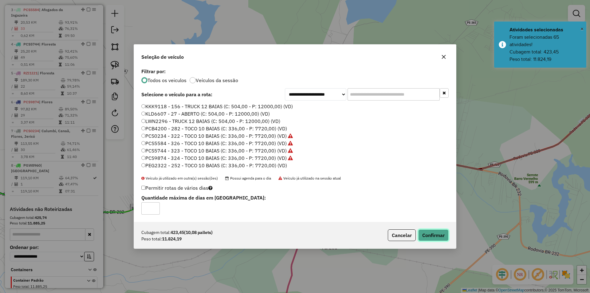
click at [436, 231] on button "Confirmar" at bounding box center [433, 235] width 30 height 12
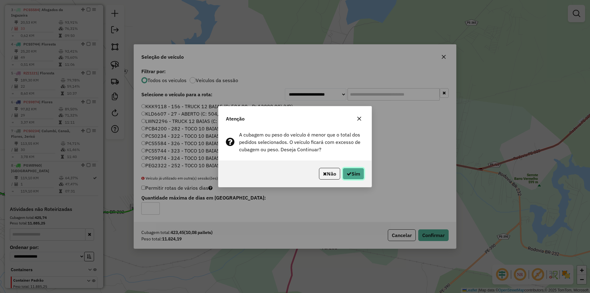
click at [349, 171] on icon "button" at bounding box center [348, 173] width 5 height 5
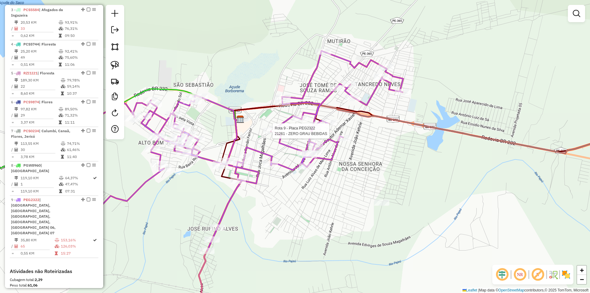
select select "**********"
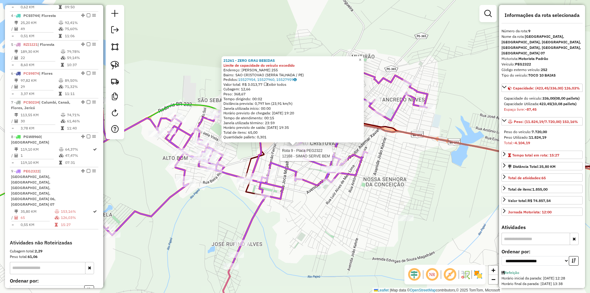
scroll to position [374, 0]
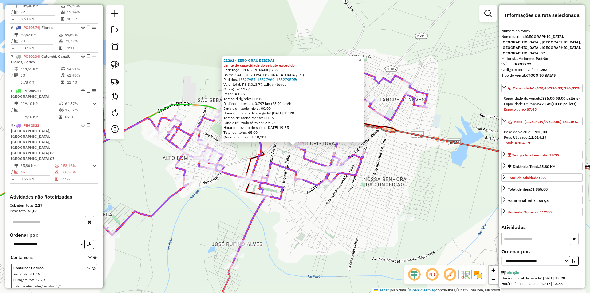
click at [361, 58] on span "×" at bounding box center [359, 59] width 3 height 5
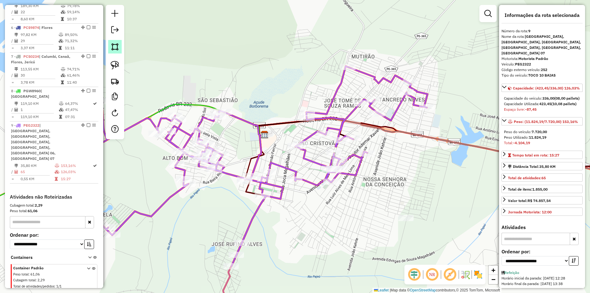
click at [113, 46] on img at bounding box center [115, 46] width 9 height 9
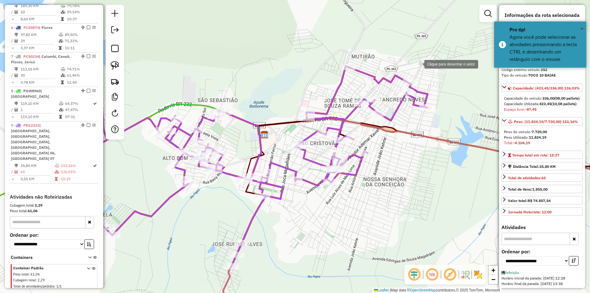
click at [424, 60] on div at bounding box center [418, 63] width 12 height 12
click at [345, 41] on div at bounding box center [345, 41] width 12 height 12
click at [303, 69] on div at bounding box center [305, 67] width 12 height 12
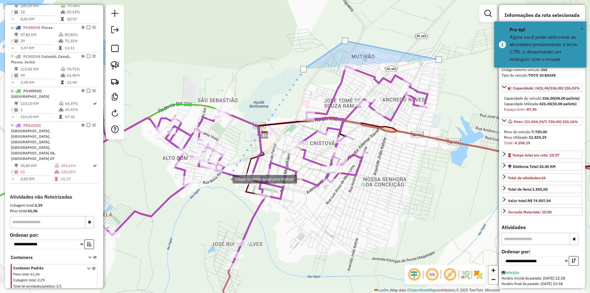
click at [226, 178] on div at bounding box center [226, 178] width 12 height 12
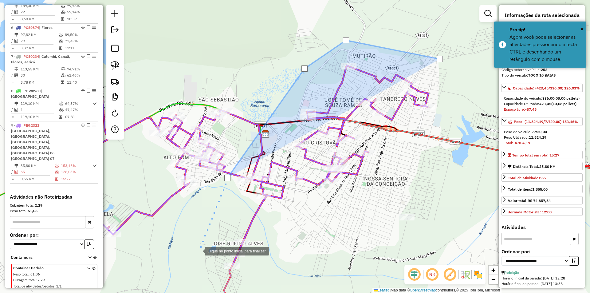
drag, startPoint x: 197, startPoint y: 252, endPoint x: 204, endPoint y: 216, distance: 36.3
click at [204, 244] on div at bounding box center [198, 250] width 12 height 12
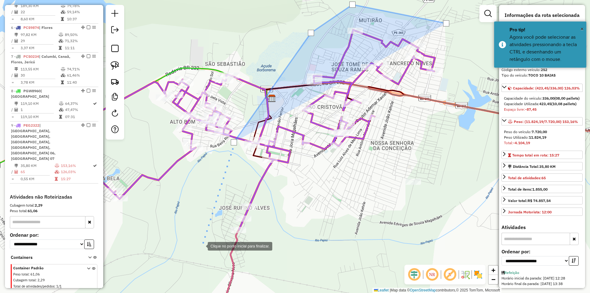
click at [201, 245] on div at bounding box center [201, 245] width 12 height 12
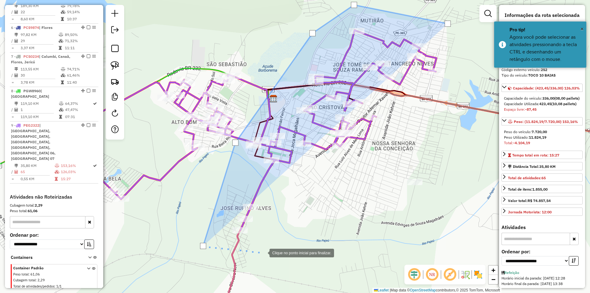
drag, startPoint x: 262, startPoint y: 252, endPoint x: 326, endPoint y: 199, distance: 83.4
click at [262, 252] on div at bounding box center [263, 252] width 12 height 12
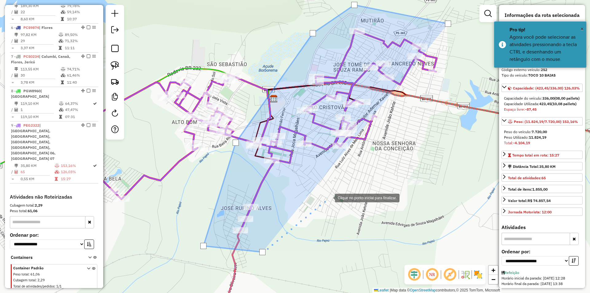
click at [329, 197] on div at bounding box center [328, 197] width 12 height 12
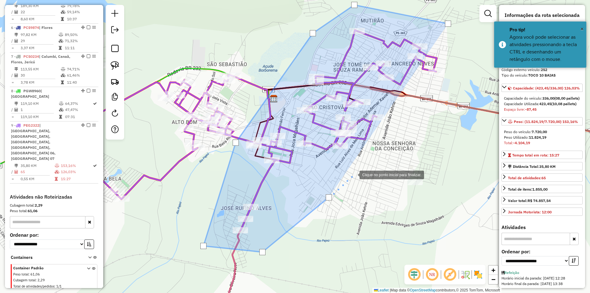
click at [359, 168] on div at bounding box center [353, 174] width 12 height 12
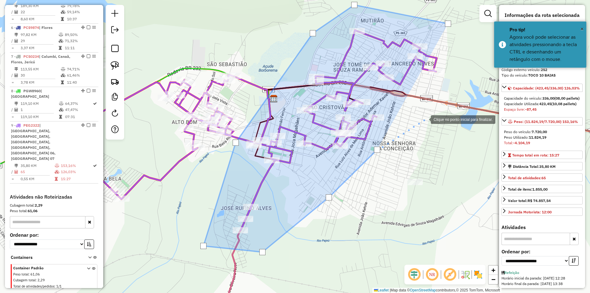
click at [424, 119] on div at bounding box center [424, 119] width 12 height 12
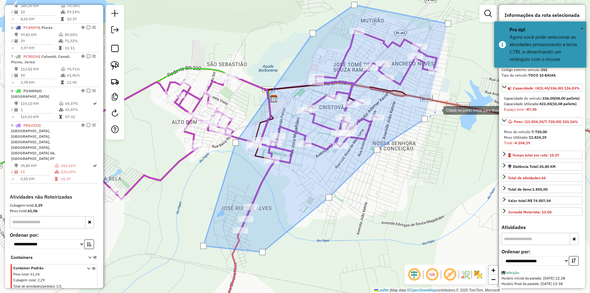
drag, startPoint x: 439, startPoint y: 107, endPoint x: 413, endPoint y: 139, distance: 41.4
click at [431, 116] on div at bounding box center [437, 109] width 12 height 12
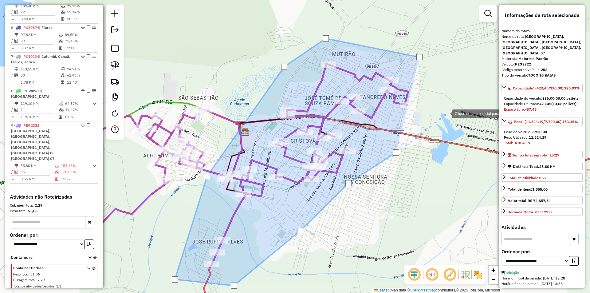
click at [446, 113] on div at bounding box center [445, 113] width 12 height 12
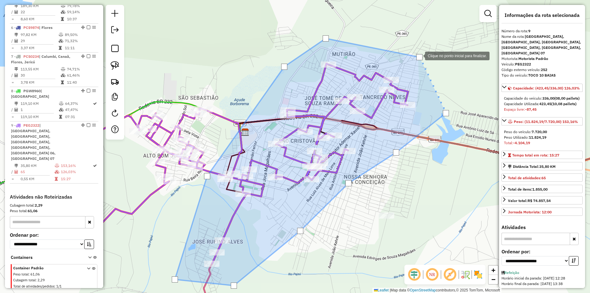
click at [419, 55] on div at bounding box center [419, 57] width 6 height 6
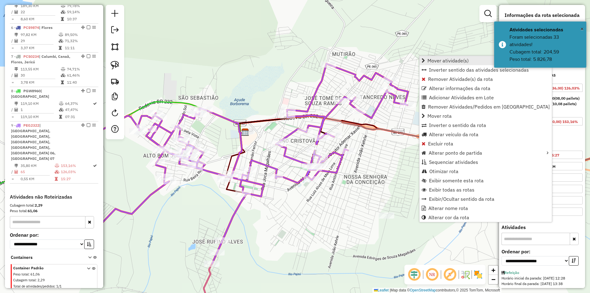
click at [435, 59] on span "Mover atividade(s)" at bounding box center [447, 60] width 41 height 5
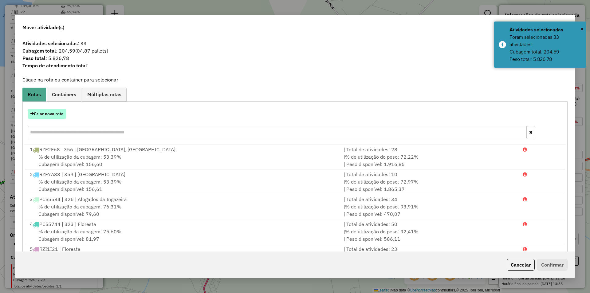
click at [52, 115] on button "Criar nova rota" at bounding box center [47, 114] width 39 height 10
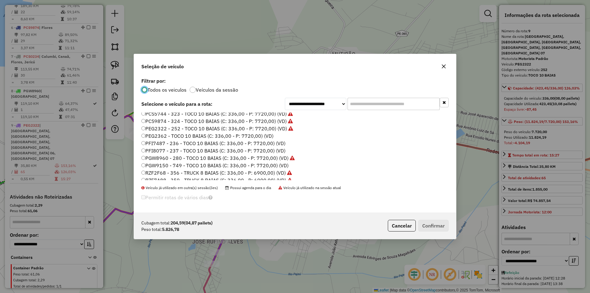
scroll to position [61, 0]
click at [177, 175] on label "RZF7D48 - 358 - TRUCK 8 BAIAS (C: 336,00 - P: 6900,00) (VD)" at bounding box center [213, 172] width 145 height 7
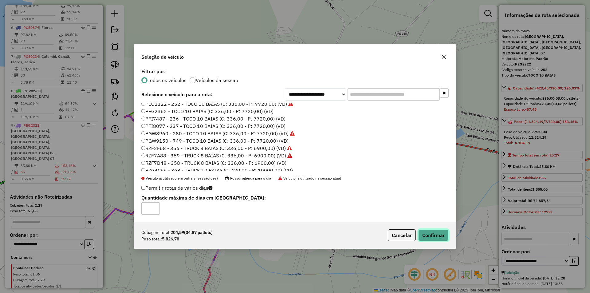
click at [432, 233] on button "Confirmar" at bounding box center [433, 235] width 30 height 12
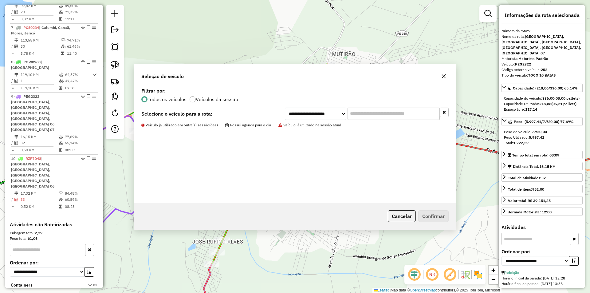
scroll to position [420, 0]
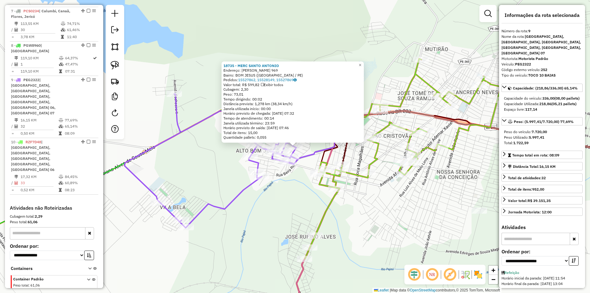
click at [374, 203] on div "18735 - MERC SANTO ANTONIO Endereço: JOSE CARLOS DE OLIVEIRA 969 Bairro: BOM JE…" at bounding box center [295, 146] width 590 height 293
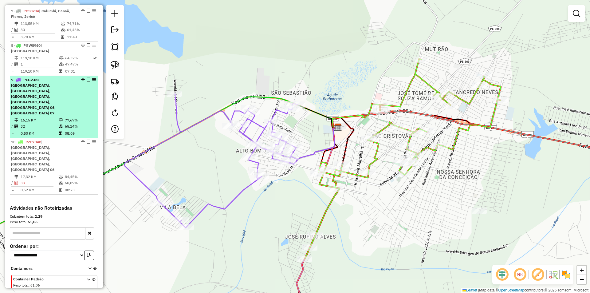
select select "**********"
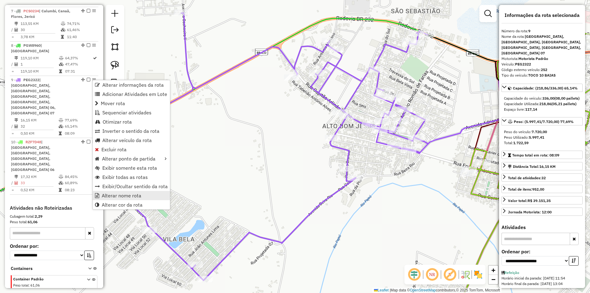
click at [139, 196] on span "Alterar nome rota" at bounding box center [122, 195] width 40 height 5
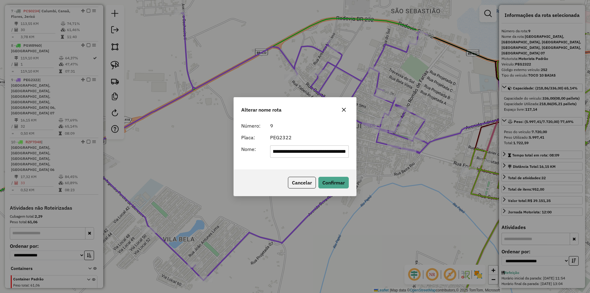
scroll to position [0, 0]
drag, startPoint x: 284, startPoint y: 153, endPoint x: 233, endPoint y: 151, distance: 51.3
click at [231, 151] on div "**********" at bounding box center [295, 146] width 590 height 293
click at [300, 152] on input "**********" at bounding box center [309, 151] width 79 height 12
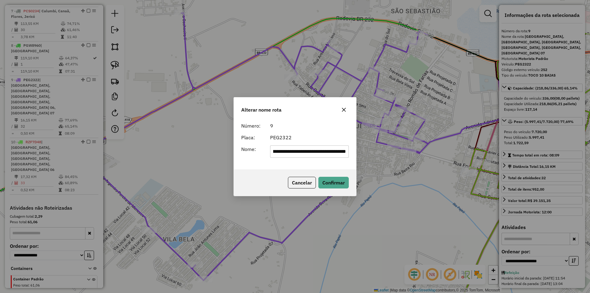
drag, startPoint x: 304, startPoint y: 152, endPoint x: 391, endPoint y: 152, distance: 86.6
click at [391, 152] on div "**********" at bounding box center [295, 146] width 590 height 293
type input "**********"
drag, startPoint x: 330, startPoint y: 135, endPoint x: 331, endPoint y: 142, distance: 7.5
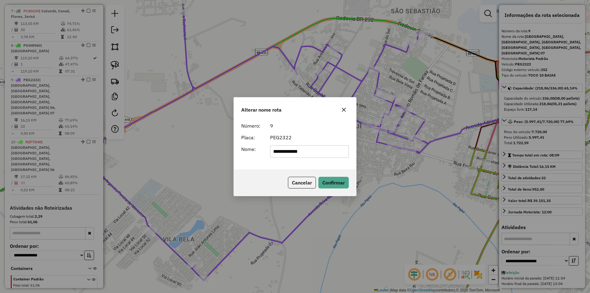
click at [330, 135] on div "PEG2322" at bounding box center [309, 137] width 86 height 7
click at [341, 176] on div "Cancelar Confirmar" at bounding box center [295, 182] width 122 height 26
drag, startPoint x: 341, startPoint y: 184, endPoint x: 288, endPoint y: 173, distance: 54.1
click at [341, 184] on button "Confirmar" at bounding box center [333, 183] width 30 height 12
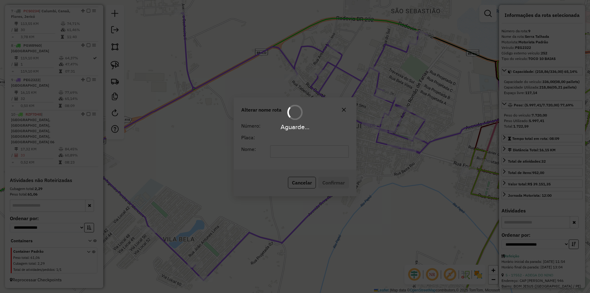
scroll to position [403, 0]
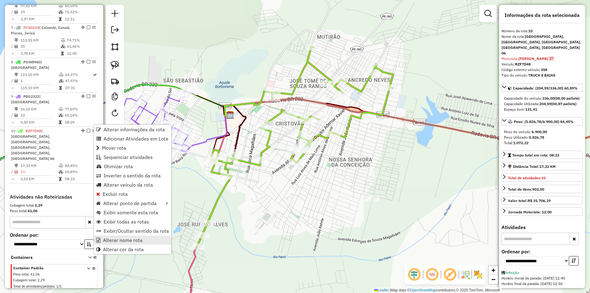
click at [136, 236] on link "Alterar nome rota" at bounding box center [132, 239] width 77 height 9
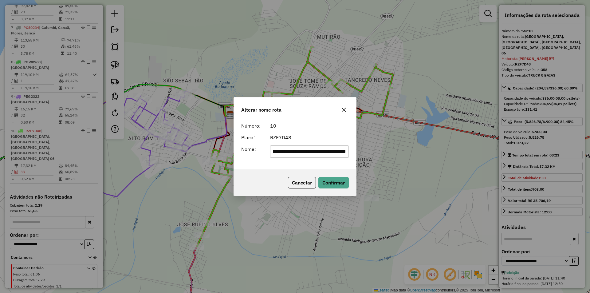
scroll to position [0, 0]
drag, startPoint x: 292, startPoint y: 150, endPoint x: 231, endPoint y: 145, distance: 61.0
click at [232, 145] on div "**********" at bounding box center [295, 146] width 590 height 293
click at [292, 149] on input "**********" at bounding box center [309, 151] width 79 height 12
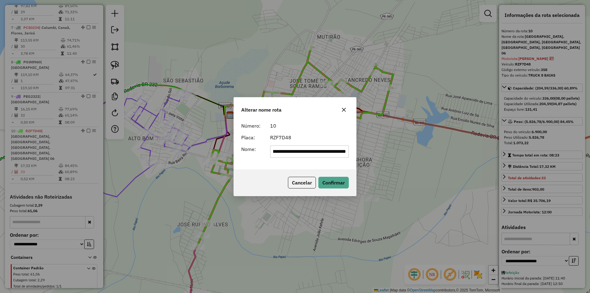
drag, startPoint x: 303, startPoint y: 151, endPoint x: 369, endPoint y: 147, distance: 66.5
click at [372, 152] on div "**********" at bounding box center [295, 146] width 590 height 293
type input "**********"
click at [332, 141] on div "RZF7D48" at bounding box center [309, 137] width 86 height 7
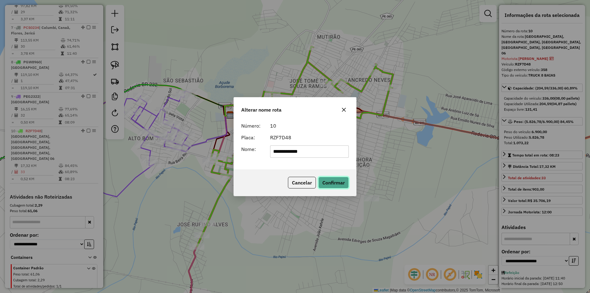
click at [340, 181] on button "Confirmar" at bounding box center [333, 183] width 30 height 12
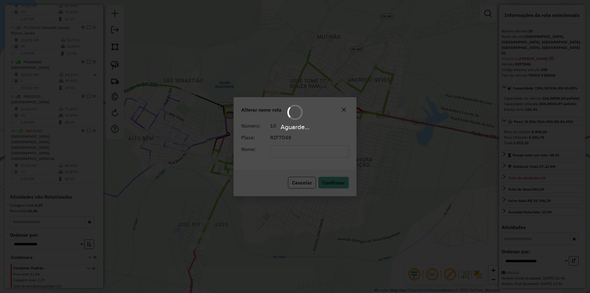
scroll to position [387, 0]
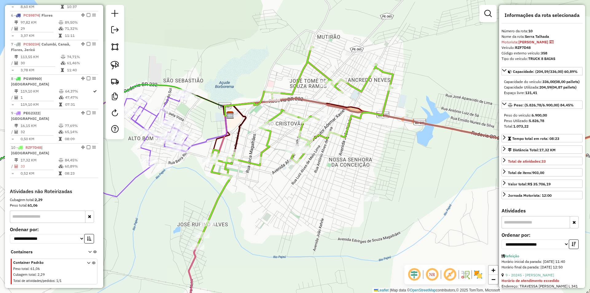
click at [346, 176] on div "Janela de atendimento Grade de atendimento Capacidade Transportadoras Veículos …" at bounding box center [295, 146] width 590 height 293
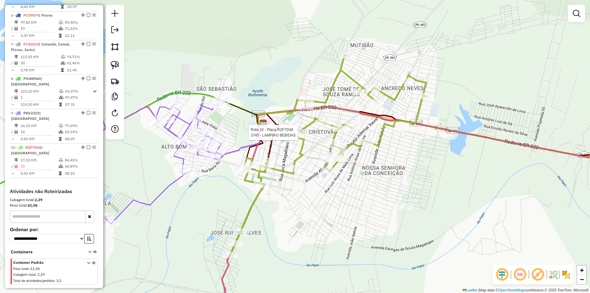
select select "**********"
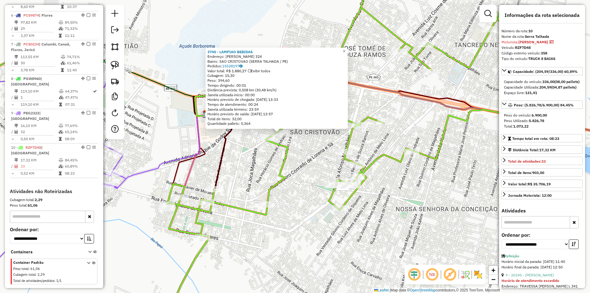
click at [312, 147] on div "3745 - LAMPIAO BEBIDAS Endereço: MIGUEL NUNES DE SOUZA 324 Bairro: SAO CRISTOVA…" at bounding box center [295, 146] width 590 height 293
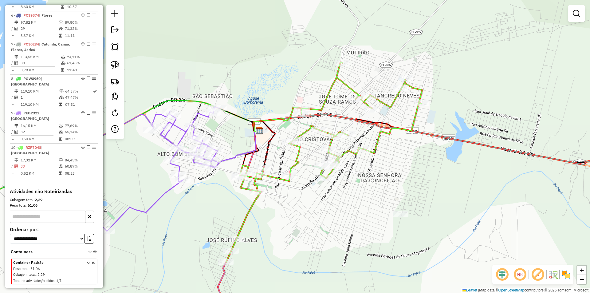
click at [429, 101] on div "Janela de atendimento Grade de atendimento Capacidade Transportadoras Veículos …" at bounding box center [295, 146] width 590 height 293
select select "**********"
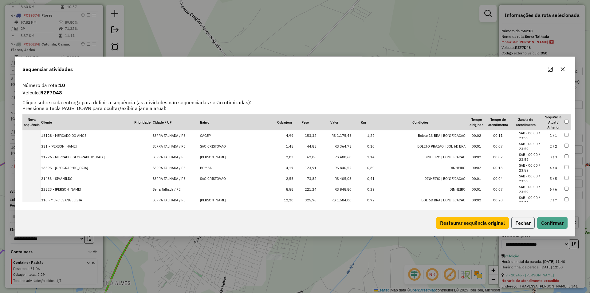
click at [521, 219] on button "Fechar" at bounding box center [522, 223] width 23 height 12
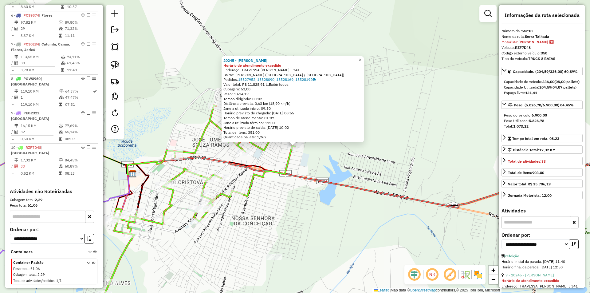
click at [334, 168] on div "20245 - ADRIANO DISTRIBUIDOR Horário de atendimento excedido Endereço: TRAVESSA…" at bounding box center [295, 146] width 590 height 293
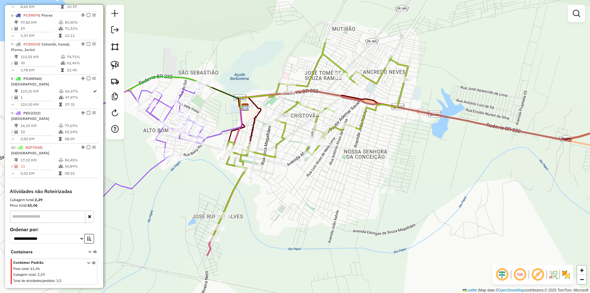
drag, startPoint x: 325, startPoint y: 173, endPoint x: 444, endPoint y: 101, distance: 139.1
click at [444, 101] on div "Janela de atendimento Grade de atendimento Capacidade Transportadoras Veículos …" at bounding box center [295, 146] width 590 height 293
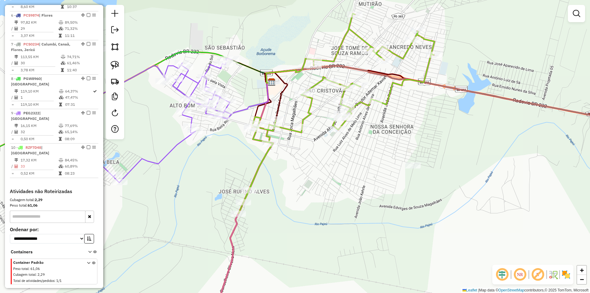
drag, startPoint x: 275, startPoint y: 127, endPoint x: 296, endPoint y: 105, distance: 30.6
click at [296, 105] on div "Janela de atendimento Grade de atendimento Capacidade Transportadoras Veículos …" at bounding box center [295, 146] width 590 height 293
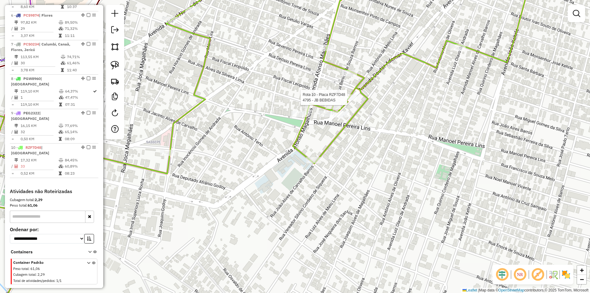
select select "**********"
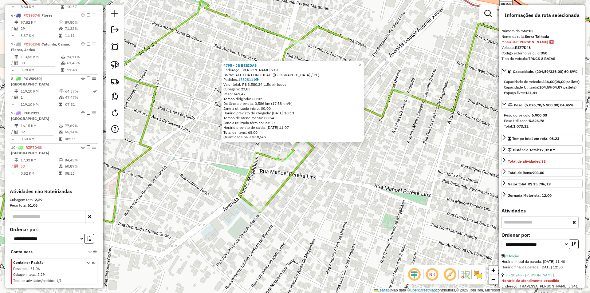
click at [370, 153] on div "4795 - JB BEBIDAS Endereço: ADEMAR XAVIER 719 Bairro: ALTO DA CONCEICAO (SERRA …" at bounding box center [295, 146] width 590 height 293
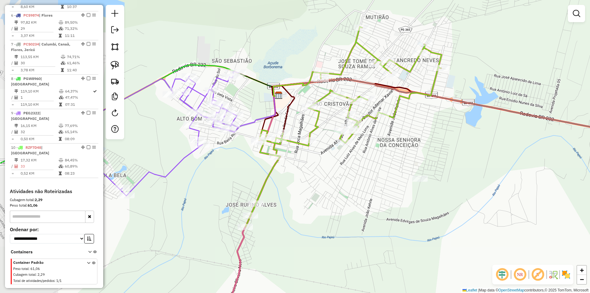
drag, startPoint x: 277, startPoint y: 113, endPoint x: 329, endPoint y: 111, distance: 51.9
click at [329, 111] on div "Janela de atendimento Grade de atendimento Capacidade Transportadoras Veículos …" at bounding box center [295, 146] width 590 height 293
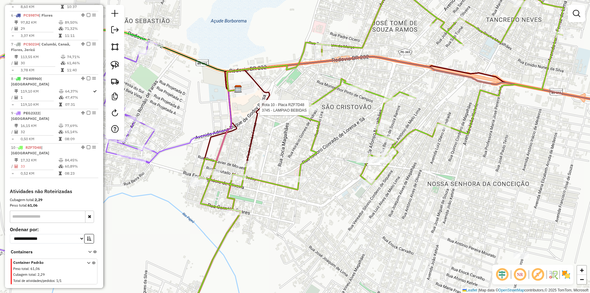
select select "**********"
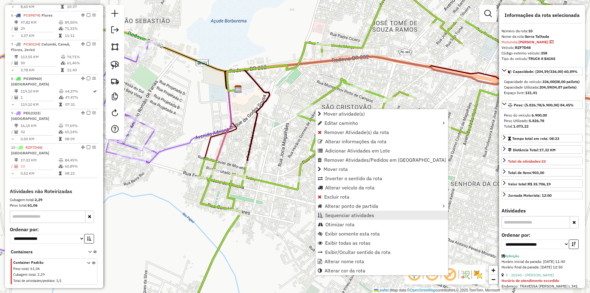
click at [370, 214] on span "Sequenciar atividades" at bounding box center [349, 215] width 49 height 5
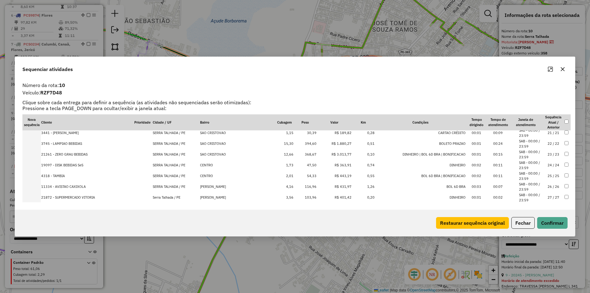
scroll to position [215, 0]
click at [535, 138] on li "SAB - 00:00 / 23:59" at bounding box center [530, 141] width 23 height 10
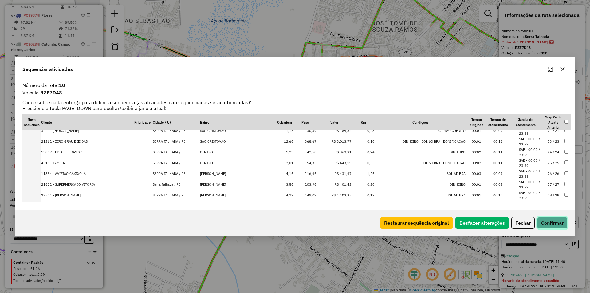
click at [554, 222] on button "Confirmar" at bounding box center [552, 223] width 30 height 12
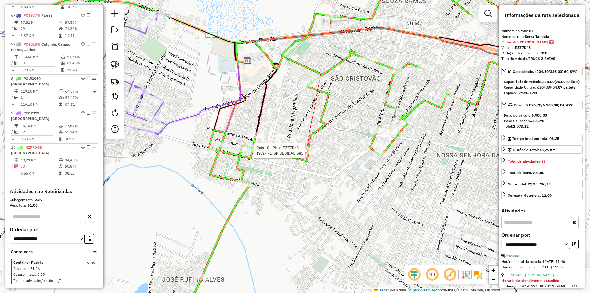
click at [305, 154] on div at bounding box center [306, 150] width 15 height 6
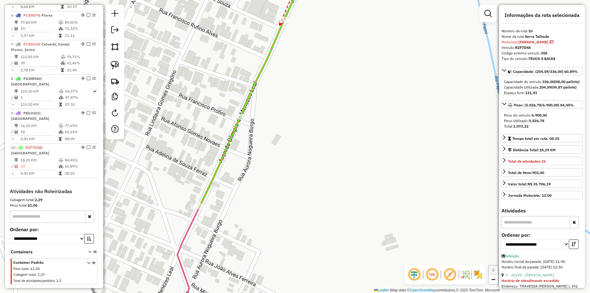
click at [279, 25] on icon at bounding box center [281, 23] width 4 height 5
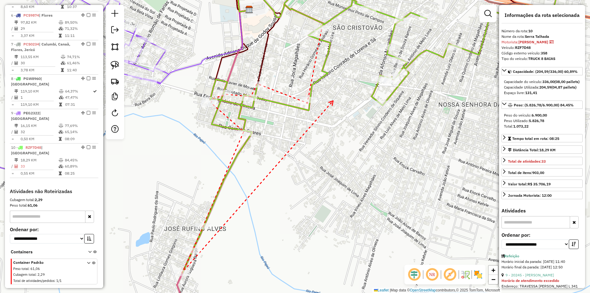
drag, startPoint x: 333, startPoint y: 101, endPoint x: 292, endPoint y: 137, distance: 54.4
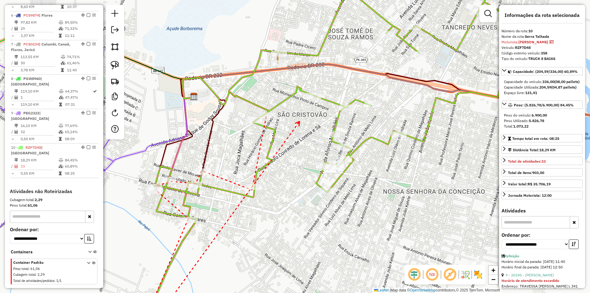
drag, startPoint x: 300, startPoint y: 117, endPoint x: 281, endPoint y: 132, distance: 24.5
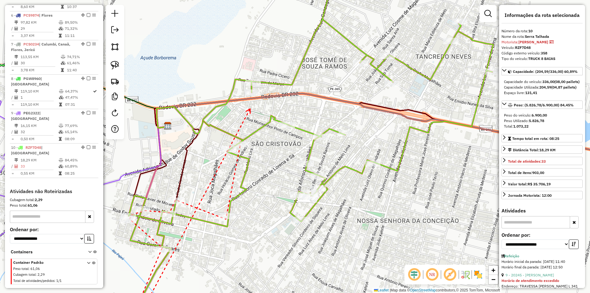
drag, startPoint x: 258, startPoint y: 91, endPoint x: 249, endPoint y: 112, distance: 23.5
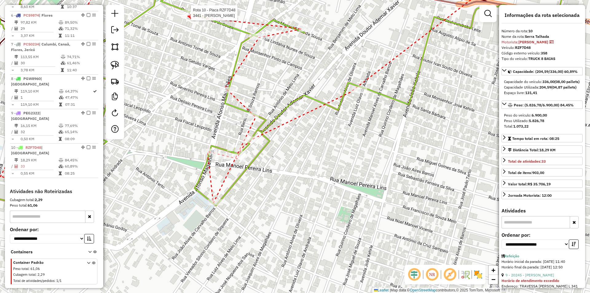
click at [188, 16] on div at bounding box center [188, 13] width 15 height 6
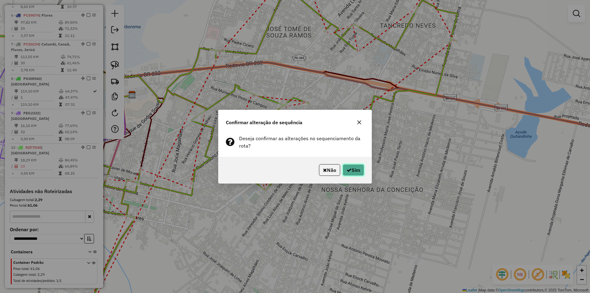
click at [347, 168] on icon "button" at bounding box center [348, 169] width 5 height 5
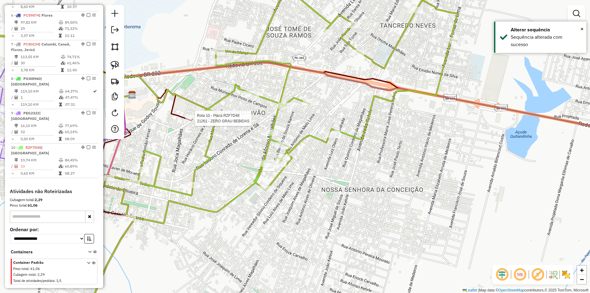
select select "**********"
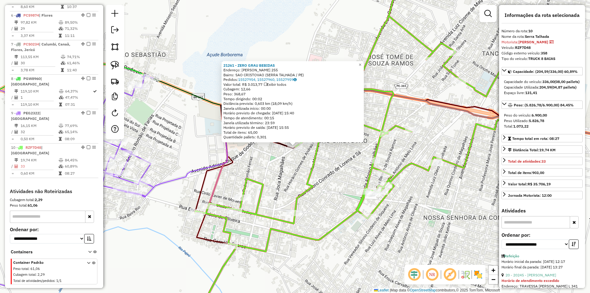
click at [342, 163] on div "21261 - ZERO GRAU BEBIDAS Endereço: MIGUEL NUNES DE SOUZA 255 Bairro: SAO CRIST…" at bounding box center [295, 146] width 590 height 293
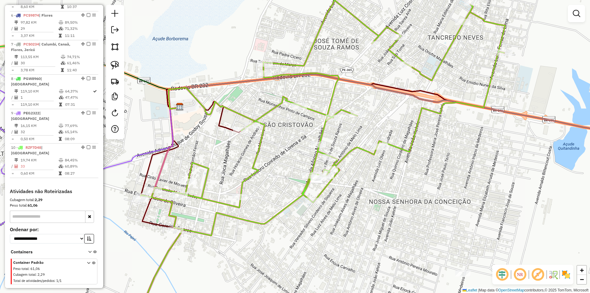
drag, startPoint x: 350, startPoint y: 168, endPoint x: 295, endPoint y: 152, distance: 56.7
click at [295, 152] on div "Janela de atendimento Grade de atendimento Capacidade Transportadoras Veículos …" at bounding box center [295, 146] width 590 height 293
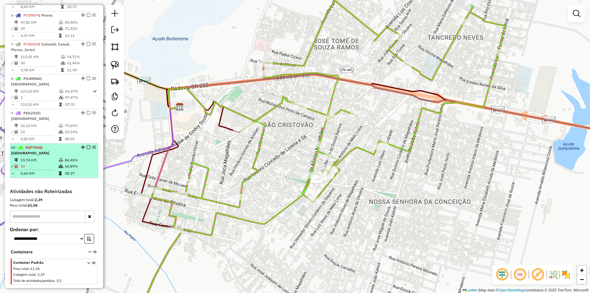
click at [87, 145] on em at bounding box center [89, 147] width 4 height 4
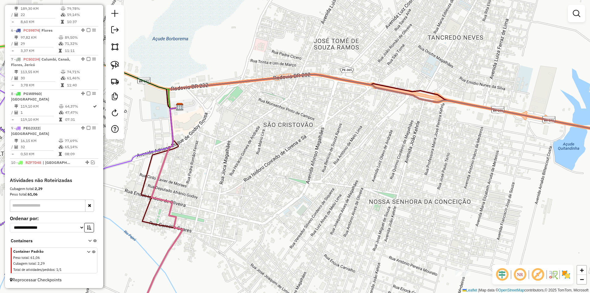
scroll to position [366, 0]
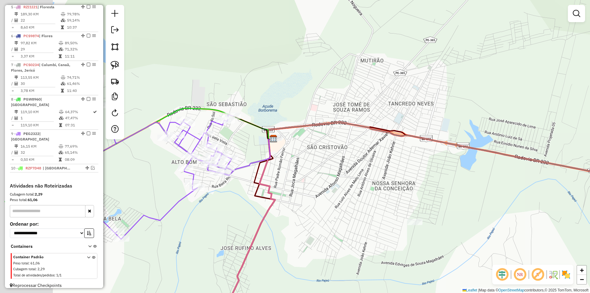
drag, startPoint x: 236, startPoint y: 164, endPoint x: 303, endPoint y: 171, distance: 67.3
click at [303, 171] on div "Janela de atendimento Grade de atendimento Capacidade Transportadoras Veículos …" at bounding box center [295, 146] width 590 height 293
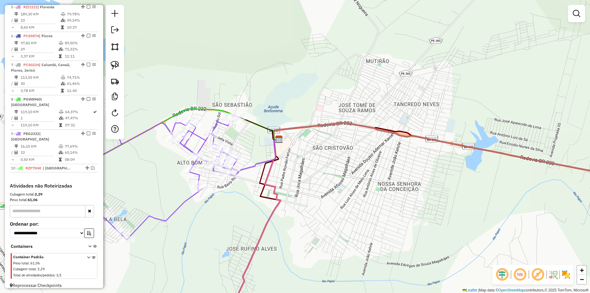
drag, startPoint x: 241, startPoint y: 146, endPoint x: 295, endPoint y: 133, distance: 56.0
click at [295, 133] on div "Janela de atendimento Grade de atendimento Capacidade Transportadoras Veículos …" at bounding box center [295, 146] width 590 height 293
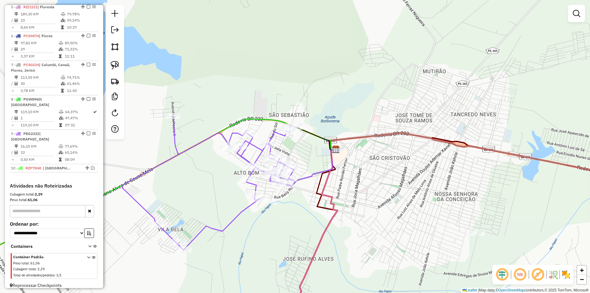
click at [307, 152] on div "Janela de atendimento Grade de atendimento Capacidade Transportadoras Veículos …" at bounding box center [295, 146] width 590 height 293
select select "**********"
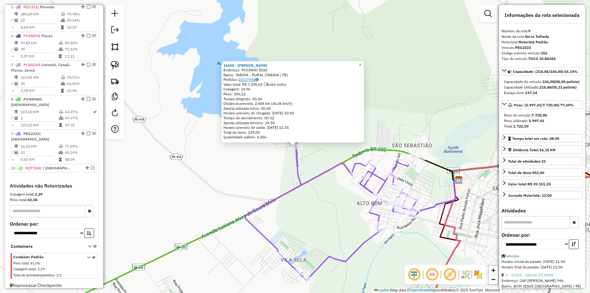
click at [243, 80] on link "15527945" at bounding box center [248, 79] width 20 height 5
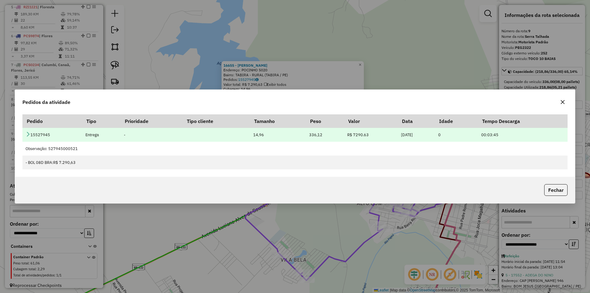
click at [29, 135] on icon at bounding box center [27, 133] width 5 height 5
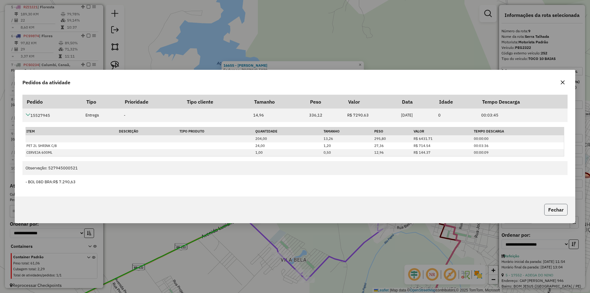
click at [547, 212] on button "Fechar" at bounding box center [555, 210] width 23 height 12
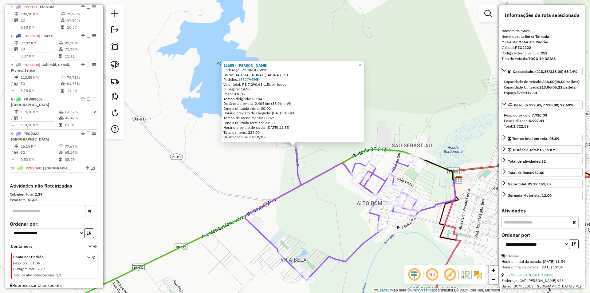
drag, startPoint x: 225, startPoint y: 66, endPoint x: 236, endPoint y: 66, distance: 10.4
click at [236, 66] on div "16655 - DEPOSITO ROCHA Endereço: POCINHO 5020 Bairro: TABIRA - RURAL (TABIRA / …" at bounding box center [292, 101] width 142 height 81
copy strong "16655"
click at [332, 157] on div "16655 - DEPOSITO ROCHA Endereço: POCINHO 5020 Bairro: TABIRA - RURAL (TABIRA / …" at bounding box center [295, 146] width 590 height 293
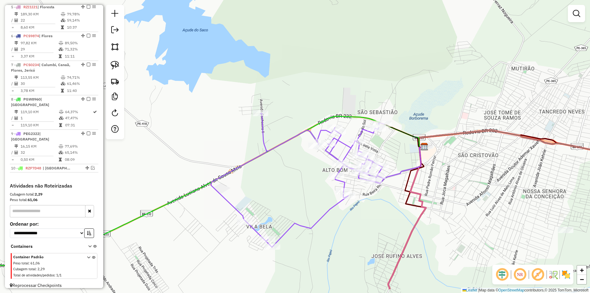
drag, startPoint x: 341, startPoint y: 158, endPoint x: 299, endPoint y: 115, distance: 59.3
click at [300, 117] on div "Janela de atendimento Grade de atendimento Capacidade Transportadoras Veículos …" at bounding box center [295, 146] width 590 height 293
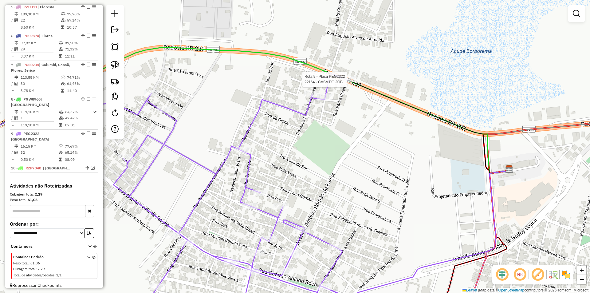
select select "**********"
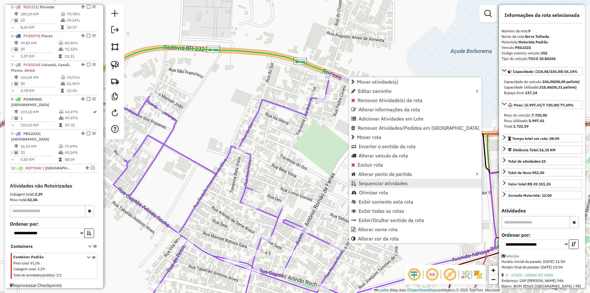
click at [404, 181] on span "Sequenciar atividades" at bounding box center [382, 183] width 49 height 5
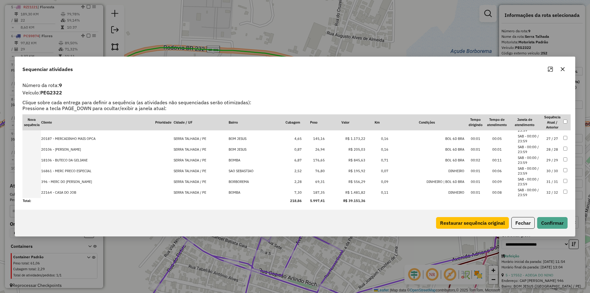
drag, startPoint x: 534, startPoint y: 191, endPoint x: 544, endPoint y: 199, distance: 12.7
click at [534, 191] on li "SAB - 00:00 / 23:59" at bounding box center [528, 192] width 23 height 10
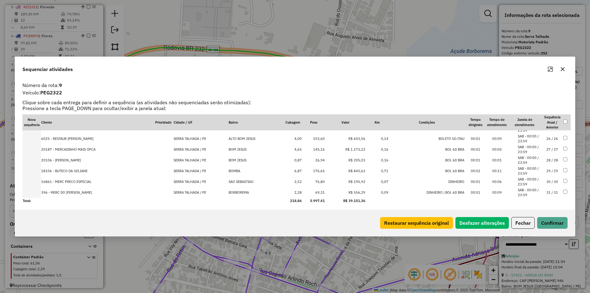
scroll to position [278, 0]
click at [554, 218] on button "Confirmar" at bounding box center [552, 223] width 30 height 12
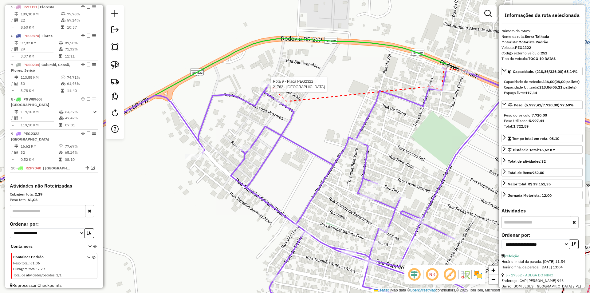
click at [272, 87] on div at bounding box center [268, 84] width 15 height 6
click at [198, 160] on div at bounding box center [192, 157] width 15 height 6
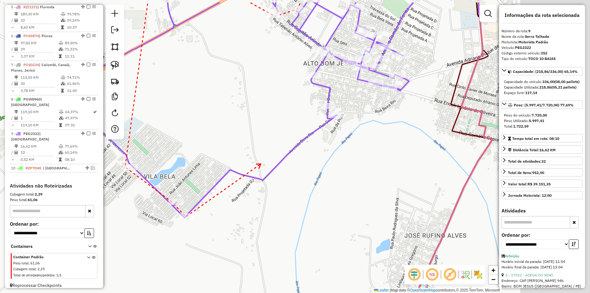
drag, startPoint x: 386, startPoint y: 129, endPoint x: 235, endPoint y: 176, distance: 158.0
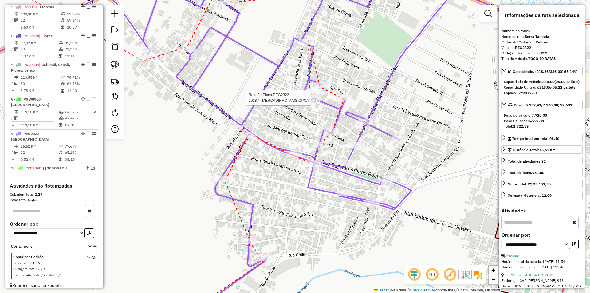
click at [310, 101] on div at bounding box center [312, 98] width 15 height 6
click at [349, 166] on div at bounding box center [348, 163] width 15 height 6
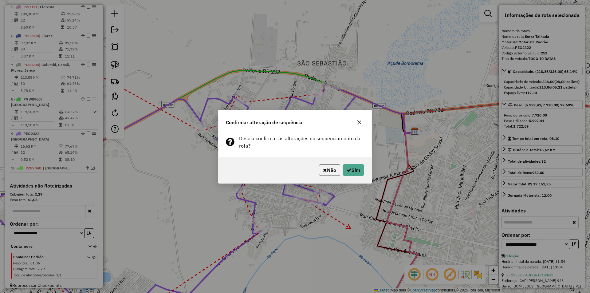
click at [355, 176] on div "Não Sim" at bounding box center [294, 170] width 153 height 26
click at [356, 173] on button "Sim" at bounding box center [352, 170] width 21 height 12
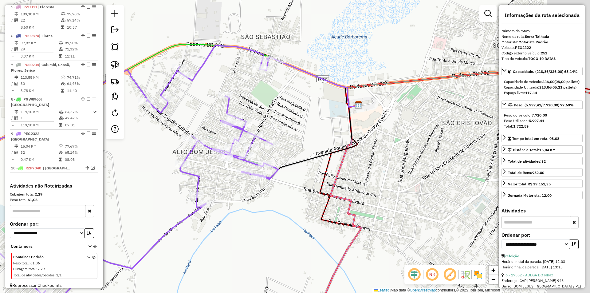
drag, startPoint x: 429, startPoint y: 210, endPoint x: 363, endPoint y: 179, distance: 72.5
click at [363, 179] on div "Janela de atendimento Grade de atendimento Capacidade Transportadoras Veículos …" at bounding box center [295, 146] width 590 height 293
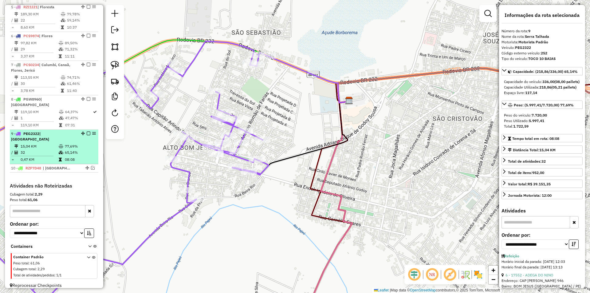
click at [87, 134] on em at bounding box center [89, 133] width 4 height 4
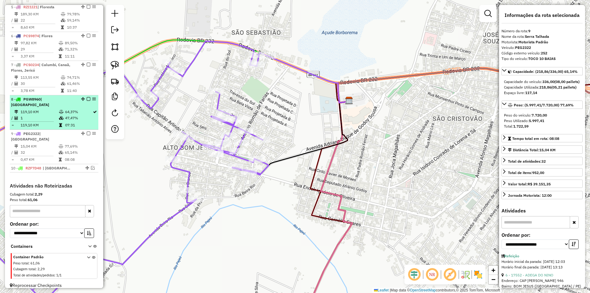
scroll to position [345, 0]
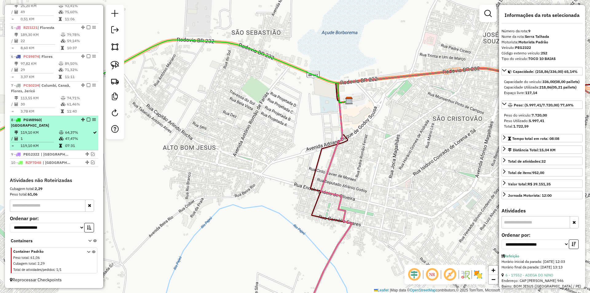
click at [87, 119] on em at bounding box center [89, 120] width 4 height 4
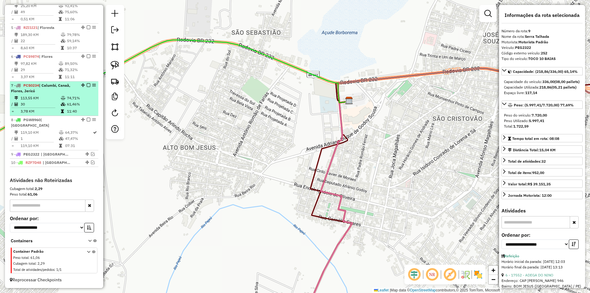
scroll to position [319, 0]
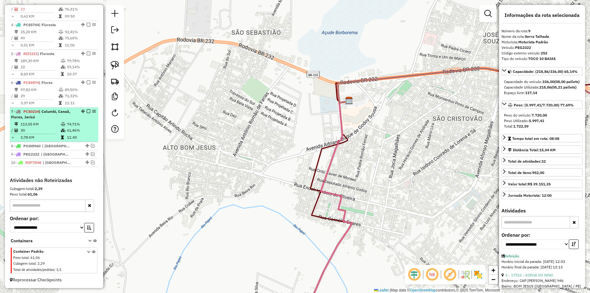
click at [75, 126] on td "74,71%" at bounding box center [81, 124] width 29 height 6
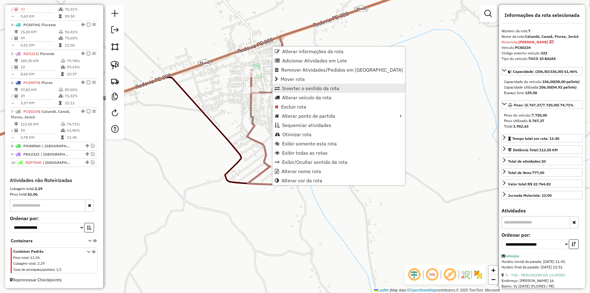
click at [310, 90] on span "Inverter o sentido da rota" at bounding box center [310, 88] width 57 height 5
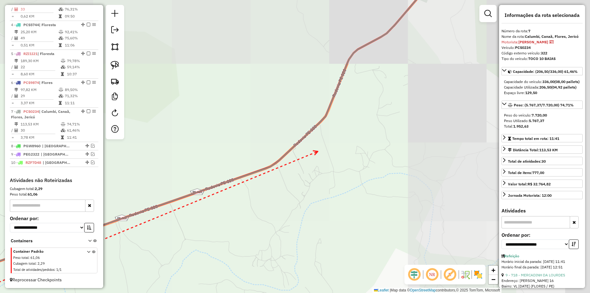
drag, startPoint x: 333, startPoint y: 136, endPoint x: 280, endPoint y: 170, distance: 62.7
click at [267, 179] on div "Janela de atendimento Grade de atendimento Capacidade Transportadoras Veículos …" at bounding box center [295, 146] width 590 height 293
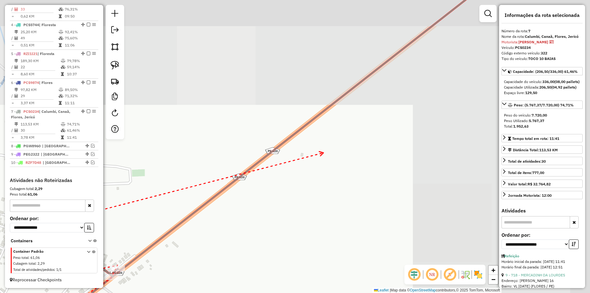
drag, startPoint x: 341, startPoint y: 141, endPoint x: 221, endPoint y: 218, distance: 142.8
click at [217, 217] on div "Janela de atendimento Grade de atendimento Capacidade Transportadoras Veículos …" at bounding box center [295, 146] width 590 height 293
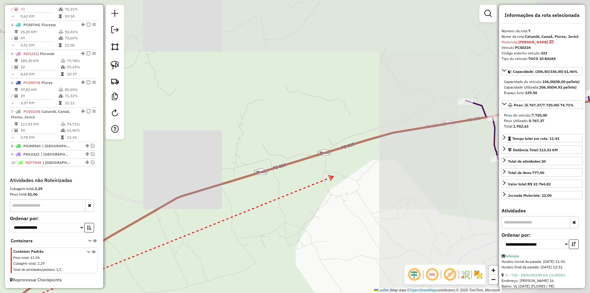
drag, startPoint x: 367, startPoint y: 151, endPoint x: 235, endPoint y: 202, distance: 141.5
click at [240, 201] on div "Janela de atendimento Grade de atendimento Capacidade Transportadoras Veículos …" at bounding box center [295, 146] width 590 height 293
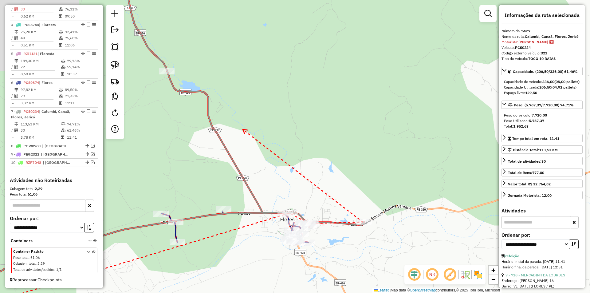
drag, startPoint x: 243, startPoint y: 129, endPoint x: 294, endPoint y: 198, distance: 86.0
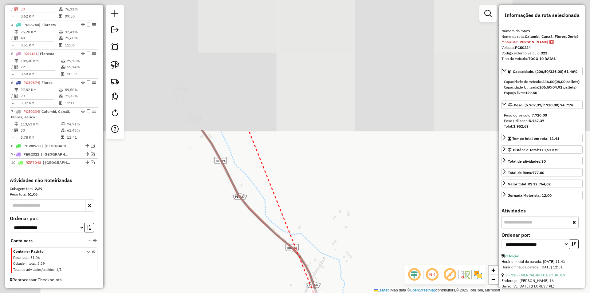
drag, startPoint x: 233, startPoint y: 93, endPoint x: 294, endPoint y: 218, distance: 138.4
click at [289, 214] on div "Janela de atendimento Grade de atendimento Capacidade Transportadoras Veículos …" at bounding box center [295, 146] width 590 height 293
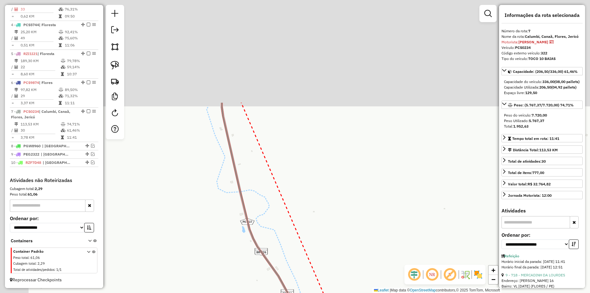
drag, startPoint x: 235, startPoint y: 89, endPoint x: 265, endPoint y: 220, distance: 134.7
click at [265, 220] on div "Janela de atendimento Grade de atendimento Capacidade Transportadoras Veículos …" at bounding box center [295, 146] width 590 height 293
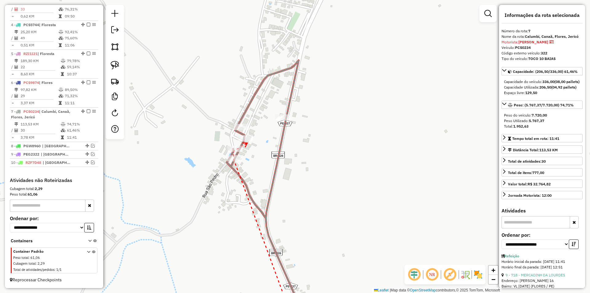
click at [247, 143] on icon at bounding box center [245, 145] width 5 height 4
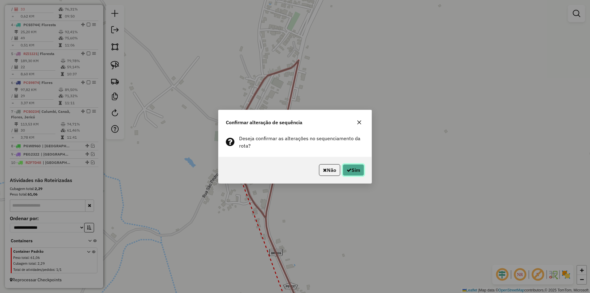
click at [358, 174] on button "Sim" at bounding box center [352, 170] width 21 height 12
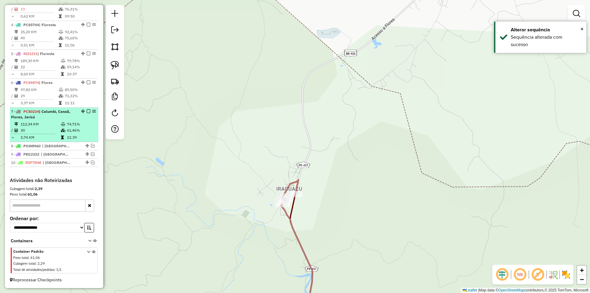
click at [87, 112] on em at bounding box center [89, 111] width 4 height 4
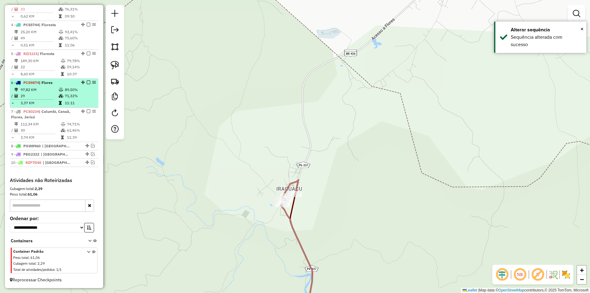
scroll to position [293, 0]
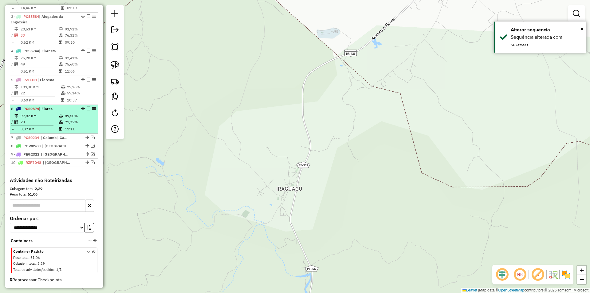
click at [79, 115] on td "89,50%" at bounding box center [79, 116] width 31 height 6
select select "**********"
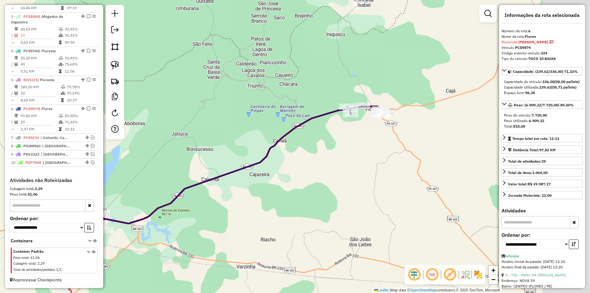
drag, startPoint x: 376, startPoint y: 151, endPoint x: 241, endPoint y: 182, distance: 138.3
click at [243, 185] on div "Janela de atendimento Grade de atendimento Capacidade Transportadoras Veículos …" at bounding box center [295, 146] width 590 height 293
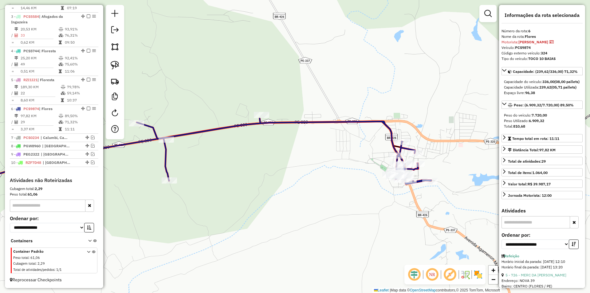
drag, startPoint x: 361, startPoint y: 164, endPoint x: 301, endPoint y: 165, distance: 60.5
click at [301, 165] on div "Janela de atendimento Grade de atendimento Capacidade Transportadoras Veículos …" at bounding box center [295, 146] width 590 height 293
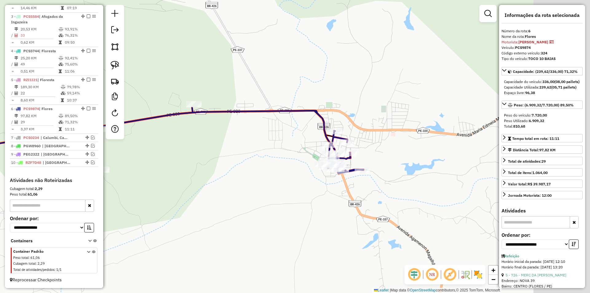
drag, startPoint x: 332, startPoint y: 144, endPoint x: 273, endPoint y: 133, distance: 60.7
click at [273, 133] on div "Janela de atendimento Grade de atendimento Capacidade Transportadoras Veículos …" at bounding box center [295, 146] width 590 height 293
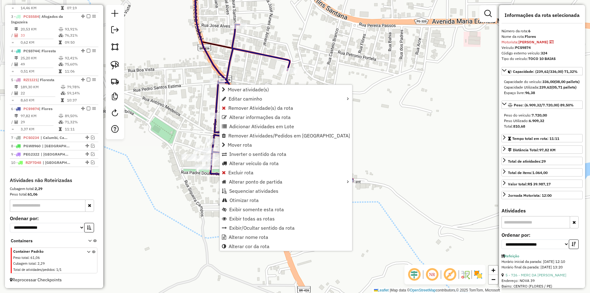
drag, startPoint x: 185, startPoint y: 82, endPoint x: 236, endPoint y: 39, distance: 66.8
click at [185, 81] on div "Janela de atendimento Grade de atendimento Capacidade Transportadoras Veículos …" at bounding box center [295, 146] width 590 height 293
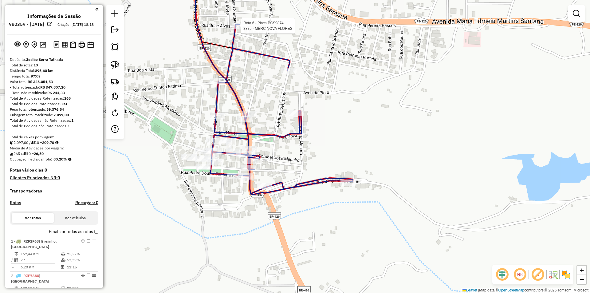
scroll to position [293, 0]
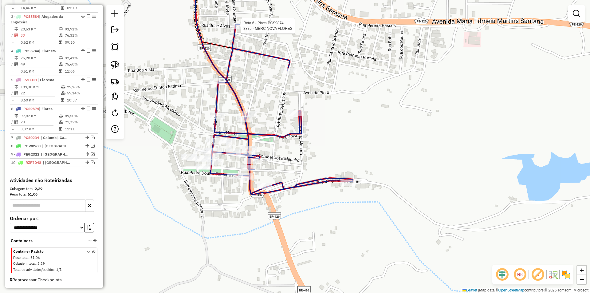
select select "**********"
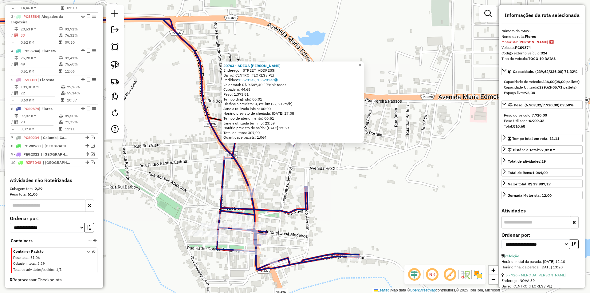
click at [262, 160] on div "20763 - ADEGA JK Endereço: RUA CLETO CAMPELO 210 Bairro: CENTRO (FLORES / PE) P…" at bounding box center [295, 146] width 590 height 293
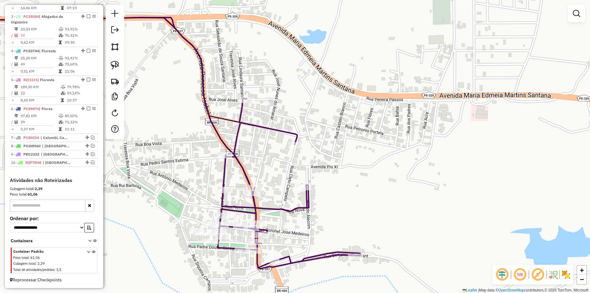
drag, startPoint x: 255, startPoint y: 156, endPoint x: 279, endPoint y: 121, distance: 42.5
click at [279, 122] on div "Janela de atendimento Grade de atendimento Capacidade Transportadoras Veículos …" at bounding box center [295, 146] width 590 height 293
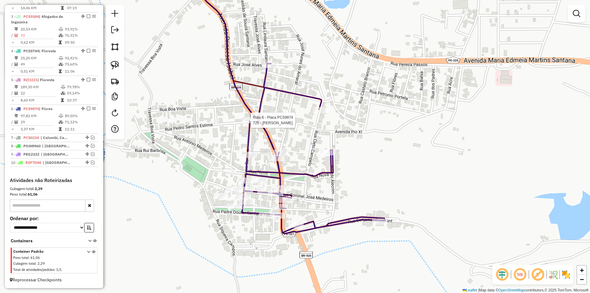
select select "**********"
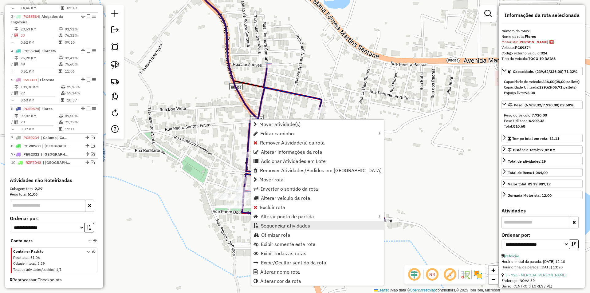
click at [310, 223] on link "Sequenciar atividades" at bounding box center [317, 225] width 132 height 9
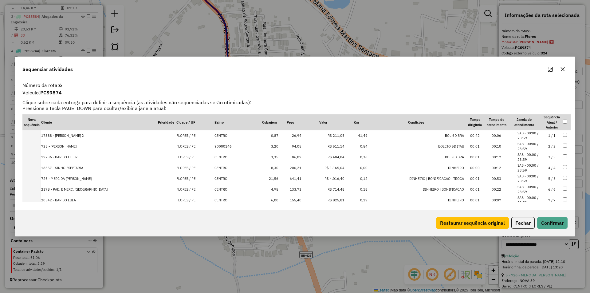
click at [543, 146] on td "2 / 2" at bounding box center [551, 146] width 21 height 11
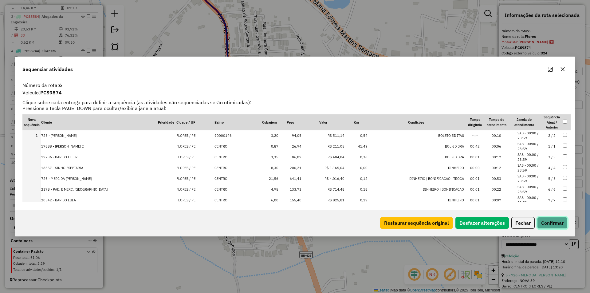
click at [550, 220] on button "Confirmar" at bounding box center [552, 223] width 30 height 12
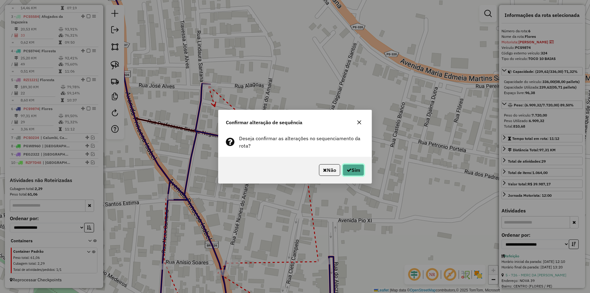
click at [346, 169] on icon "button" at bounding box center [348, 169] width 5 height 5
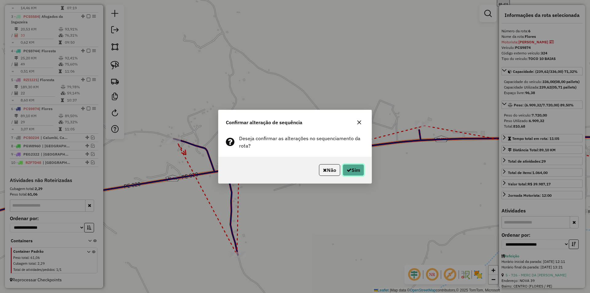
click at [349, 170] on icon "button" at bounding box center [348, 169] width 5 height 5
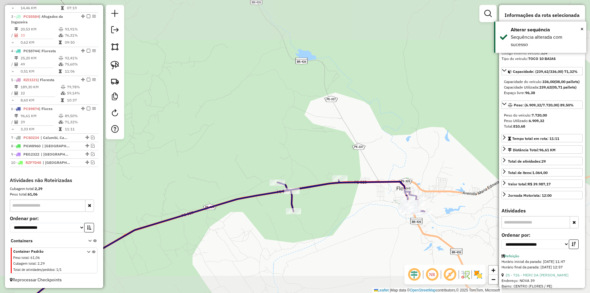
drag, startPoint x: 342, startPoint y: 203, endPoint x: 249, endPoint y: 192, distance: 93.7
click at [248, 192] on div "Janela de atendimento Grade de atendimento Capacidade Transportadoras Veículos …" at bounding box center [295, 146] width 590 height 293
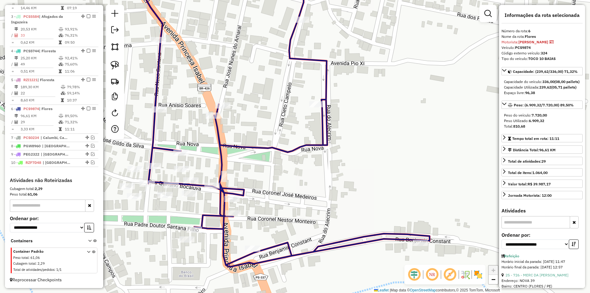
drag, startPoint x: 181, startPoint y: 211, endPoint x: 233, endPoint y: 197, distance: 54.2
click at [233, 197] on div "Janela de atendimento Grade de atendimento Capacidade Transportadoras Veículos …" at bounding box center [295, 146] width 590 height 293
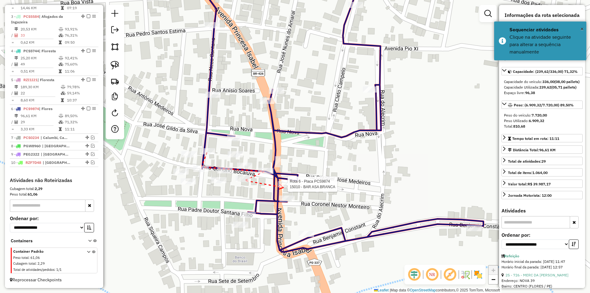
click at [283, 187] on div at bounding box center [285, 184] width 15 height 6
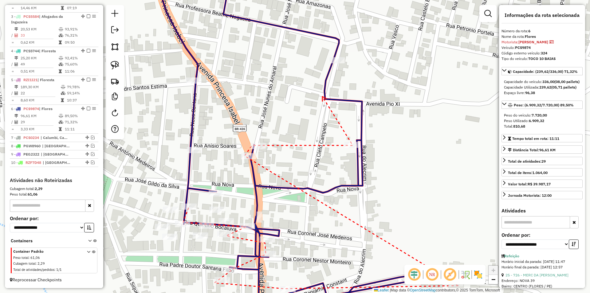
drag, startPoint x: 322, startPoint y: 96, endPoint x: 302, endPoint y: 157, distance: 63.5
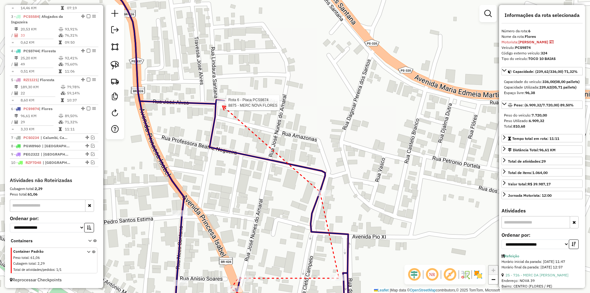
click at [222, 106] on div at bounding box center [223, 102] width 15 height 6
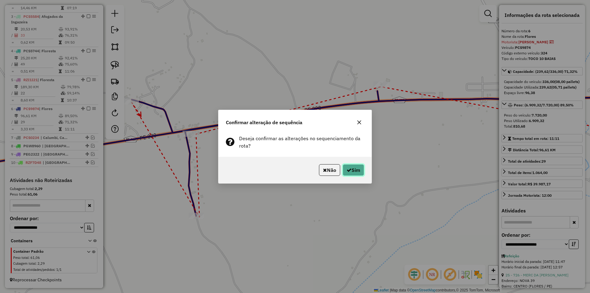
click at [354, 169] on button "Sim" at bounding box center [352, 170] width 21 height 12
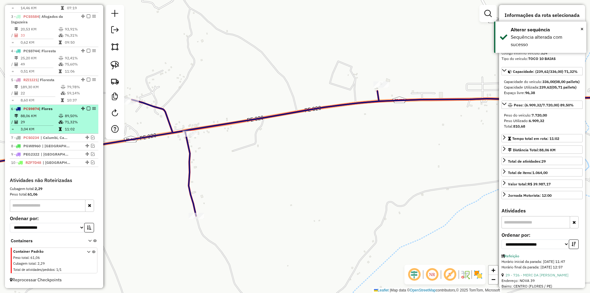
click at [87, 108] on em at bounding box center [89, 109] width 4 height 4
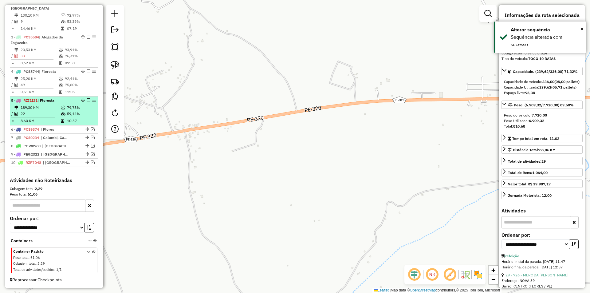
scroll to position [273, 0]
click at [80, 111] on td "59,14%" at bounding box center [81, 114] width 29 height 6
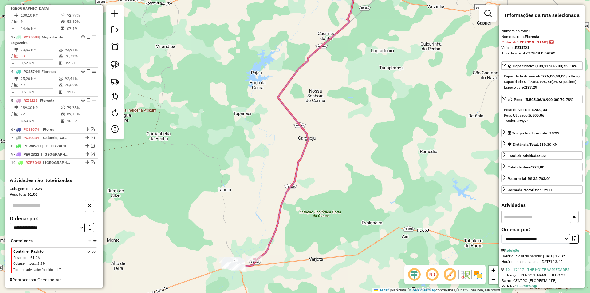
drag, startPoint x: 354, startPoint y: 195, endPoint x: 367, endPoint y: 121, distance: 74.8
click at [369, 122] on div "Janela de atendimento Grade de atendimento Capacidade Transportadoras Veículos …" at bounding box center [295, 146] width 590 height 293
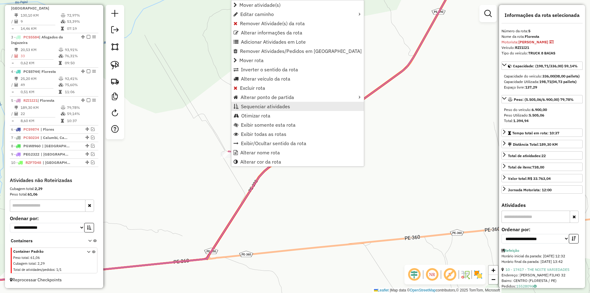
click at [289, 107] on span "Sequenciar atividades" at bounding box center [265, 106] width 49 height 5
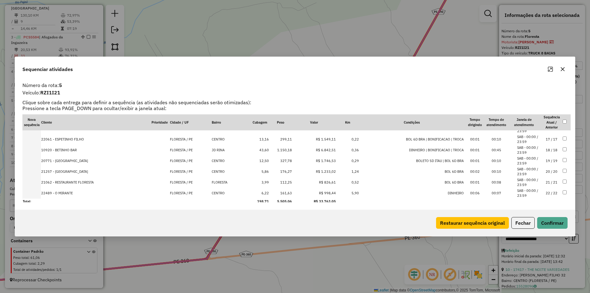
scroll to position [170, 0]
click at [537, 191] on li "SAB - 00:00 / 23:59" at bounding box center [528, 191] width 23 height 10
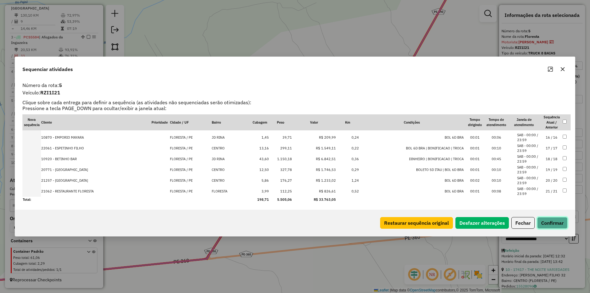
drag, startPoint x: 558, startPoint y: 223, endPoint x: 489, endPoint y: 211, distance: 70.1
click at [558, 223] on button "Confirmar" at bounding box center [552, 223] width 30 height 12
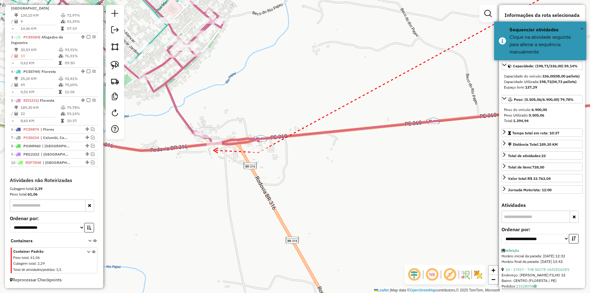
click at [213, 150] on icon at bounding box center [215, 150] width 4 height 5
click at [202, 138] on div at bounding box center [202, 135] width 15 height 6
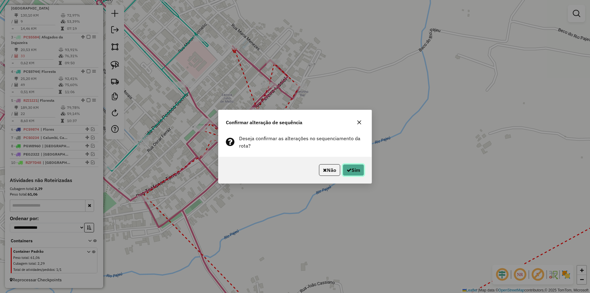
click at [348, 164] on button "Sim" at bounding box center [352, 170] width 21 height 12
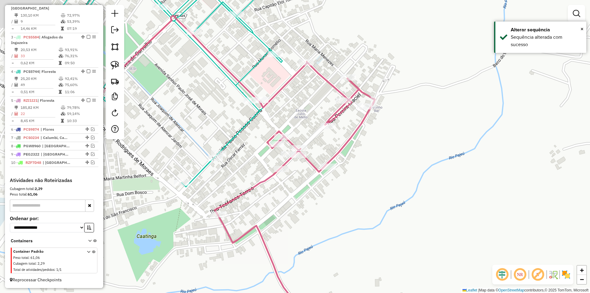
drag, startPoint x: 236, startPoint y: 91, endPoint x: 339, endPoint y: 111, distance: 104.4
click at [338, 111] on div "Janela de atendimento Grade de atendimento Capacidade Transportadoras Veículos …" at bounding box center [295, 146] width 590 height 293
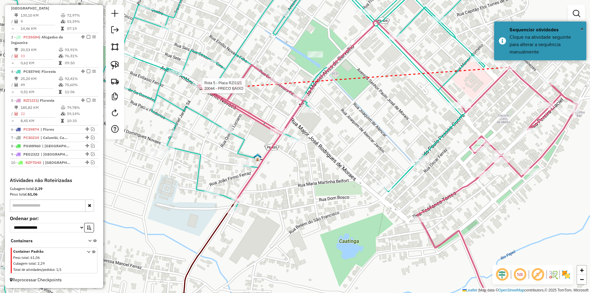
click at [202, 89] on div at bounding box center [200, 86] width 15 height 6
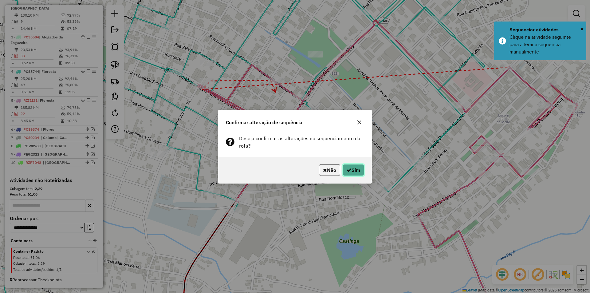
click at [352, 171] on button "Sim" at bounding box center [352, 170] width 21 height 12
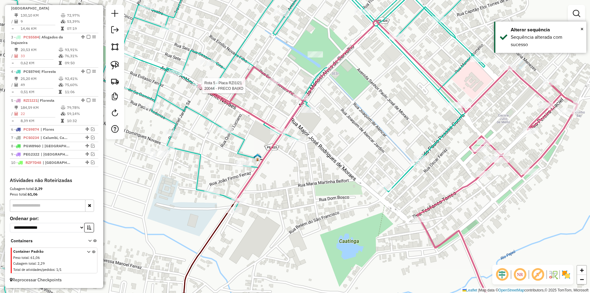
click at [201, 89] on div at bounding box center [200, 86] width 15 height 6
select select "**********"
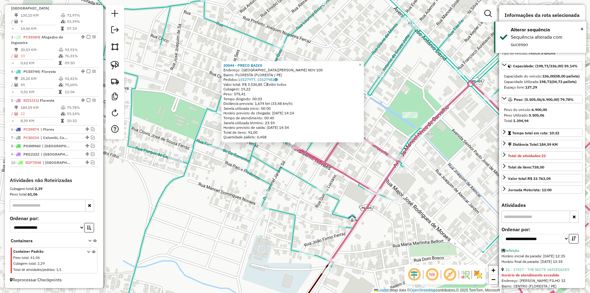
click at [324, 149] on div "20044 - PRECO BAIXO Endereço: AVENIDA ANTONIO CAVALCANTE NOV 100 Bairro: FLORES…" at bounding box center [295, 146] width 590 height 293
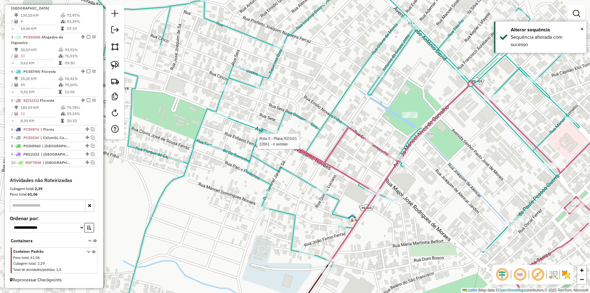
select select "**********"
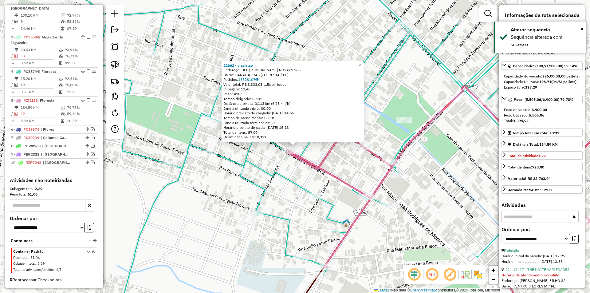
click at [339, 160] on div "22661 - o avistao Endereço: DEP ANTONIO CAVALCANTI NOVAES 268 Bairro: CARAIBEIR…" at bounding box center [295, 146] width 590 height 293
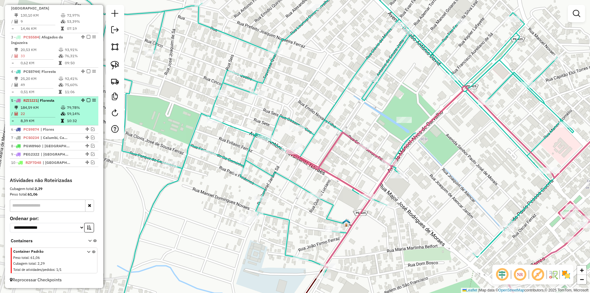
click at [87, 100] on em at bounding box center [89, 100] width 4 height 4
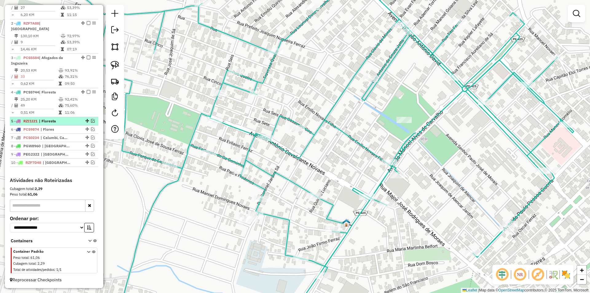
scroll to position [252, 0]
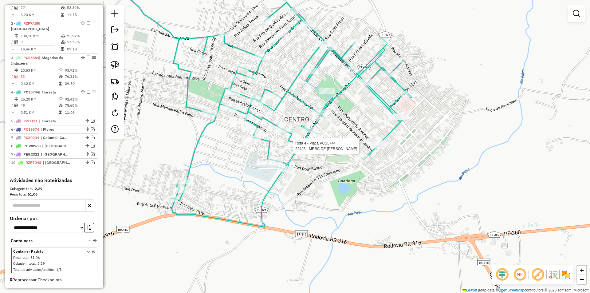
select select "**********"
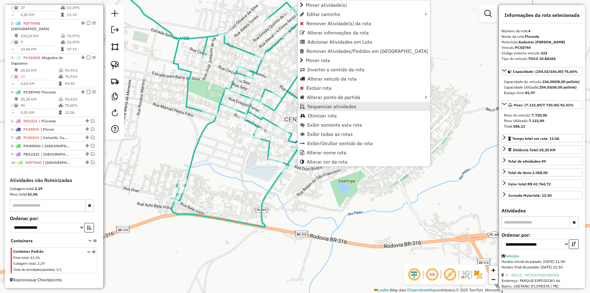
click at [345, 108] on span "Sequenciar atividades" at bounding box center [331, 106] width 49 height 5
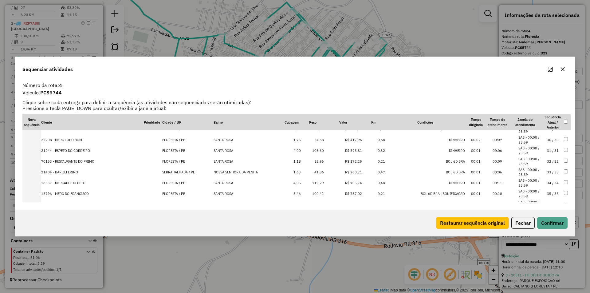
scroll to position [307, 0]
click at [523, 221] on button "Fechar" at bounding box center [522, 223] width 23 height 12
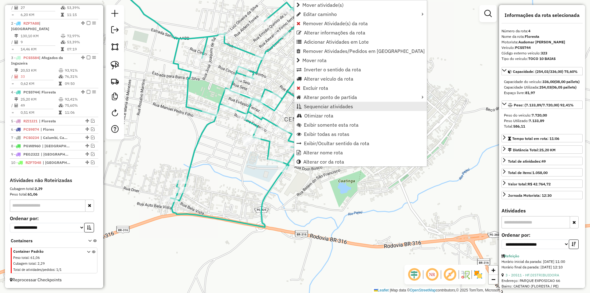
click at [349, 105] on span "Sequenciar atividades" at bounding box center [328, 106] width 49 height 5
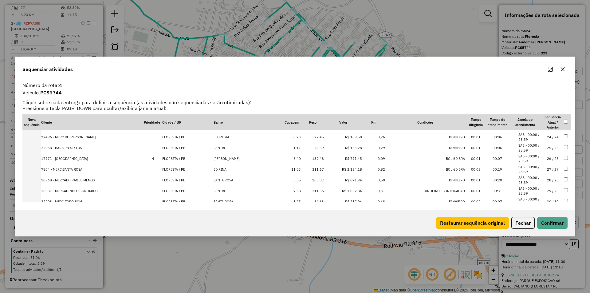
click at [533, 136] on li "SAB - 00:00 / 23:59" at bounding box center [529, 137] width 23 height 10
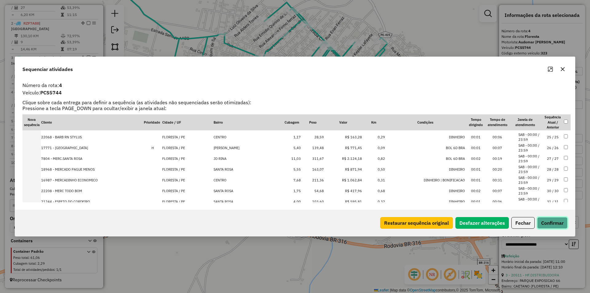
click at [551, 223] on button "Confirmar" at bounding box center [552, 223] width 30 height 12
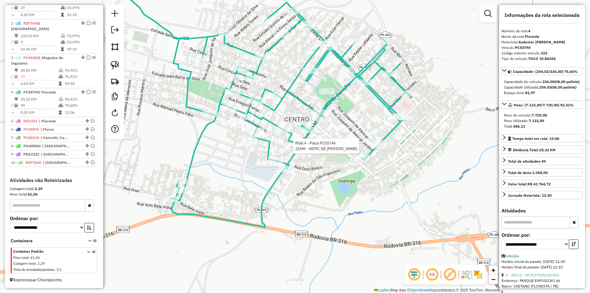
click at [291, 149] on div at bounding box center [290, 146] width 15 height 6
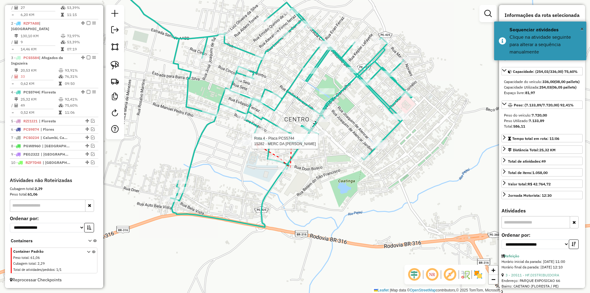
click at [256, 144] on div at bounding box center [249, 141] width 15 height 6
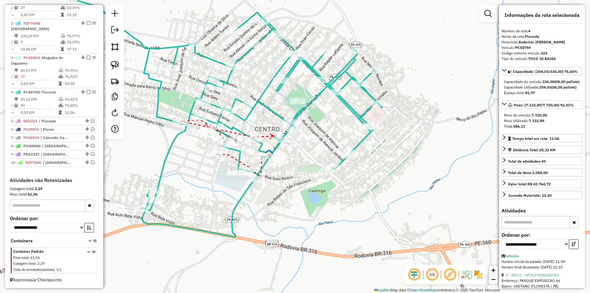
click at [274, 136] on icon at bounding box center [272, 136] width 4 height 5
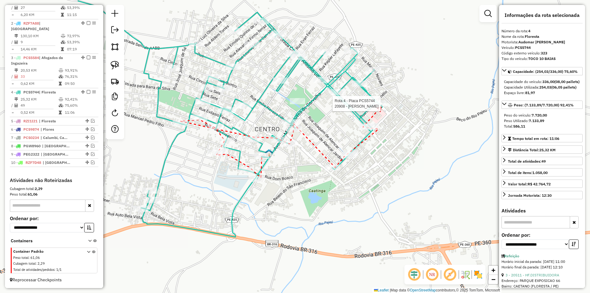
click at [381, 107] on div at bounding box center [378, 103] width 15 height 6
click at [366, 87] on div at bounding box center [359, 83] width 15 height 6
click at [327, 83] on div at bounding box center [320, 80] width 15 height 6
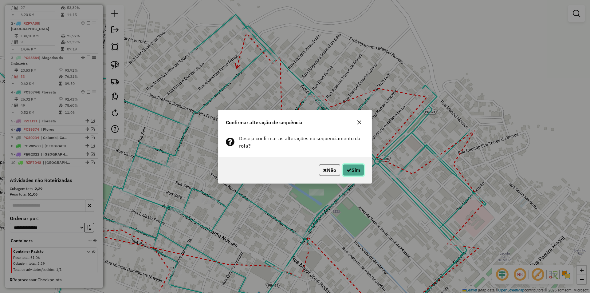
click at [351, 165] on button "Sim" at bounding box center [352, 170] width 21 height 12
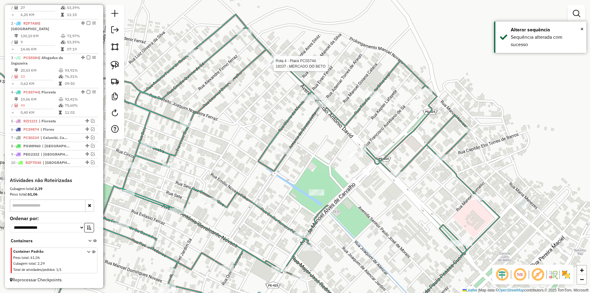
click at [271, 67] on div at bounding box center [271, 63] width 15 height 6
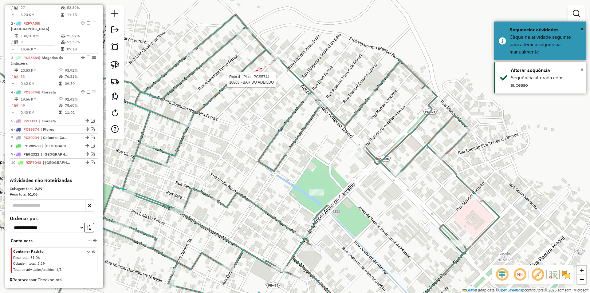
click at [230, 83] on div at bounding box center [224, 79] width 15 height 6
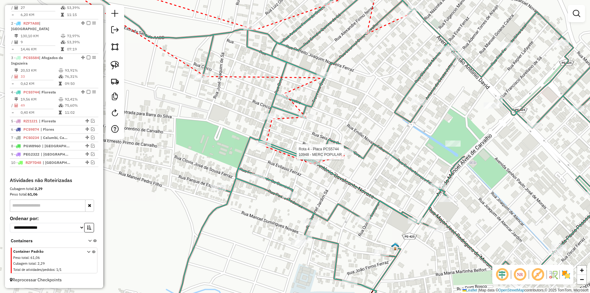
click at [344, 155] on div at bounding box center [345, 152] width 15 height 6
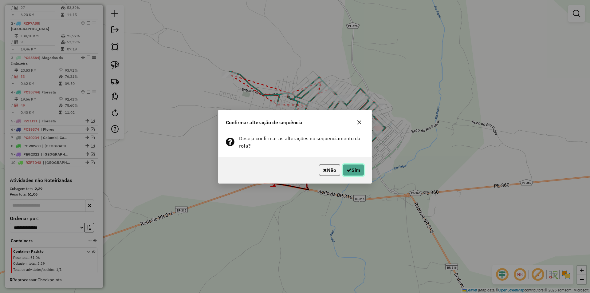
click at [357, 168] on button "Sim" at bounding box center [352, 170] width 21 height 12
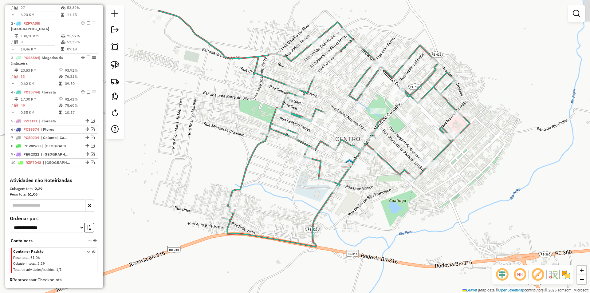
drag, startPoint x: 248, startPoint y: 160, endPoint x: 304, endPoint y: 198, distance: 67.8
click at [304, 198] on div "Janela de atendimento Grade de atendimento Capacidade Transportadoras Veículos …" at bounding box center [295, 146] width 590 height 293
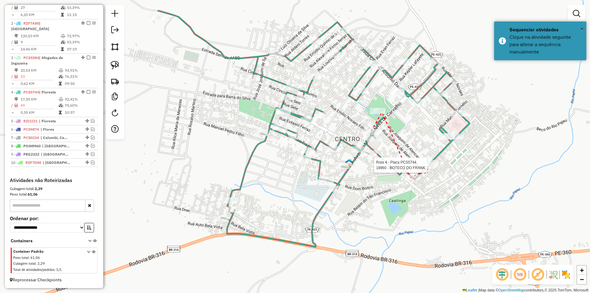
click at [427, 168] on div at bounding box center [428, 165] width 15 height 6
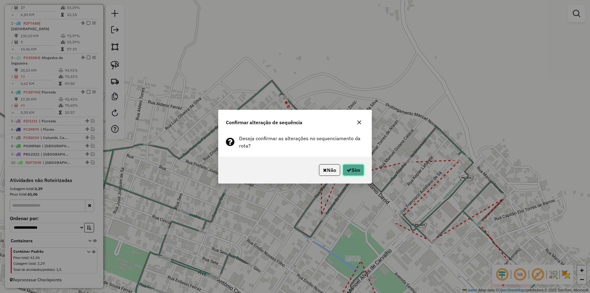
click at [363, 173] on button "Sim" at bounding box center [352, 170] width 21 height 12
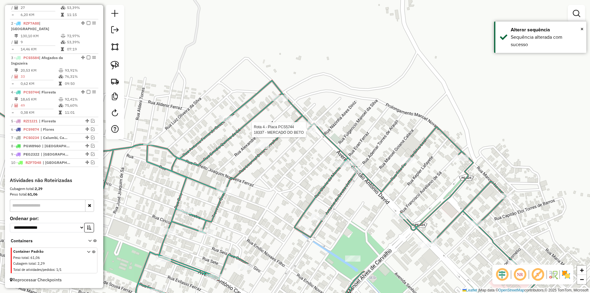
click at [306, 133] on div at bounding box center [307, 130] width 15 height 6
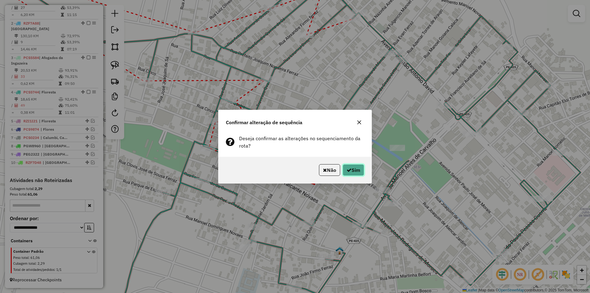
click at [348, 174] on button "Sim" at bounding box center [352, 170] width 21 height 12
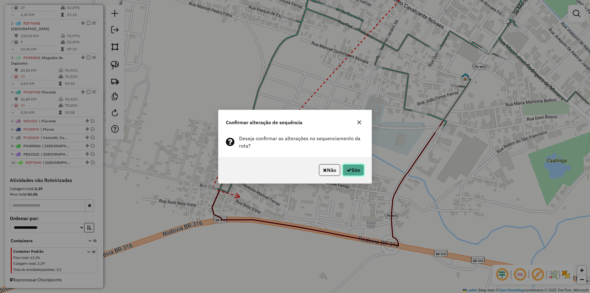
click at [346, 168] on icon "button" at bounding box center [348, 169] width 5 height 5
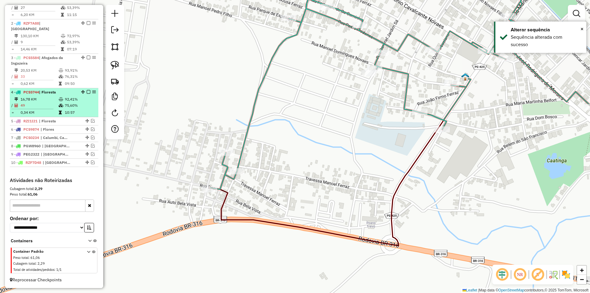
click at [87, 91] on em at bounding box center [89, 92] width 4 height 4
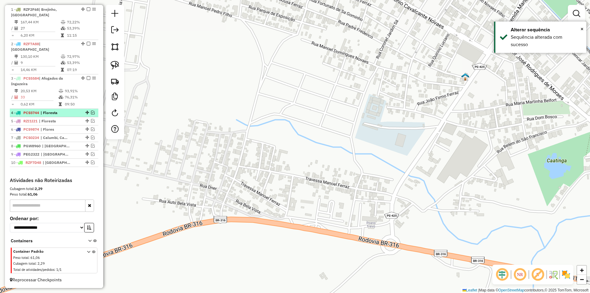
scroll to position [232, 0]
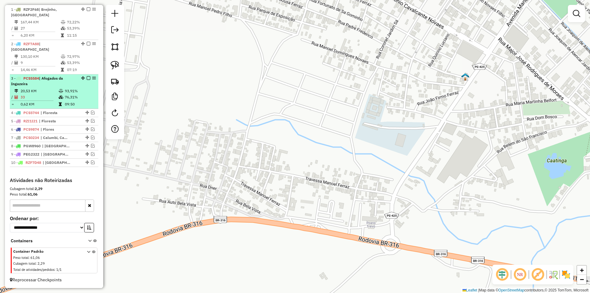
click at [67, 91] on td "93,91%" at bounding box center [79, 91] width 31 height 6
select select "**********"
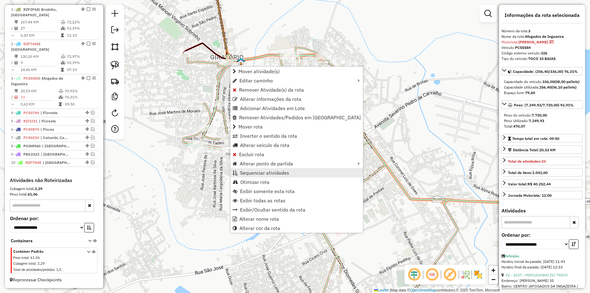
click at [278, 171] on span "Sequenciar atividades" at bounding box center [264, 172] width 49 height 5
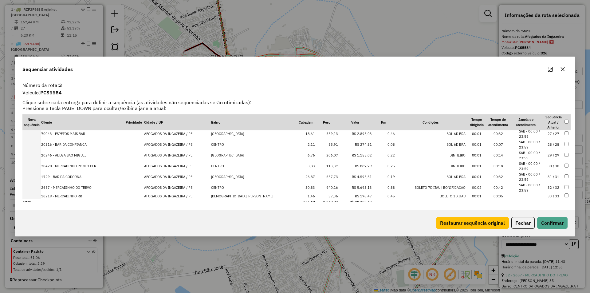
scroll to position [279, 0]
click at [542, 185] on td "32 / 32" at bounding box center [552, 185] width 21 height 11
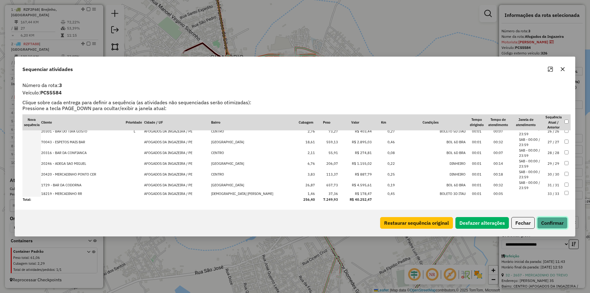
click at [556, 225] on button "Confirmar" at bounding box center [552, 223] width 30 height 12
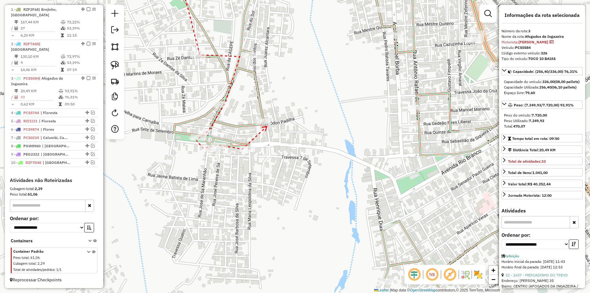
click at [267, 126] on icon at bounding box center [264, 128] width 5 height 4
click at [268, 125] on div at bounding box center [262, 122] width 15 height 6
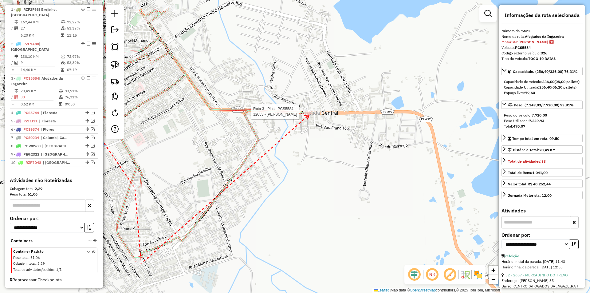
click at [309, 115] on div at bounding box center [311, 111] width 15 height 6
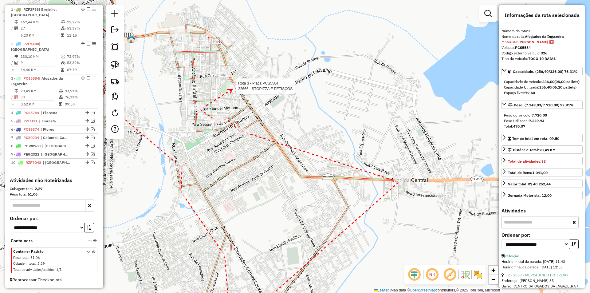
click at [232, 89] on div at bounding box center [233, 86] width 15 height 6
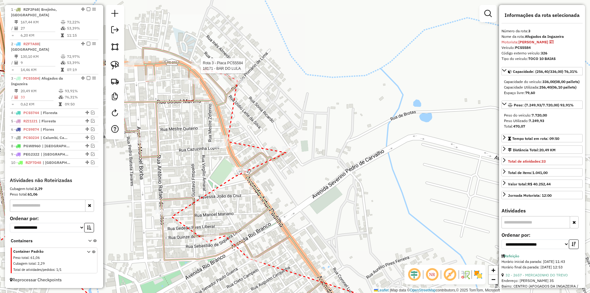
click at [203, 69] on div at bounding box center [198, 66] width 15 height 6
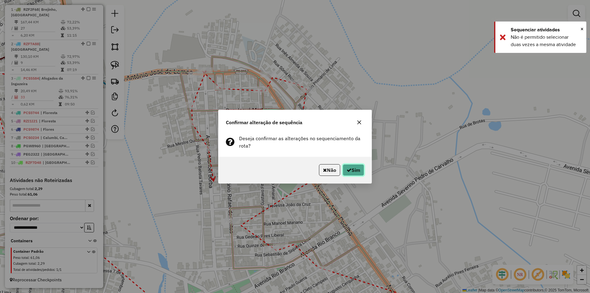
click at [358, 170] on button "Sim" at bounding box center [352, 170] width 21 height 12
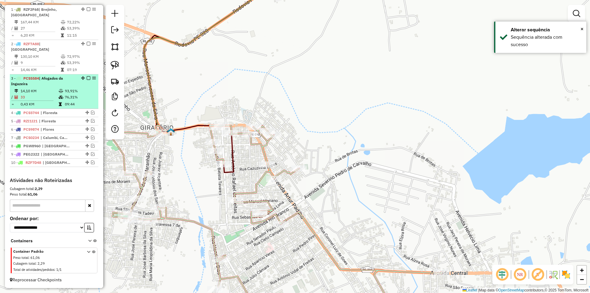
click at [87, 79] on em at bounding box center [89, 78] width 4 height 4
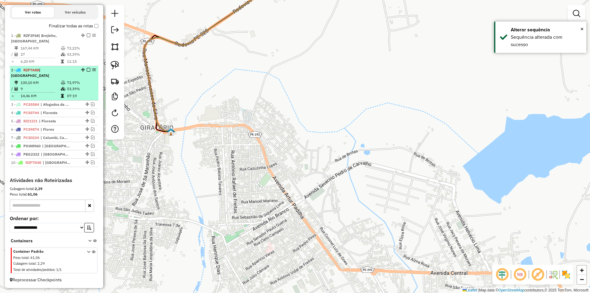
click at [77, 84] on td "72,97%" at bounding box center [81, 83] width 29 height 6
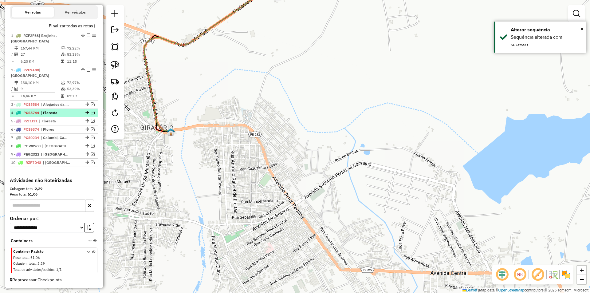
select select "**********"
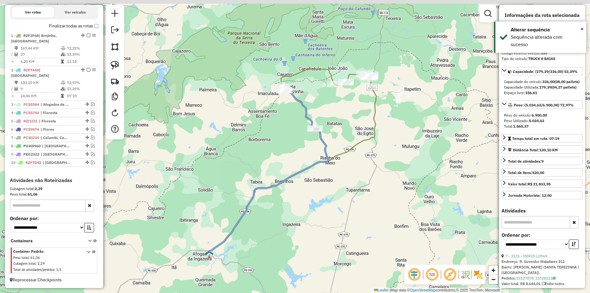
drag, startPoint x: 307, startPoint y: 128, endPoint x: 275, endPoint y: 153, distance: 41.0
click at [275, 153] on div "Janela de atendimento Grade de atendimento Capacidade Transportadoras Veículos …" at bounding box center [295, 146] width 590 height 293
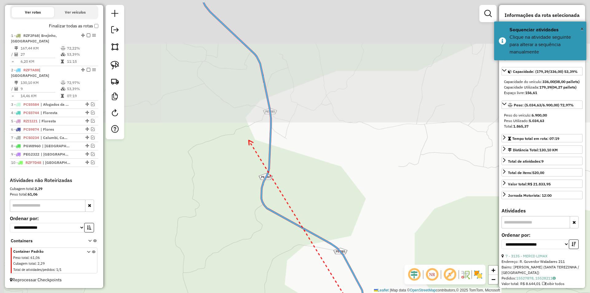
drag, startPoint x: 238, startPoint y: 101, endPoint x: 292, endPoint y: 211, distance: 121.8
click at [291, 210] on div "Janela de atendimento Grade de atendimento Capacidade Transportadoras Veículos …" at bounding box center [295, 146] width 590 height 293
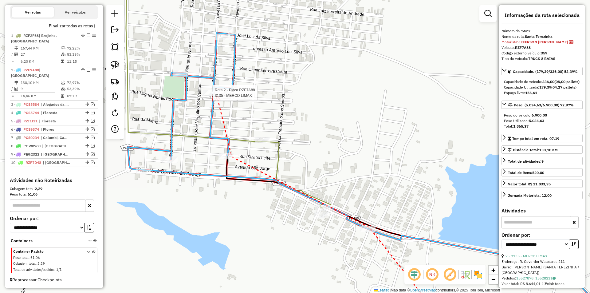
click at [217, 96] on div at bounding box center [210, 93] width 15 height 6
click at [225, 40] on div at bounding box center [222, 37] width 15 height 6
drag, startPoint x: 145, startPoint y: 174, endPoint x: 186, endPoint y: 190, distance: 44.0
click at [144, 174] on div at bounding box center [143, 171] width 15 height 6
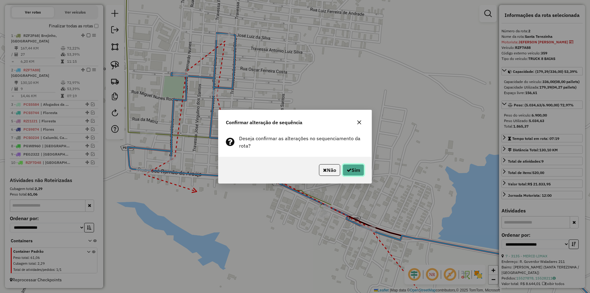
click at [343, 167] on button "Sim" at bounding box center [352, 170] width 21 height 12
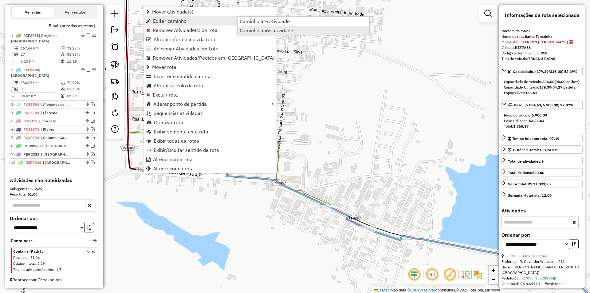
click at [260, 27] on link "Caminho após atividade" at bounding box center [303, 30] width 132 height 9
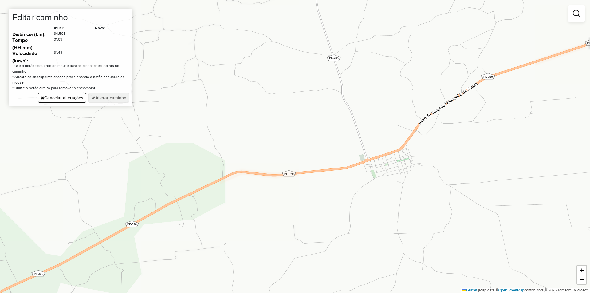
click at [296, 174] on div "Janela de atendimento Grade de atendimento Capacidade Transportadoras Veículos …" at bounding box center [295, 146] width 590 height 293
click at [115, 100] on button "Alterar caminho" at bounding box center [108, 98] width 41 height 10
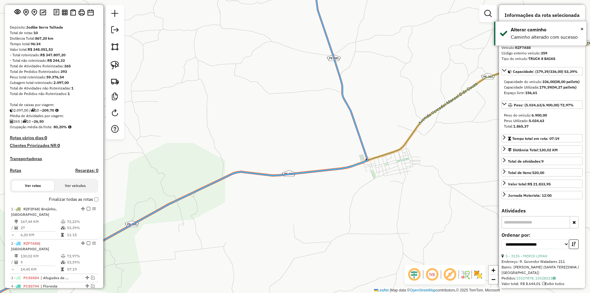
scroll to position [0, 0]
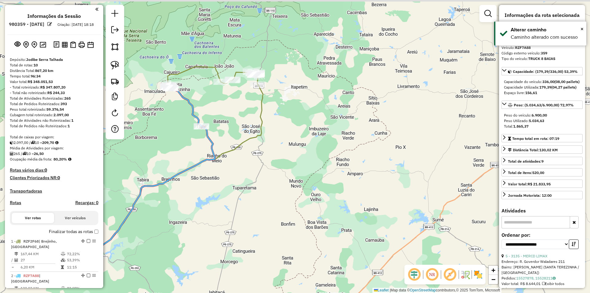
drag, startPoint x: 163, startPoint y: 136, endPoint x: 200, endPoint y: 150, distance: 39.4
click at [209, 153] on div "Janela de atendimento Grade de atendimento Capacidade Transportadoras Veículos …" at bounding box center [295, 146] width 590 height 293
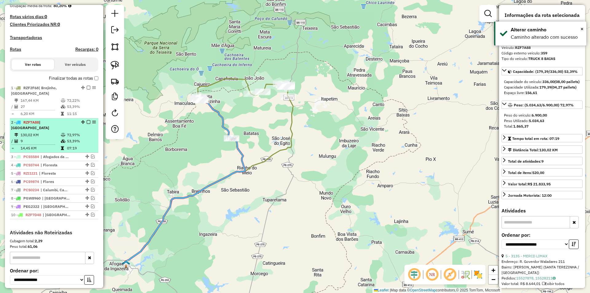
scroll to position [154, 0]
click at [87, 123] on em at bounding box center [89, 122] width 4 height 4
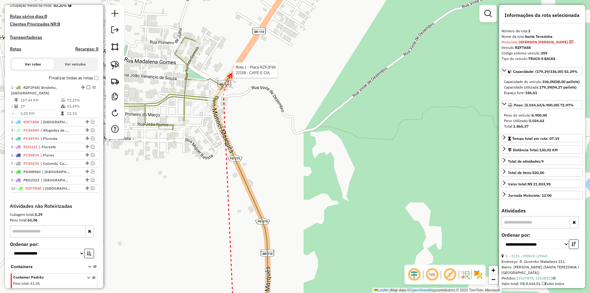
click at [231, 73] on div at bounding box center [231, 70] width 15 height 6
click at [161, 135] on icon at bounding box center [163, 133] width 4 height 5
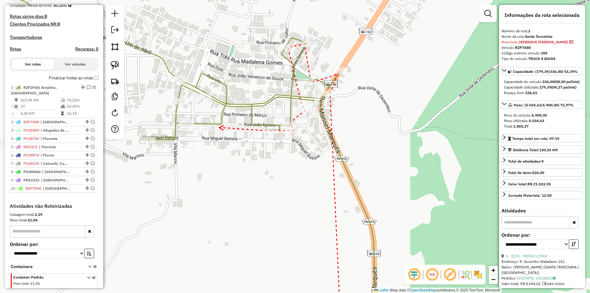
drag, startPoint x: 205, startPoint y: 130, endPoint x: 233, endPoint y: 125, distance: 28.4
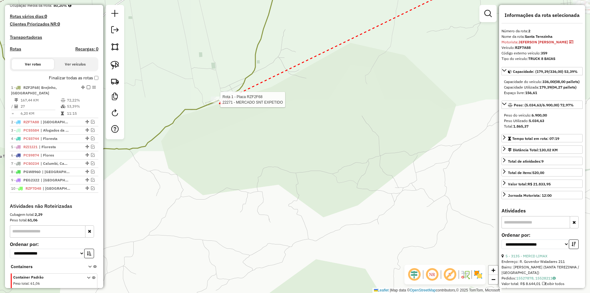
click at [219, 103] on div at bounding box center [218, 99] width 15 height 6
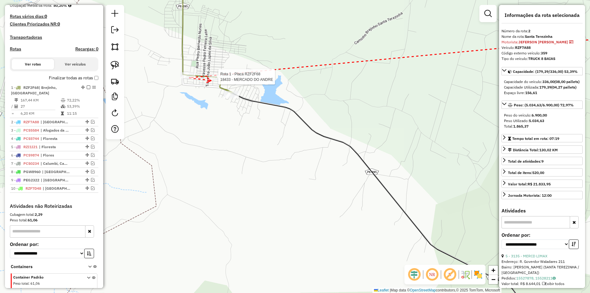
click at [211, 80] on div at bounding box center [216, 77] width 15 height 6
click at [228, 98] on div at bounding box center [230, 95] width 15 height 6
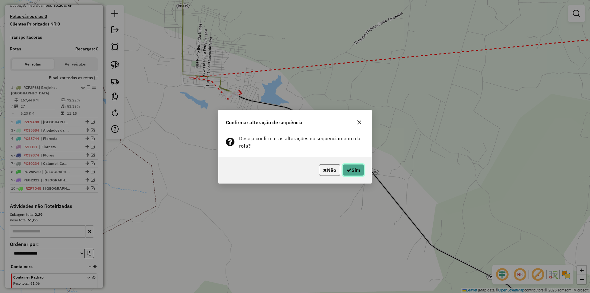
click at [350, 166] on button "Sim" at bounding box center [352, 170] width 21 height 12
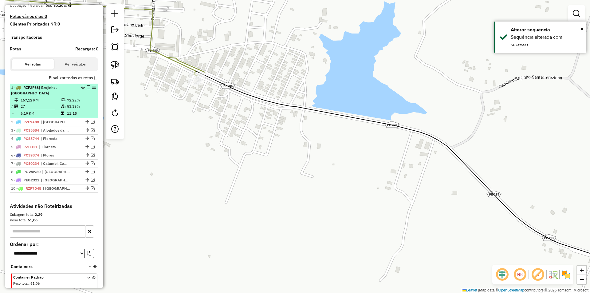
click at [87, 89] on em at bounding box center [89, 87] width 4 height 4
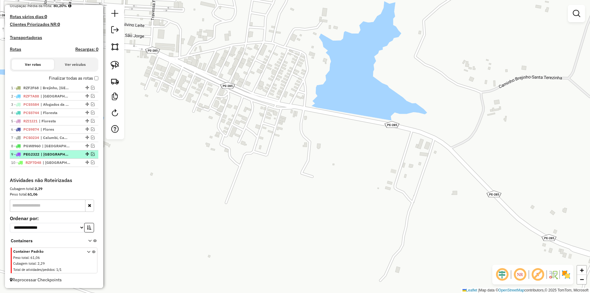
scroll to position [159, 0]
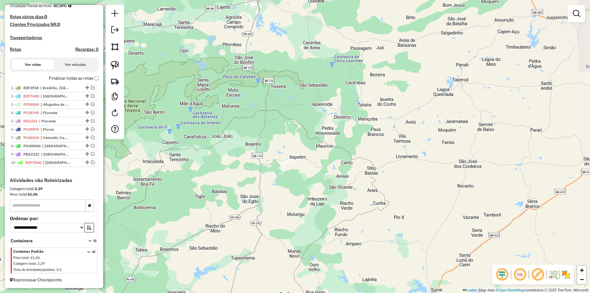
drag, startPoint x: 189, startPoint y: 190, endPoint x: 271, endPoint y: 116, distance: 110.0
click at [260, 123] on div "Janela de atendimento Grade de atendimento Capacidade Transportadoras Veículos …" at bounding box center [295, 146] width 590 height 293
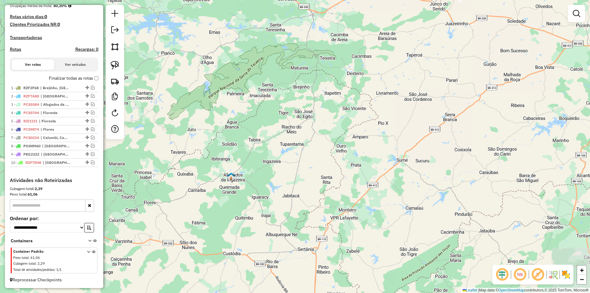
drag, startPoint x: 231, startPoint y: 163, endPoint x: 285, endPoint y: 116, distance: 70.7
click at [285, 116] on div "Janela de atendimento Grade de atendimento Capacidade Transportadoras Veículos …" at bounding box center [295, 146] width 590 height 293
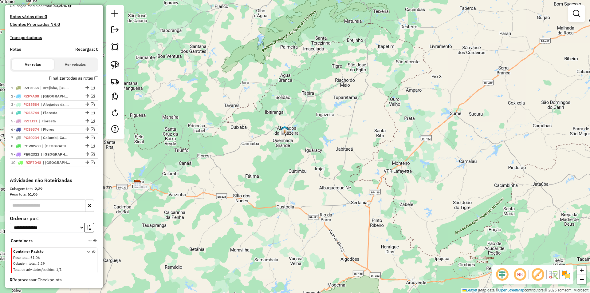
drag, startPoint x: 203, startPoint y: 151, endPoint x: 320, endPoint y: 91, distance: 131.3
click at [320, 92] on div "Janela de atendimento Grade de atendimento Capacidade Transportadoras Veículos …" at bounding box center [295, 146] width 590 height 293
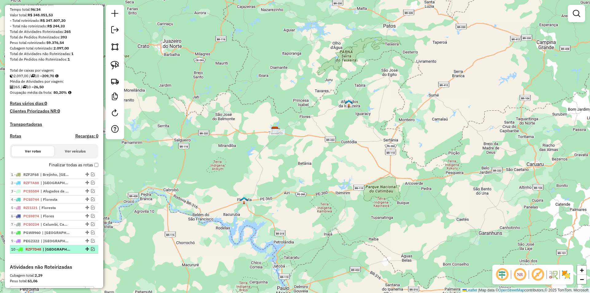
scroll to position [36, 0]
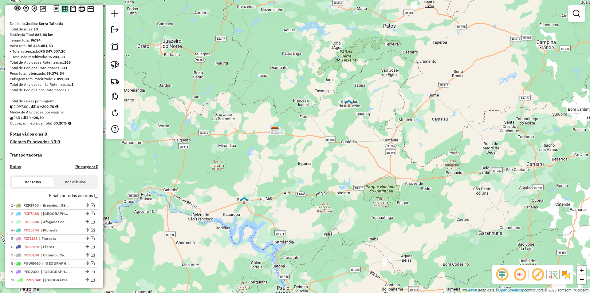
click at [63, 13] on button at bounding box center [64, 8] width 8 height 8
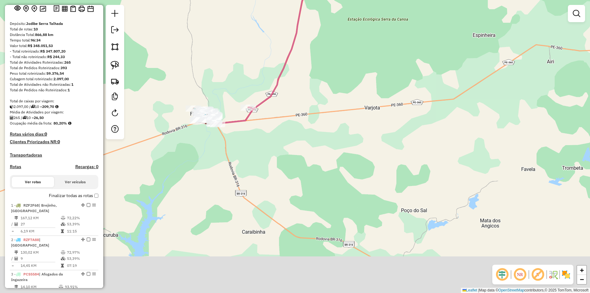
drag, startPoint x: 349, startPoint y: 193, endPoint x: 276, endPoint y: 123, distance: 101.2
click at [287, 134] on div "Janela de atendimento Grade de atendimento Capacidade Transportadoras Veículos …" at bounding box center [295, 146] width 590 height 293
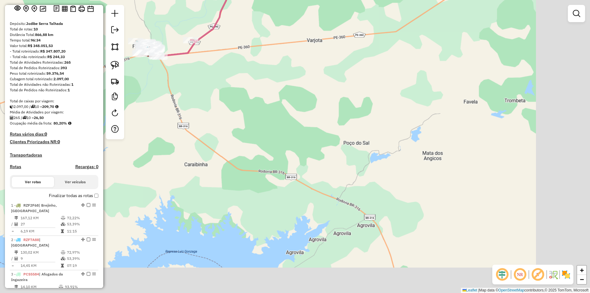
drag, startPoint x: 347, startPoint y: 175, endPoint x: 252, endPoint y: 102, distance: 120.0
click at [268, 115] on div "Janela de atendimento Grade de atendimento Capacidade Transportadoras Veículos …" at bounding box center [295, 146] width 590 height 293
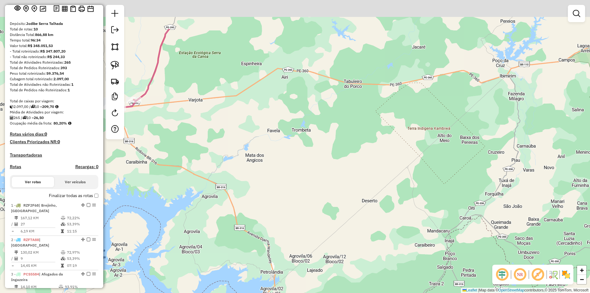
drag, startPoint x: 310, startPoint y: 87, endPoint x: 221, endPoint y: 195, distance: 139.7
click at [222, 195] on div "Janela de atendimento Grade de atendimento Capacidade Transportadoras Veículos …" at bounding box center [295, 146] width 590 height 293
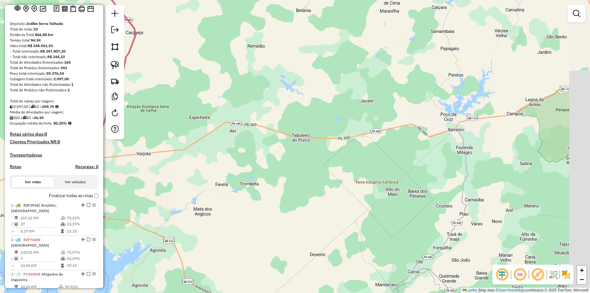
drag, startPoint x: 279, startPoint y: 83, endPoint x: 242, endPoint y: 180, distance: 104.2
click at [242, 180] on div "Janela de atendimento Grade de atendimento Capacidade Transportadoras Veículos …" at bounding box center [295, 146] width 590 height 293
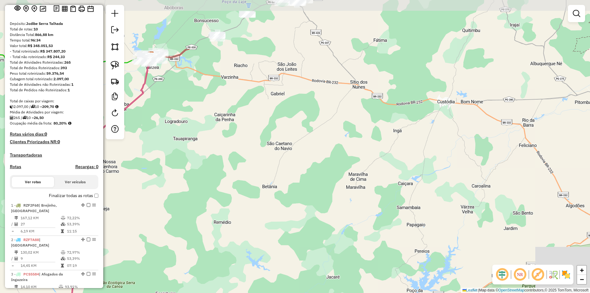
drag, startPoint x: 263, startPoint y: 78, endPoint x: 251, endPoint y: 175, distance: 97.5
click at [251, 175] on div "Janela de atendimento Grade de atendimento Capacidade Transportadoras Veículos …" at bounding box center [295, 146] width 590 height 293
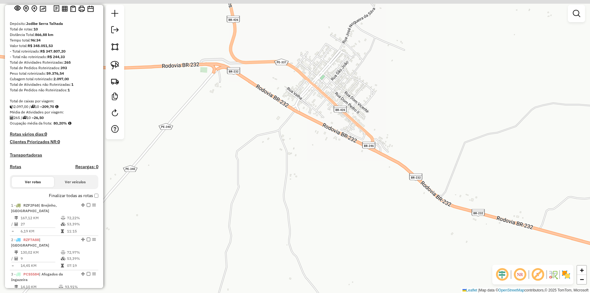
drag, startPoint x: 331, startPoint y: 76, endPoint x: 316, endPoint y: 130, distance: 56.1
click at [316, 130] on div "Janela de atendimento Grade de atendimento Capacidade Transportadoras Veículos …" at bounding box center [295, 146] width 590 height 293
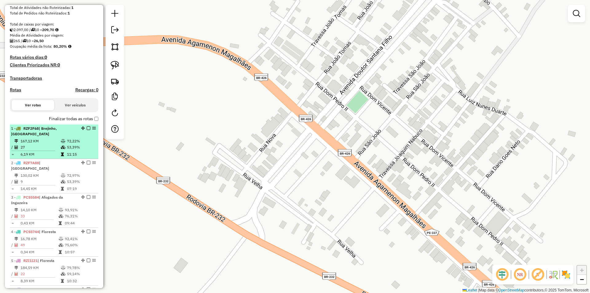
scroll to position [128, 0]
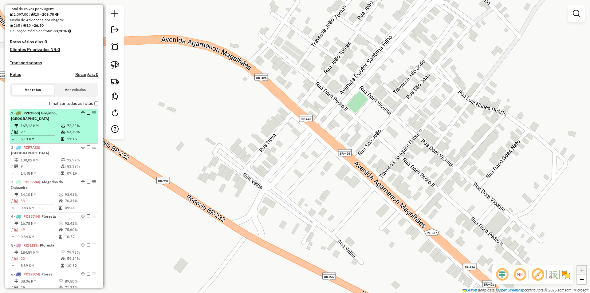
click at [66, 121] on div "1 - RZF2F68 | Brejinho, Santa Terezinha" at bounding box center [43, 115] width 65 height 11
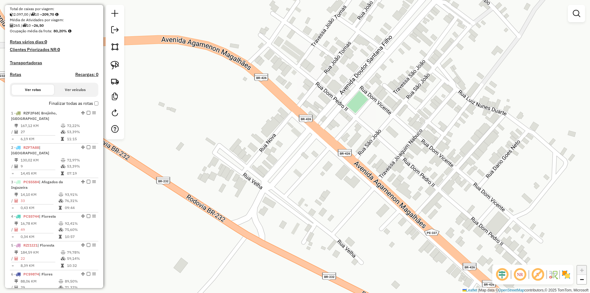
select select "**********"
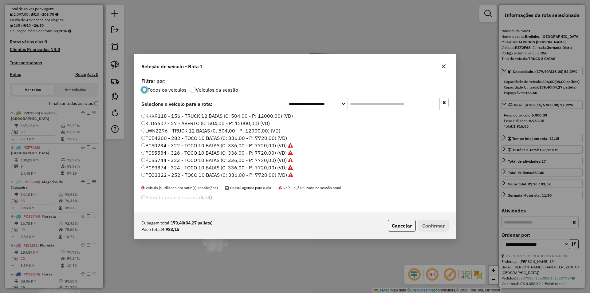
scroll to position [3, 2]
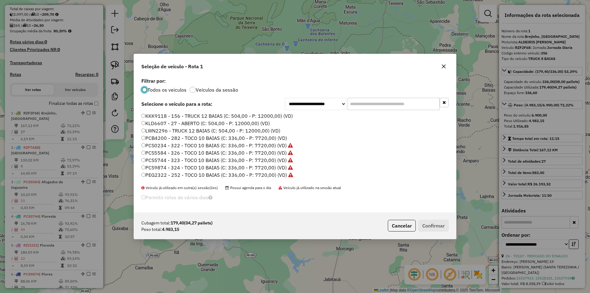
drag, startPoint x: 359, startPoint y: 107, endPoint x: 354, endPoint y: 108, distance: 5.0
click at [359, 107] on input "text" at bounding box center [393, 104] width 92 height 12
paste input "*******"
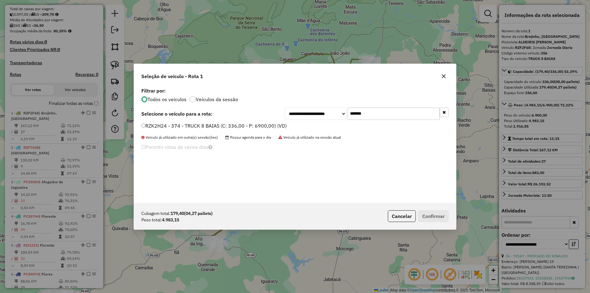
type input "*******"
drag, startPoint x: 232, startPoint y: 124, endPoint x: 238, endPoint y: 131, distance: 8.9
click at [232, 124] on label "RZK2H24 - 374 - TRUCK 8 BAIAS (C: 336,00 - P: 6900,00) (VD)" at bounding box center [213, 125] width 145 height 7
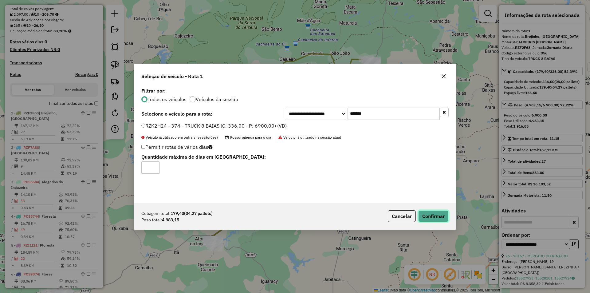
click at [435, 217] on button "Confirmar" at bounding box center [433, 216] width 30 height 12
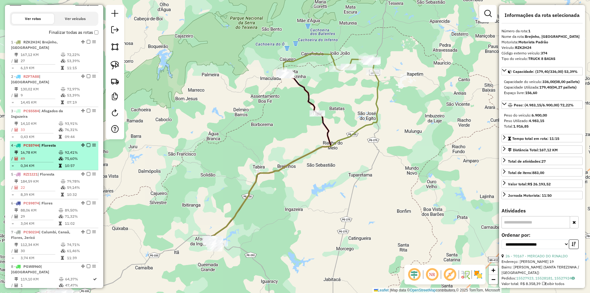
scroll to position [238, 0]
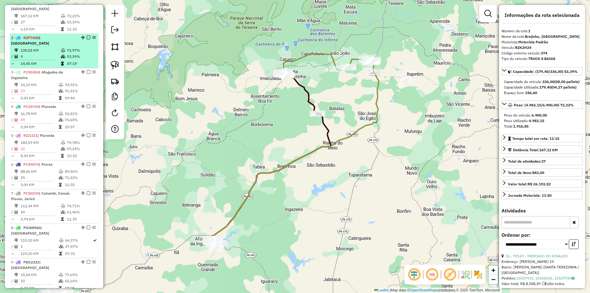
click at [67, 60] on td "53,39%" at bounding box center [81, 56] width 29 height 6
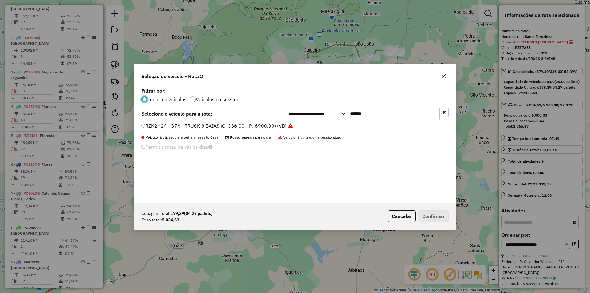
scroll to position [3, 2]
drag, startPoint x: 380, startPoint y: 114, endPoint x: 264, endPoint y: 115, distance: 115.5
click at [312, 110] on div "**********" at bounding box center [367, 113] width 164 height 12
paste input "text"
type input "*******"
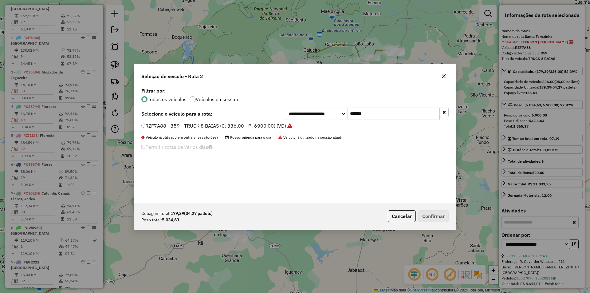
click at [238, 124] on label "RZF7A88 - 359 - TRUCK 8 BAIAS (C: 336,00 - P: 6900,00) (VD)" at bounding box center [216, 125] width 151 height 7
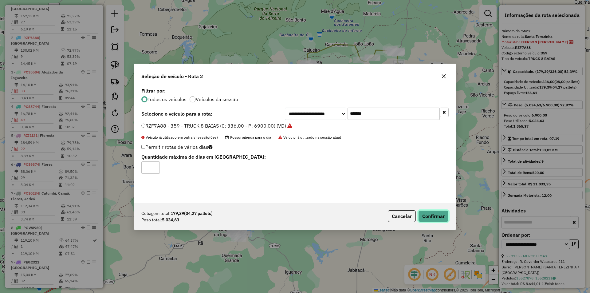
click at [434, 210] on button "Confirmar" at bounding box center [433, 216] width 30 height 12
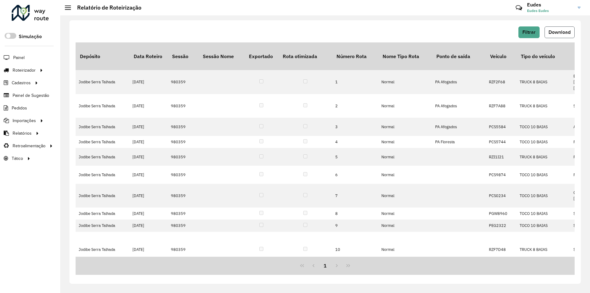
click at [554, 33] on span "Download" at bounding box center [559, 31] width 22 height 5
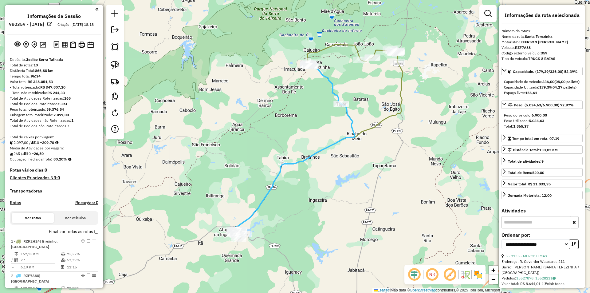
select select "**********"
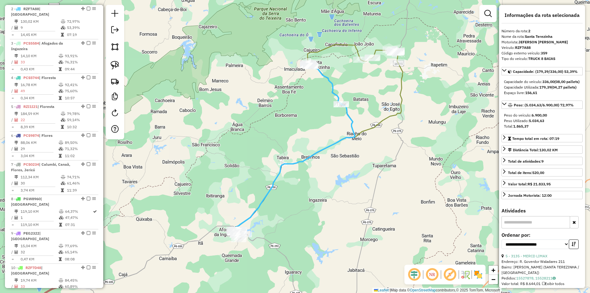
scroll to position [272, 0]
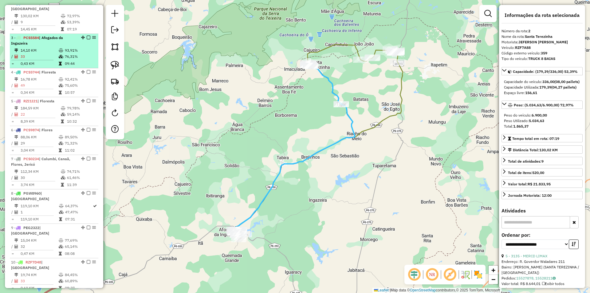
click at [67, 53] on td "93,91%" at bounding box center [79, 50] width 31 height 6
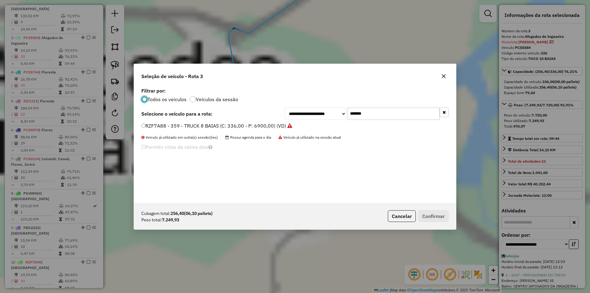
scroll to position [3, 2]
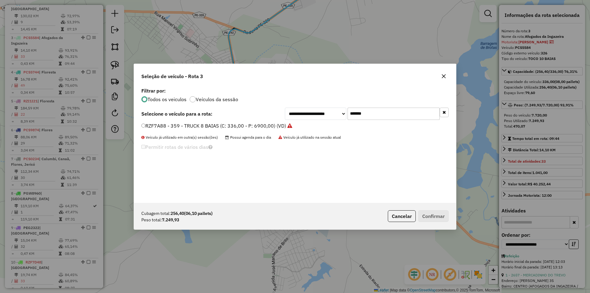
drag, startPoint x: 371, startPoint y: 114, endPoint x: 295, endPoint y: 110, distance: 76.0
click at [308, 110] on div "**********" at bounding box center [367, 113] width 164 height 12
paste input "text"
type input "*******"
click at [236, 126] on label "RZK2J64 - 372 - TRUCK 8 BAIAS (C: 336,00 - P: 6900,00) (VD)" at bounding box center [213, 125] width 144 height 7
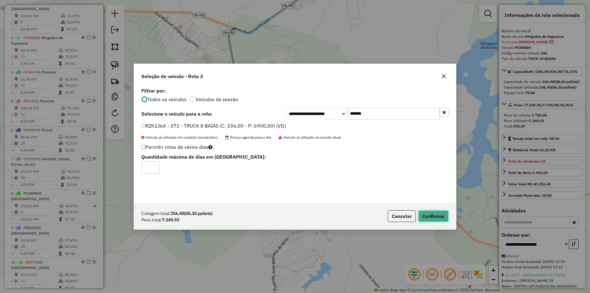
click at [438, 211] on button "Confirmar" at bounding box center [433, 216] width 30 height 12
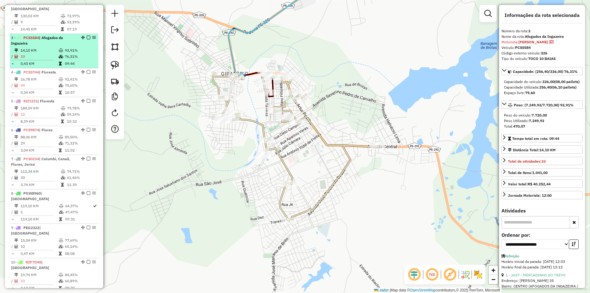
click at [67, 45] on div "3 - PCS5584 | Afogados da Ingazeira" at bounding box center [43, 40] width 65 height 11
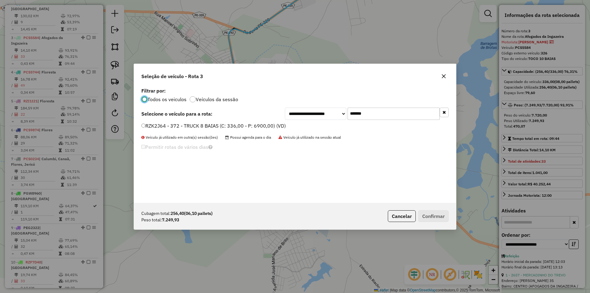
drag, startPoint x: 384, startPoint y: 114, endPoint x: 295, endPoint y: 112, distance: 89.1
click at [329, 112] on div "**********" at bounding box center [367, 113] width 164 height 12
paste input "text"
type input "*******"
click at [229, 123] on label "PCS5584 - 326 - TOCO 10 BAIAS (C: 336,00 - P: 7720,00) (VD)" at bounding box center [216, 125] width 151 height 7
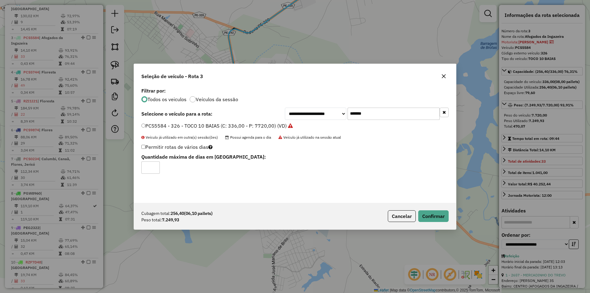
click at [448, 219] on div "Cubagem total: 256,40 (06,10 pallets) Peso total: 7.249,93 Cancelar Confirmar" at bounding box center [295, 216] width 322 height 26
click at [436, 211] on button "Confirmar" at bounding box center [433, 216] width 30 height 12
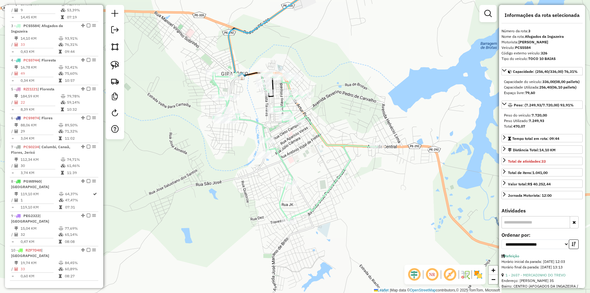
scroll to position [301, 0]
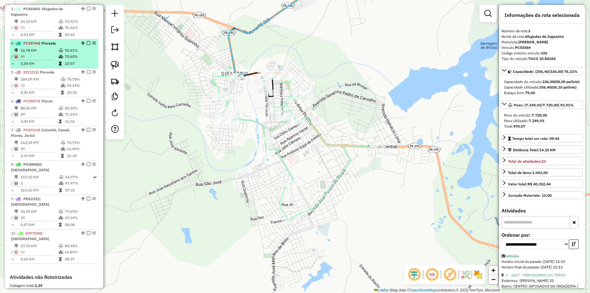
click at [60, 55] on icon at bounding box center [61, 57] width 5 height 4
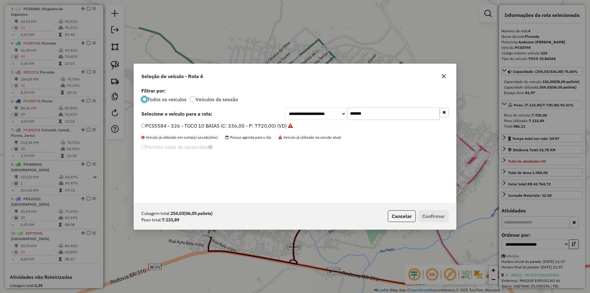
scroll to position [3, 2]
drag, startPoint x: 365, startPoint y: 112, endPoint x: 287, endPoint y: 112, distance: 77.4
click at [311, 112] on div "**********" at bounding box center [367, 113] width 164 height 12
paste input "text"
type input "*******"
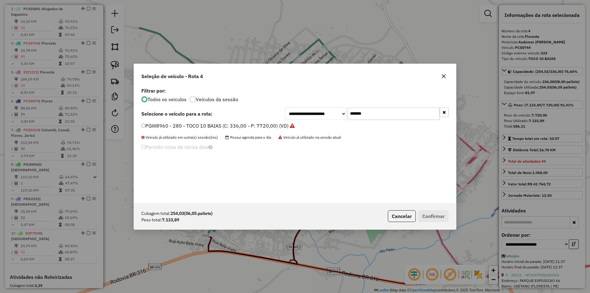
click at [229, 128] on label "PGW8960 - 280 - TOCO 10 BAIAS (C: 336,00 - P: 7720,00) (VD)" at bounding box center [217, 125] width 153 height 7
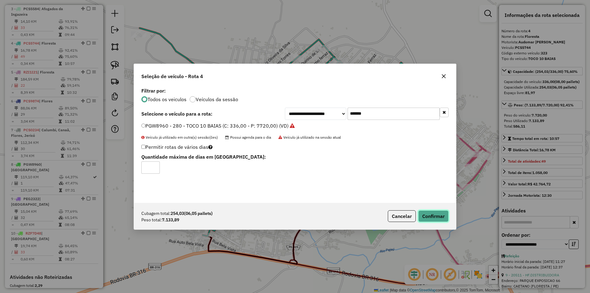
drag, startPoint x: 435, startPoint y: 217, endPoint x: 424, endPoint y: 198, distance: 21.9
click at [435, 217] on button "Confirmar" at bounding box center [433, 216] width 30 height 12
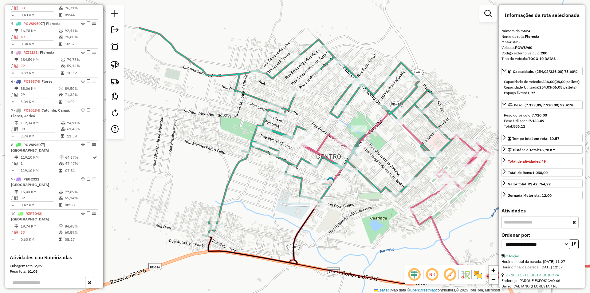
scroll to position [335, 0]
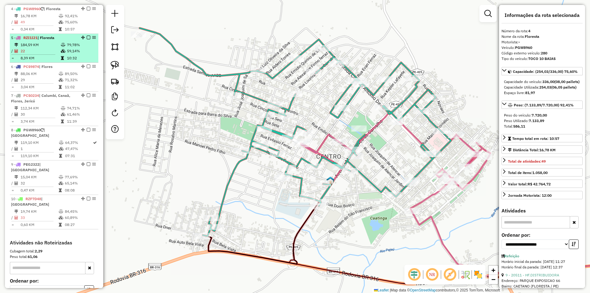
click at [75, 55] on td "10:32" at bounding box center [81, 58] width 29 height 6
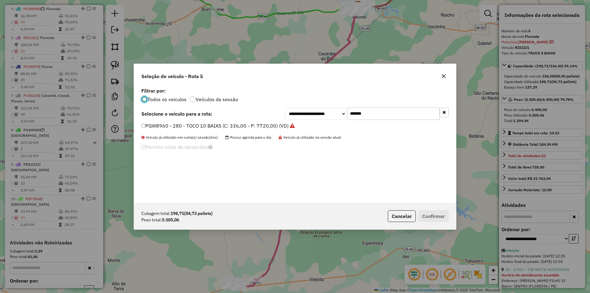
scroll to position [3, 2]
drag, startPoint x: 390, startPoint y: 116, endPoint x: 263, endPoint y: 116, distance: 126.8
click at [277, 116] on div "**********" at bounding box center [294, 113] width 307 height 12
paste input "text"
type input "*******"
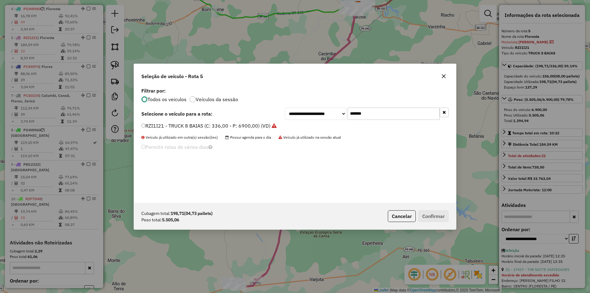
click at [233, 122] on label "RZI1I21 - TRUCK 8 BAIAS (C: 336,00 - P: 6900,00) (VD)" at bounding box center [208, 125] width 135 height 7
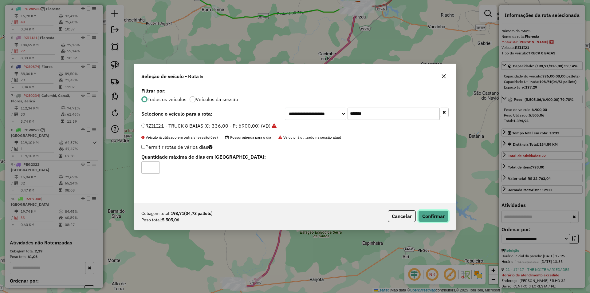
click at [426, 214] on button "Confirmar" at bounding box center [433, 216] width 30 height 12
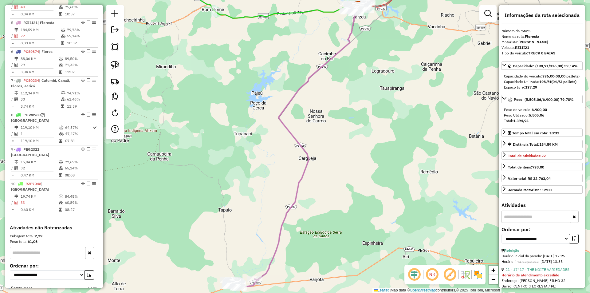
scroll to position [364, 0]
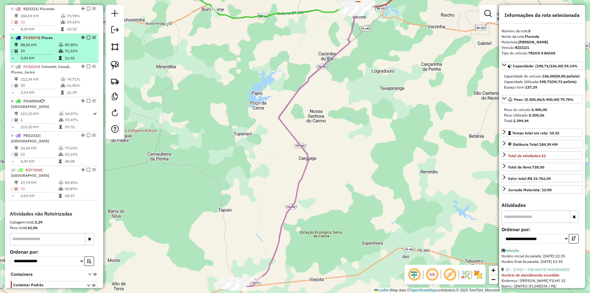
click at [72, 49] on td "71,32%" at bounding box center [79, 51] width 31 height 6
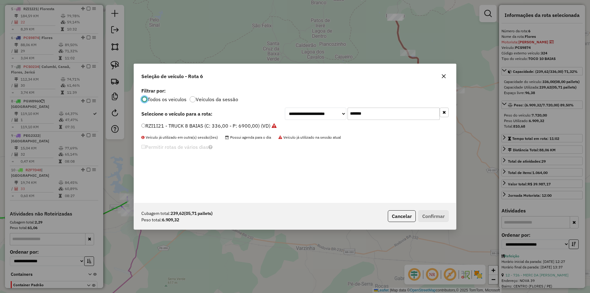
scroll to position [3, 2]
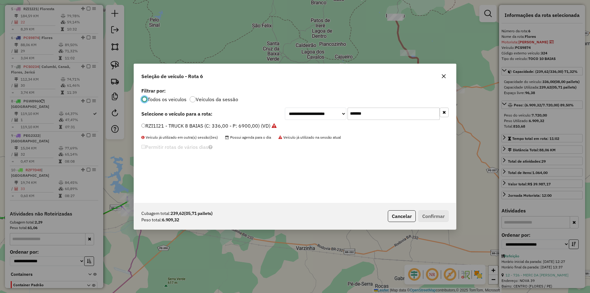
drag, startPoint x: 371, startPoint y: 113, endPoint x: 280, endPoint y: 106, distance: 90.6
click at [288, 106] on div "**********" at bounding box center [295, 144] width 322 height 117
paste input "text"
type input "*******"
click at [238, 127] on label "PCS5744 - 323 - TOCO 10 BAIAS (C: 336,00 - P: 7720,00) (VD)" at bounding box center [213, 125] width 145 height 7
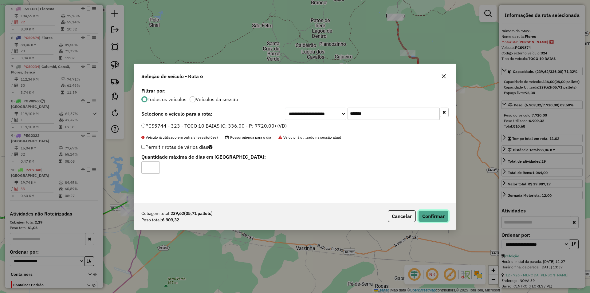
click at [443, 221] on button "Confirmar" at bounding box center [433, 216] width 30 height 12
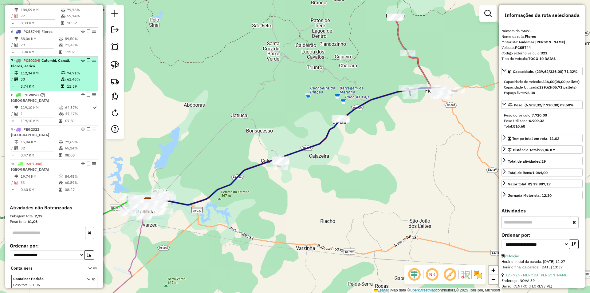
scroll to position [387, 0]
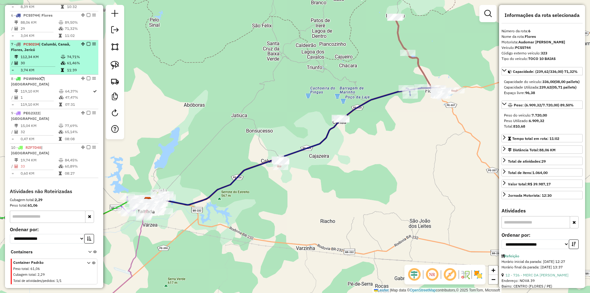
click at [55, 62] on td "30" at bounding box center [40, 63] width 40 height 6
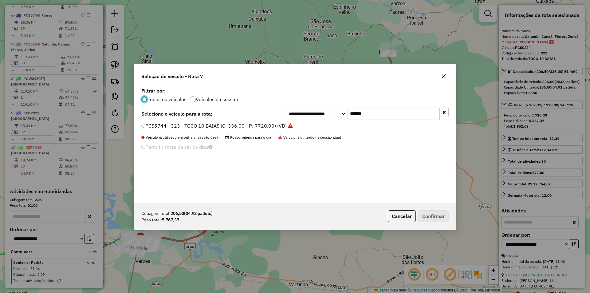
scroll to position [3, 2]
drag, startPoint x: 374, startPoint y: 111, endPoint x: 290, endPoint y: 111, distance: 84.1
click at [306, 111] on div "**********" at bounding box center [367, 113] width 164 height 12
paste input "text"
type input "*******"
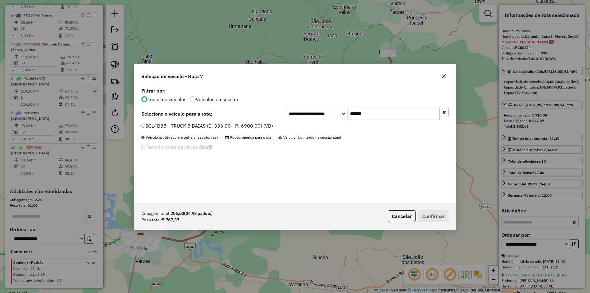
click at [232, 127] on label "SOL4D35 - TRUCK 8 BAIAS (C: 336,00 - P: 6900,00) (VD)" at bounding box center [206, 125] width 131 height 7
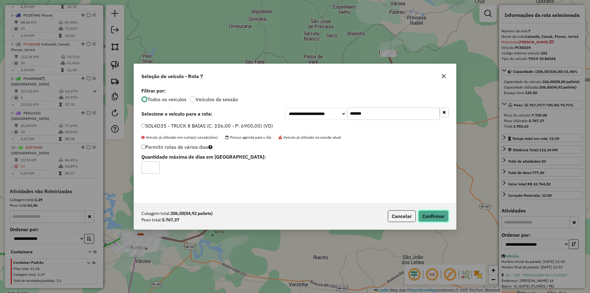
click at [442, 210] on button "Confirmar" at bounding box center [433, 216] width 30 height 12
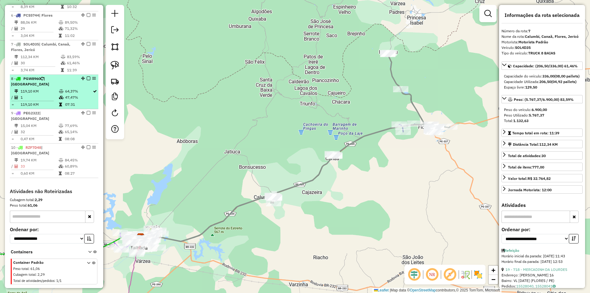
click at [57, 84] on div "8 - PGW8960 | [GEOGRAPHIC_DATA]" at bounding box center [43, 81] width 65 height 11
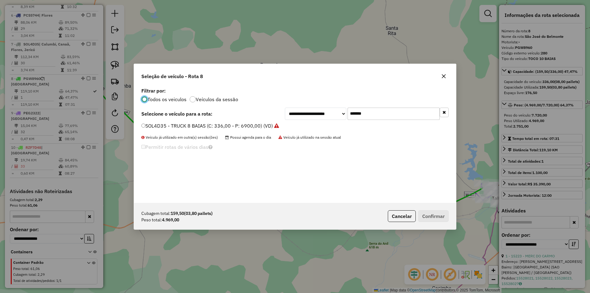
drag, startPoint x: 362, startPoint y: 114, endPoint x: 302, endPoint y: 114, distance: 59.9
click at [305, 114] on div "**********" at bounding box center [367, 113] width 164 height 12
drag, startPoint x: 368, startPoint y: 114, endPoint x: 298, endPoint y: 114, distance: 70.3
click at [301, 114] on div "**********" at bounding box center [367, 113] width 164 height 12
paste input "text"
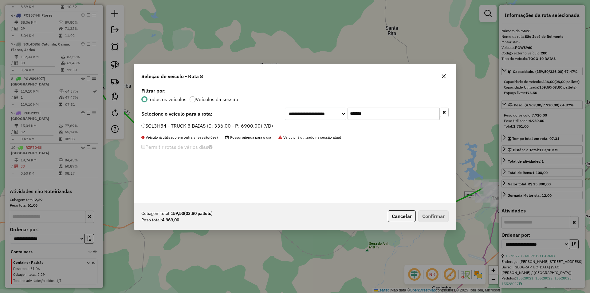
type input "*******"
click at [236, 129] on label "SOL3H54 - TRUCK 8 BAIAS (C: 336,00 - P: 6900,00) (VD)" at bounding box center [206, 125] width 131 height 7
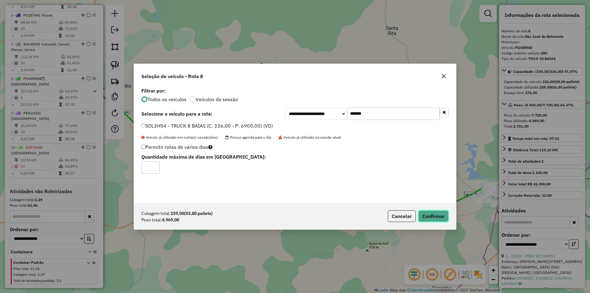
click at [437, 213] on button "Confirmar" at bounding box center [433, 216] width 30 height 12
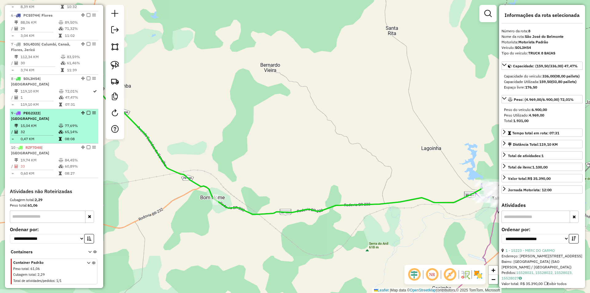
click at [69, 123] on td "77,69%" at bounding box center [79, 126] width 31 height 6
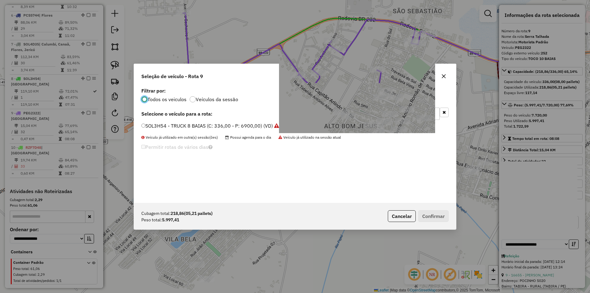
drag, startPoint x: 384, startPoint y: 109, endPoint x: 272, endPoint y: 111, distance: 111.2
click at [272, 111] on div "**********" at bounding box center [294, 113] width 307 height 12
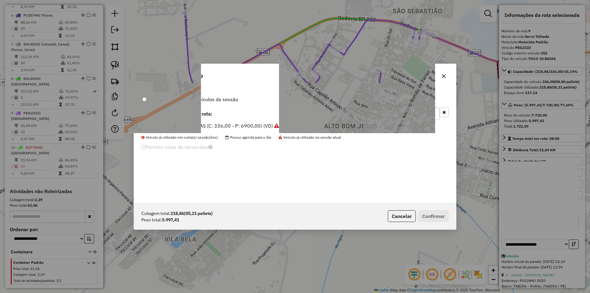
paste input "text"
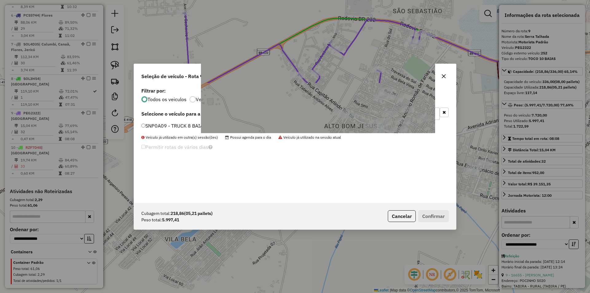
type input "*******"
click at [229, 123] on label "SNP0A09 - TRUCK 8 BAIAS (C: 336,00 - P: 6900,00) (VD)" at bounding box center [207, 125] width 132 height 7
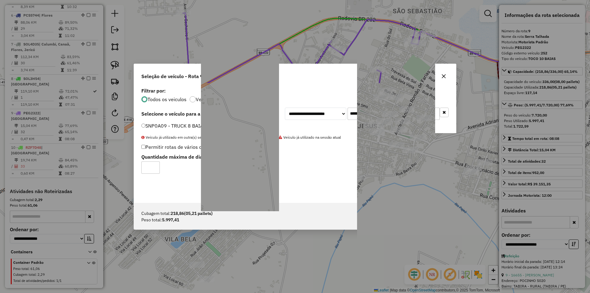
click at [430, 215] on button "Confirmar" at bounding box center [433, 216] width 30 height 12
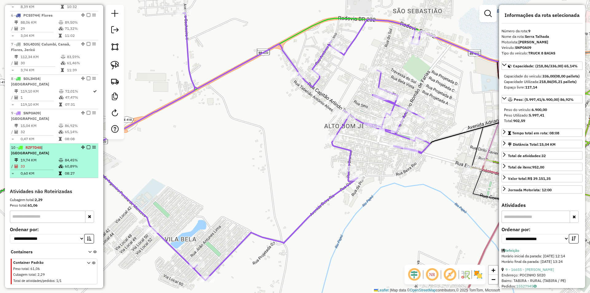
click at [64, 170] on td "08:27" at bounding box center [79, 173] width 31 height 6
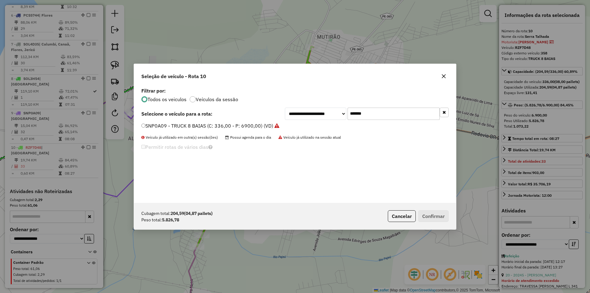
drag, startPoint x: 369, startPoint y: 111, endPoint x: 297, endPoint y: 111, distance: 72.2
click at [314, 111] on div "**********" at bounding box center [367, 113] width 164 height 12
paste input "text"
type input "*******"
click at [221, 126] on label "PCS9874 - 324 - TOCO 10 BAIAS (C: 336,00 - P: 7720,00) (VD)" at bounding box center [213, 125] width 145 height 7
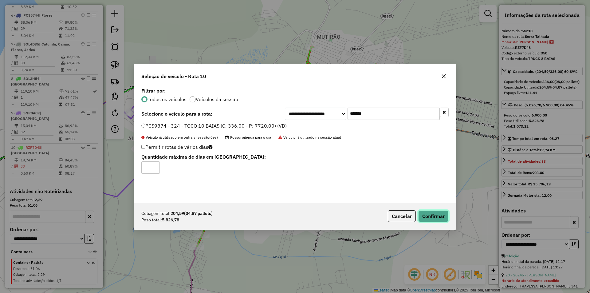
click at [428, 211] on button "Confirmar" at bounding box center [433, 216] width 30 height 12
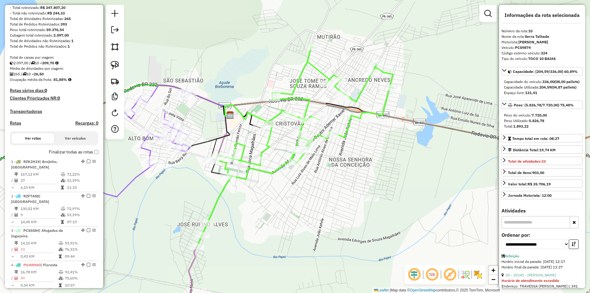
scroll to position [49, 0]
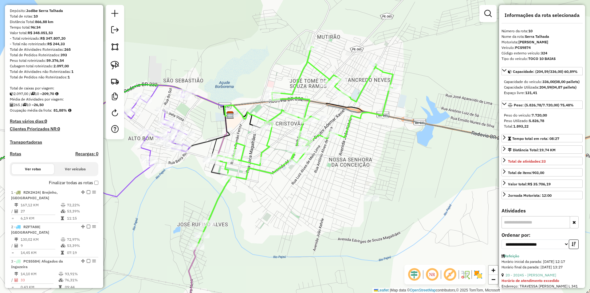
drag, startPoint x: 10, startPoint y: 92, endPoint x: 68, endPoint y: 115, distance: 61.9
click at [68, 115] on div "Depósito: Jodibe Serra Talhada Total de rotas: 10 Distância Total: 866,88 km Te…" at bounding box center [53, 267] width 93 height 518
copy div "Total de caixas por viagem: 2.097,00 / 10 = 209,70 Média de Atividades por viag…"
click at [58, 63] on strong "59.376,54" at bounding box center [55, 60] width 18 height 5
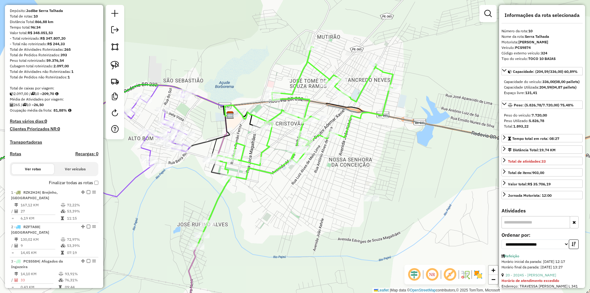
copy strong "59.376,54"
drag, startPoint x: 72, startPoint y: 76, endPoint x: 76, endPoint y: 77, distance: 4.3
click at [75, 74] on div "Total de Atividades não Roteirizadas: 1" at bounding box center [54, 72] width 88 height 6
copy strong "1"
click at [65, 52] on strong "265" at bounding box center [67, 49] width 6 height 5
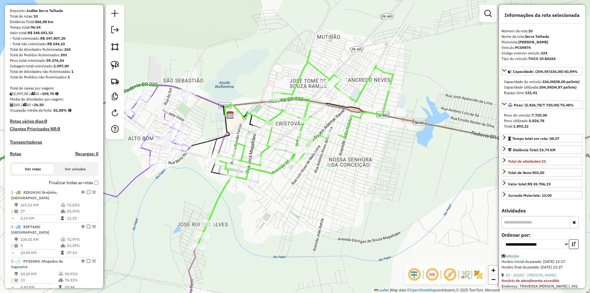
click at [65, 52] on strong "265" at bounding box center [67, 49] width 6 height 5
copy strong "265"
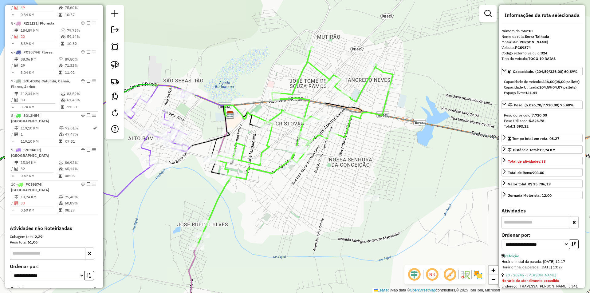
scroll to position [387, 0]
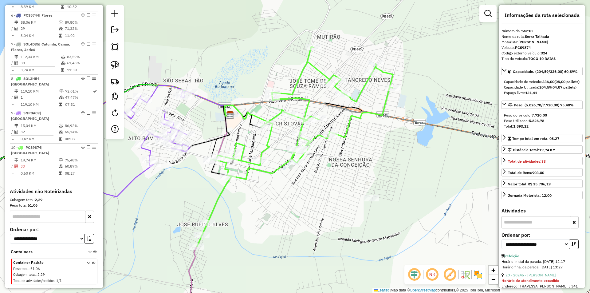
click at [35, 203] on strong "61,06" at bounding box center [33, 205] width 10 height 5
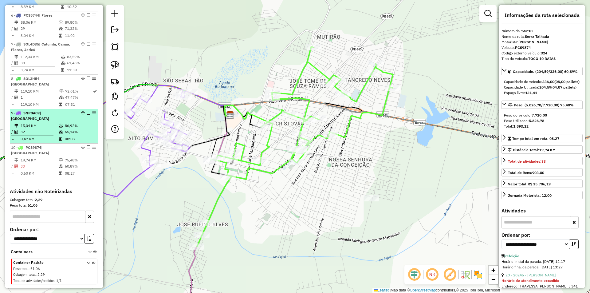
copy strong "61,06"
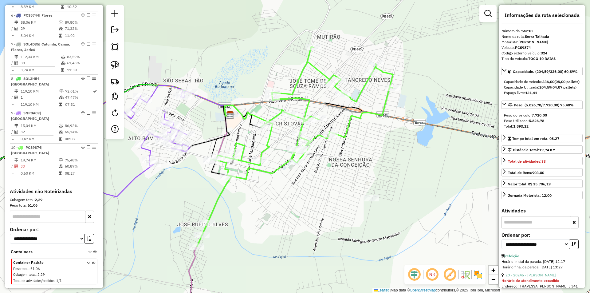
click at [240, 81] on div "Janela de atendimento Grade de atendimento Capacidade Transportadoras Veículos …" at bounding box center [295, 146] width 590 height 293
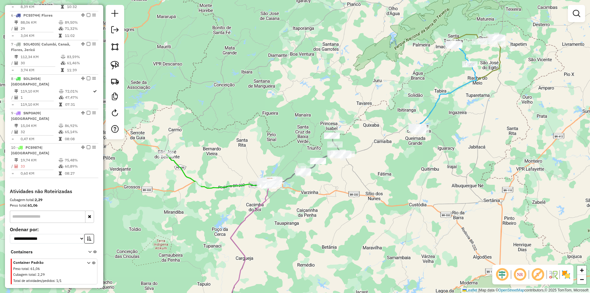
click at [71, 202] on div "Peso total: 61,06" at bounding box center [54, 205] width 88 height 6
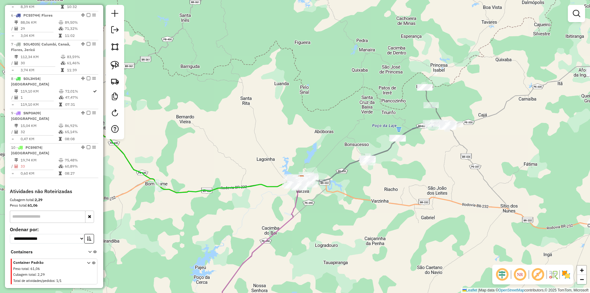
drag, startPoint x: 340, startPoint y: 220, endPoint x: 328, endPoint y: 167, distance: 53.6
click at [329, 168] on div "Janela de atendimento Grade de atendimento Capacidade Transportadoras Veículos …" at bounding box center [295, 146] width 590 height 293
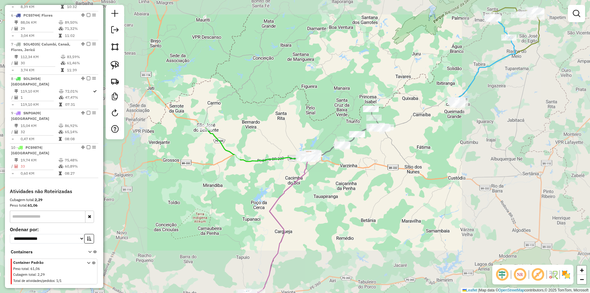
drag, startPoint x: 343, startPoint y: 201, endPoint x: 322, endPoint y: 156, distance: 50.3
click at [322, 158] on div "Janela de atendimento Grade de atendimento Capacidade Transportadoras Veículos …" at bounding box center [295, 146] width 590 height 293
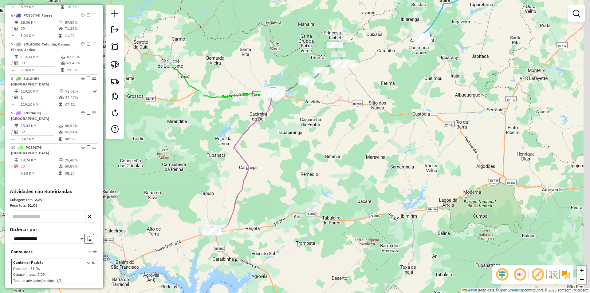
drag, startPoint x: 328, startPoint y: 170, endPoint x: 310, endPoint y: 148, distance: 28.6
click at [310, 148] on div "Janela de atendimento Grade de atendimento Capacidade Transportadoras Veículos …" at bounding box center [295, 146] width 590 height 293
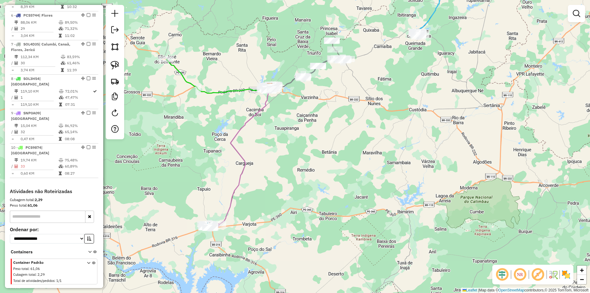
drag, startPoint x: 251, startPoint y: 209, endPoint x: 243, endPoint y: 219, distance: 12.5
click at [244, 219] on div "Janela de atendimento Grade de atendimento Capacidade Transportadoras Veículos …" at bounding box center [295, 146] width 590 height 293
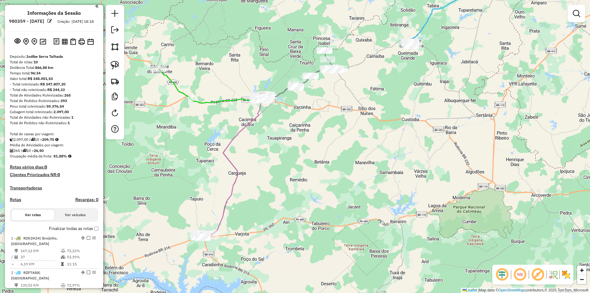
scroll to position [0, 0]
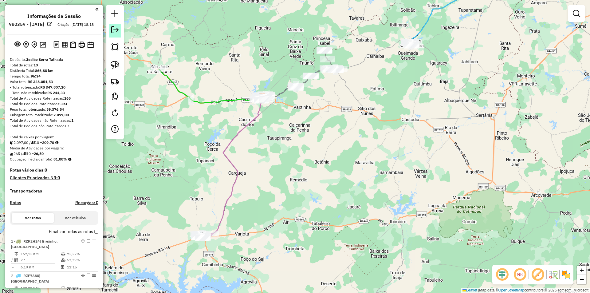
click at [118, 27] on em at bounding box center [114, 29] width 7 height 7
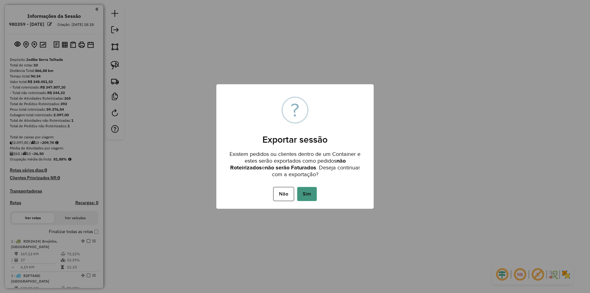
click at [310, 194] on button "Sim" at bounding box center [307, 194] width 20 height 14
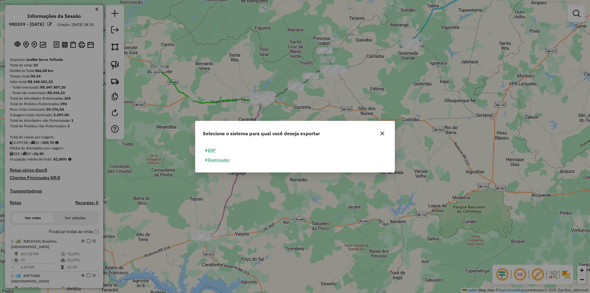
click at [212, 152] on button "ERP" at bounding box center [211, 151] width 16 height 10
select select "**"
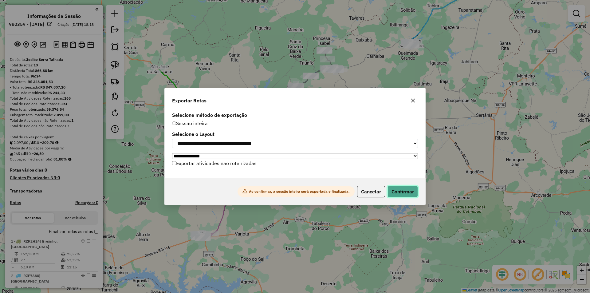
click at [402, 191] on button "Confirmar" at bounding box center [402, 191] width 30 height 12
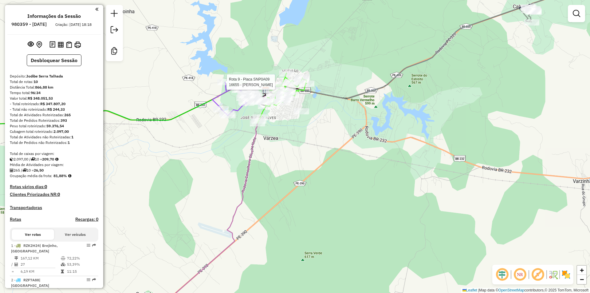
select select "**********"
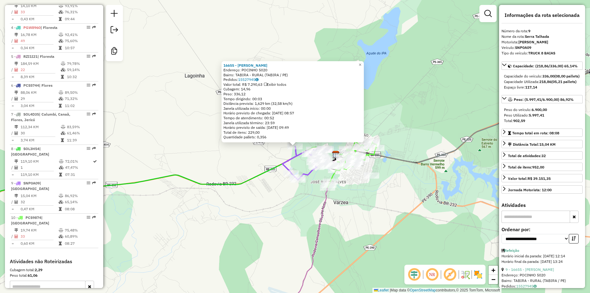
scroll to position [377, 0]
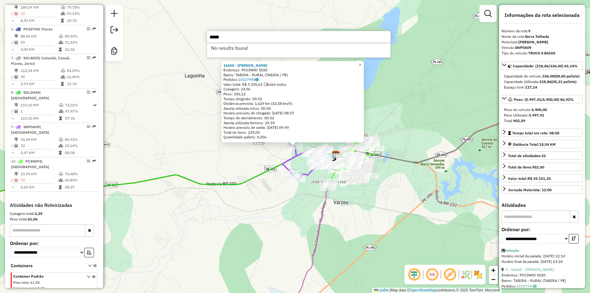
type input "*****"
click at [209, 148] on div "16655 - [PERSON_NAME]: POCINHO 5020 Bairro: TABIRA - RURAL (TABIRA / [GEOGRAPHI…" at bounding box center [295, 146] width 590 height 293
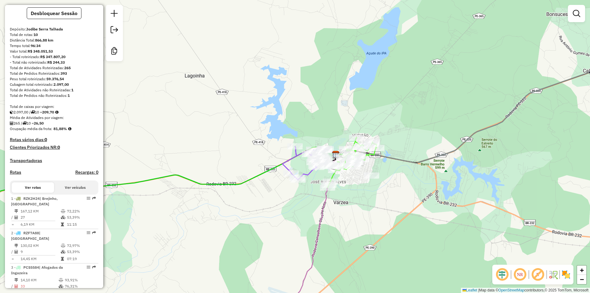
scroll to position [39, 0]
